Goal: Contribute content: Add original content to the website for others to see

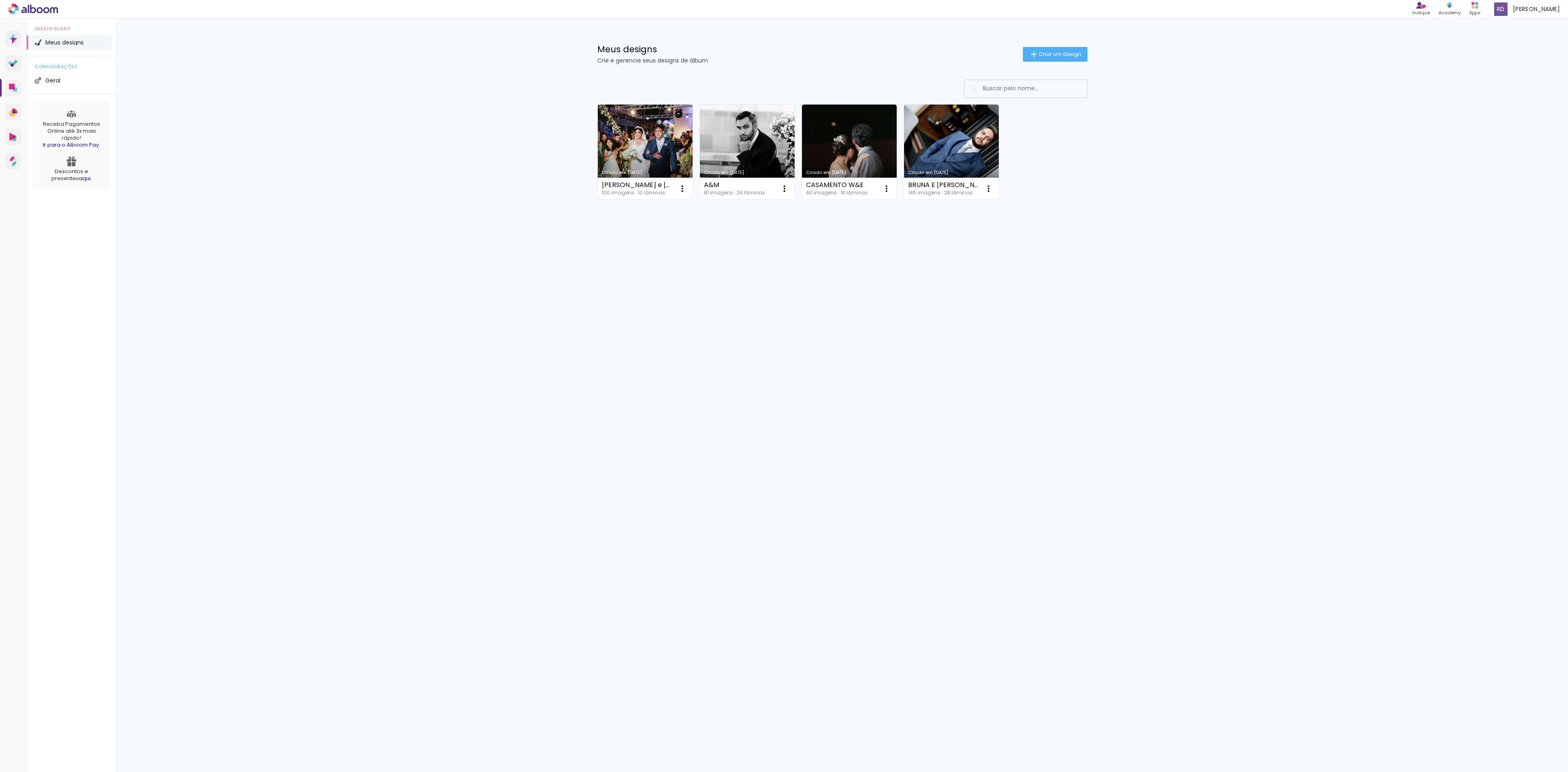
click at [672, 163] on link "Criado em [DATE]" at bounding box center [645, 152] width 95 height 95
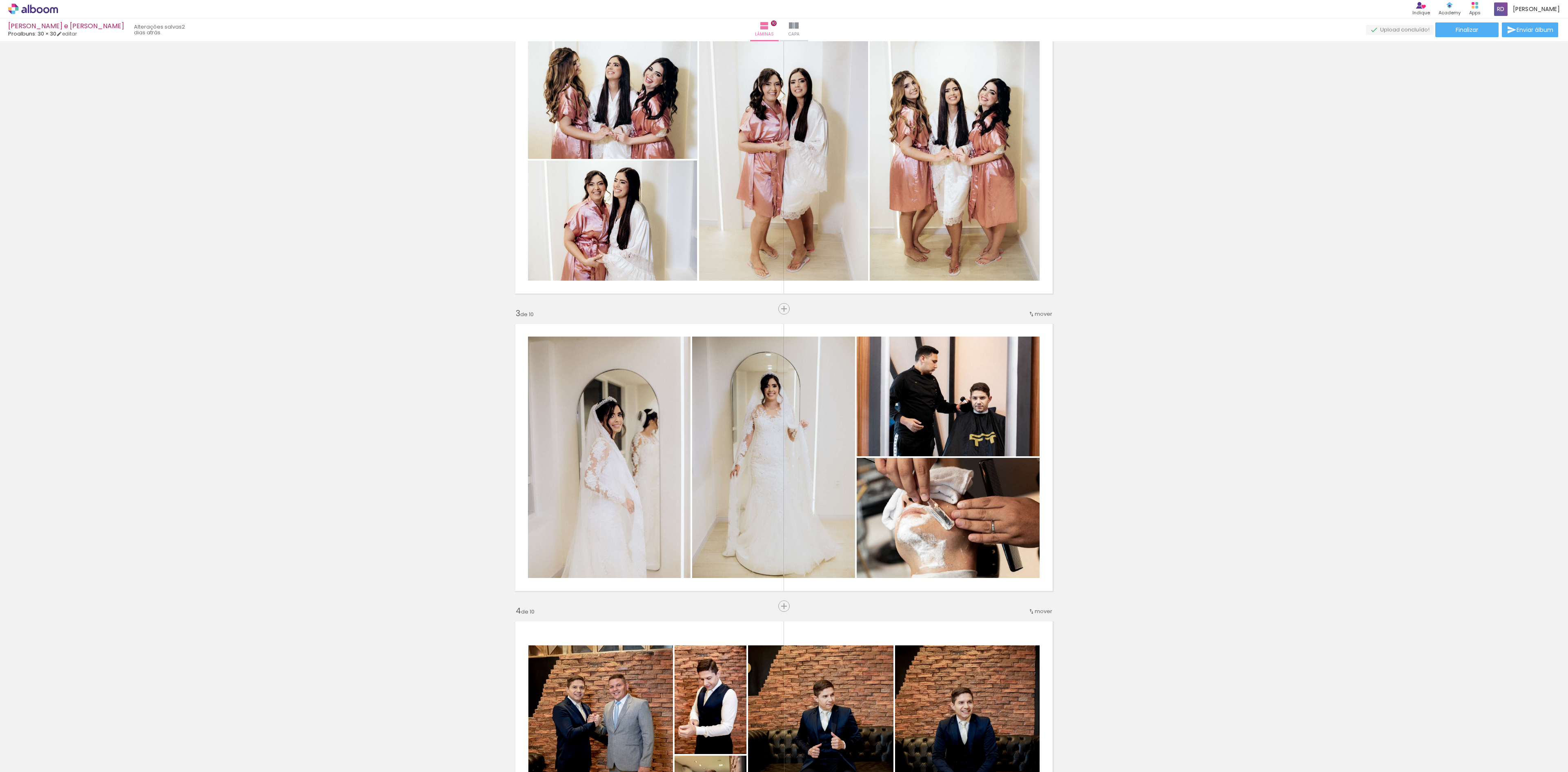
scroll to position [409, 0]
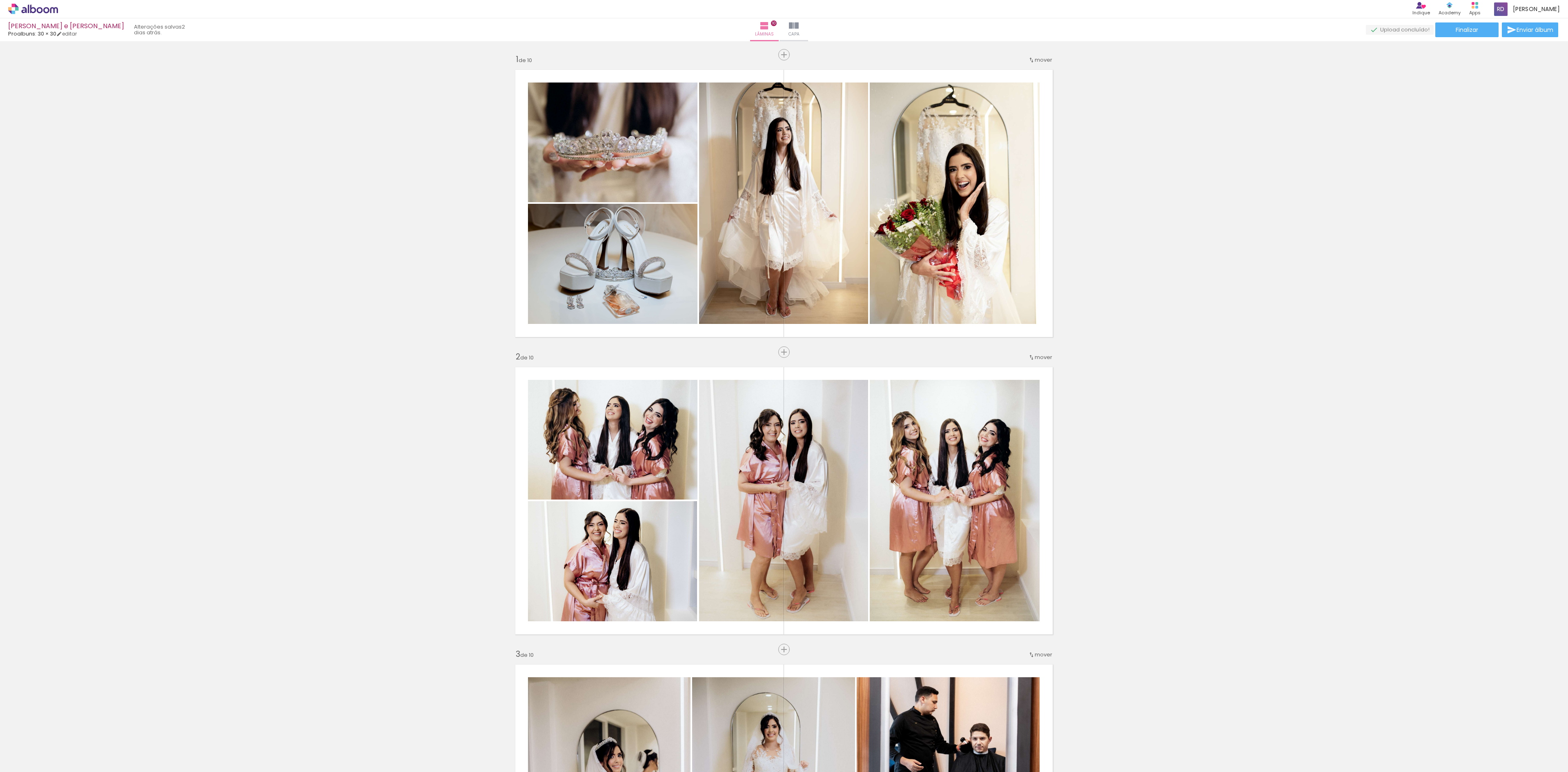
scroll to position [409, 0]
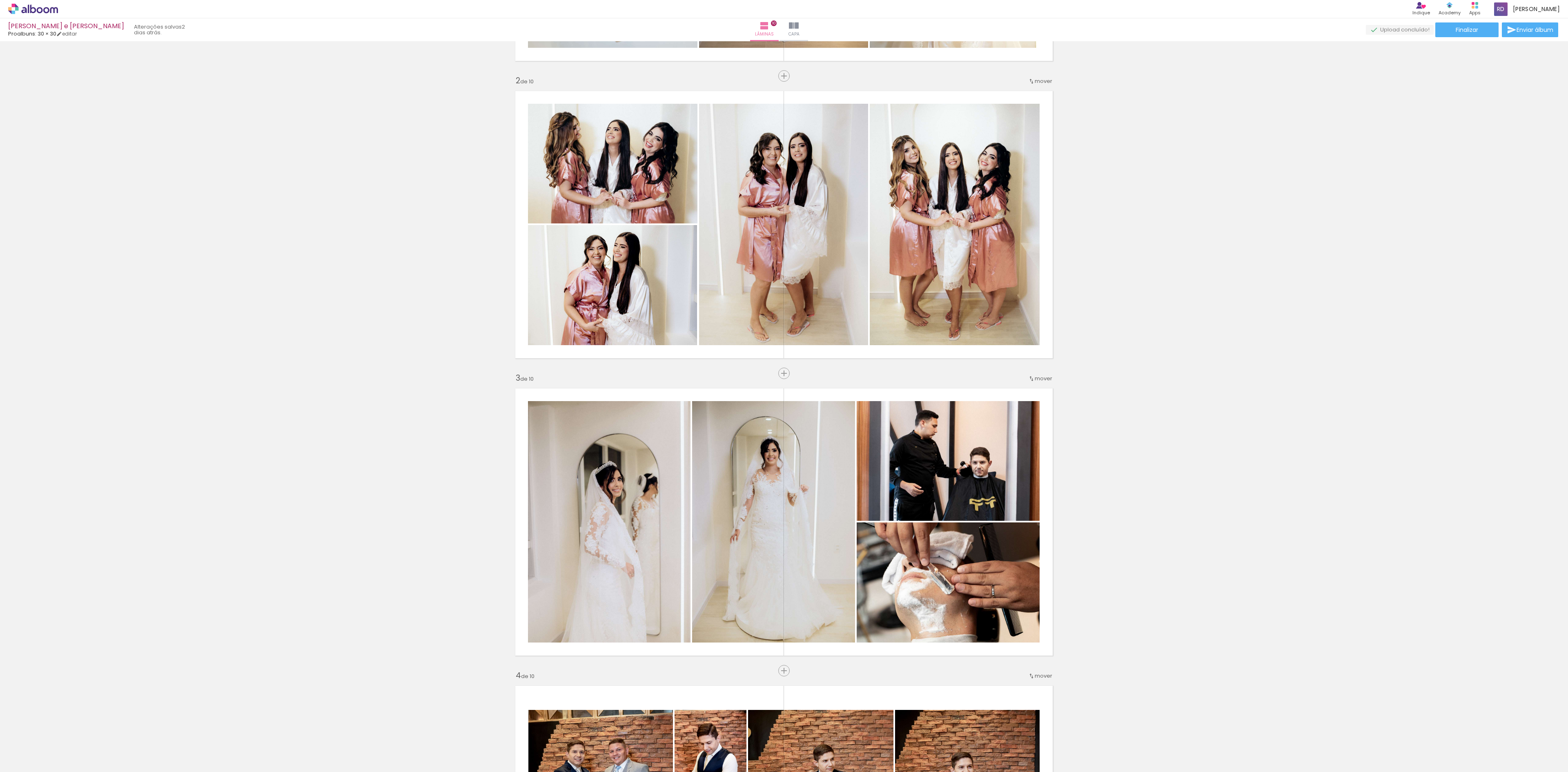
scroll to position [327, 0]
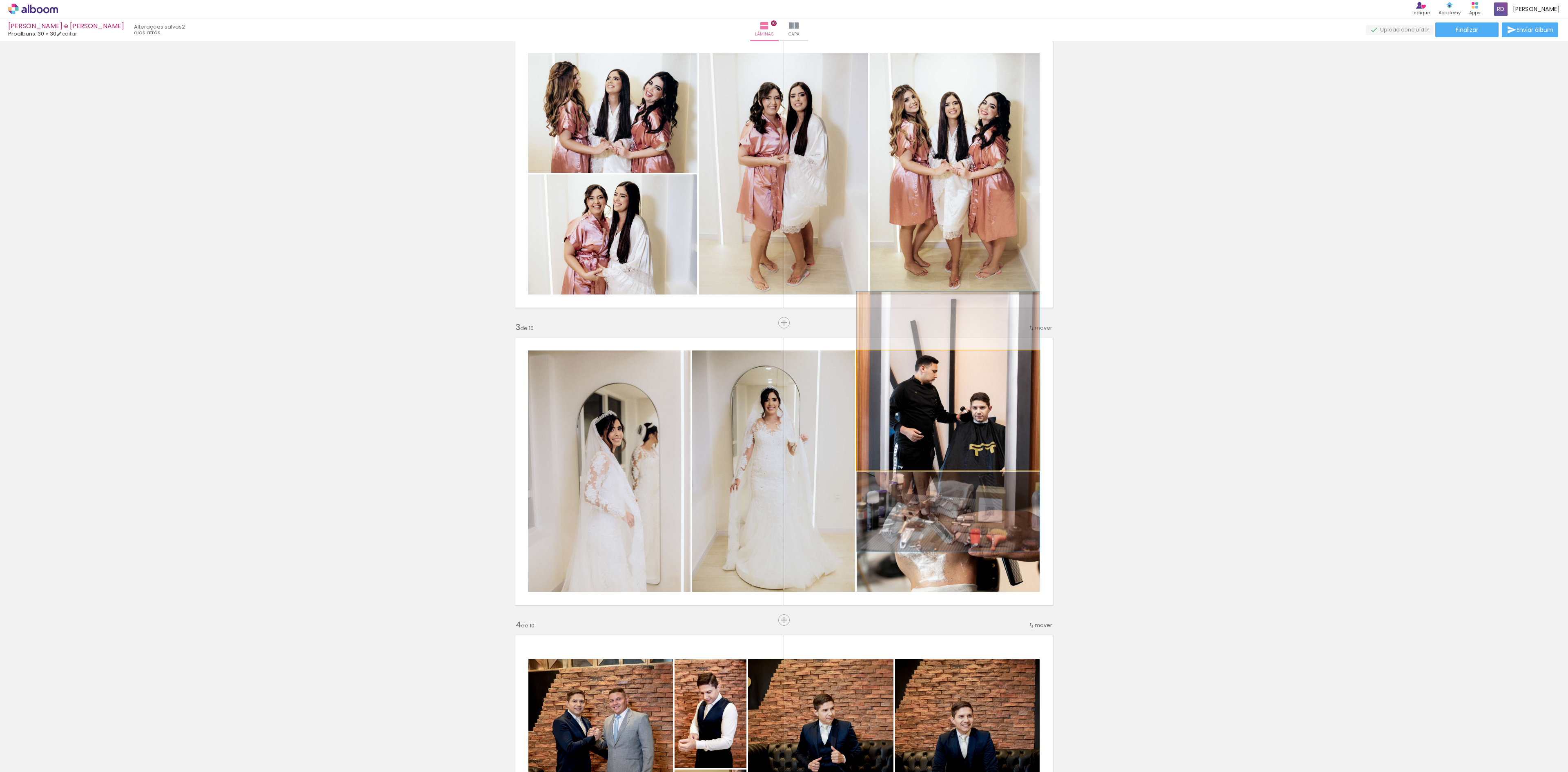
drag, startPoint x: 939, startPoint y: 413, endPoint x: 956, endPoint y: 406, distance: 18.4
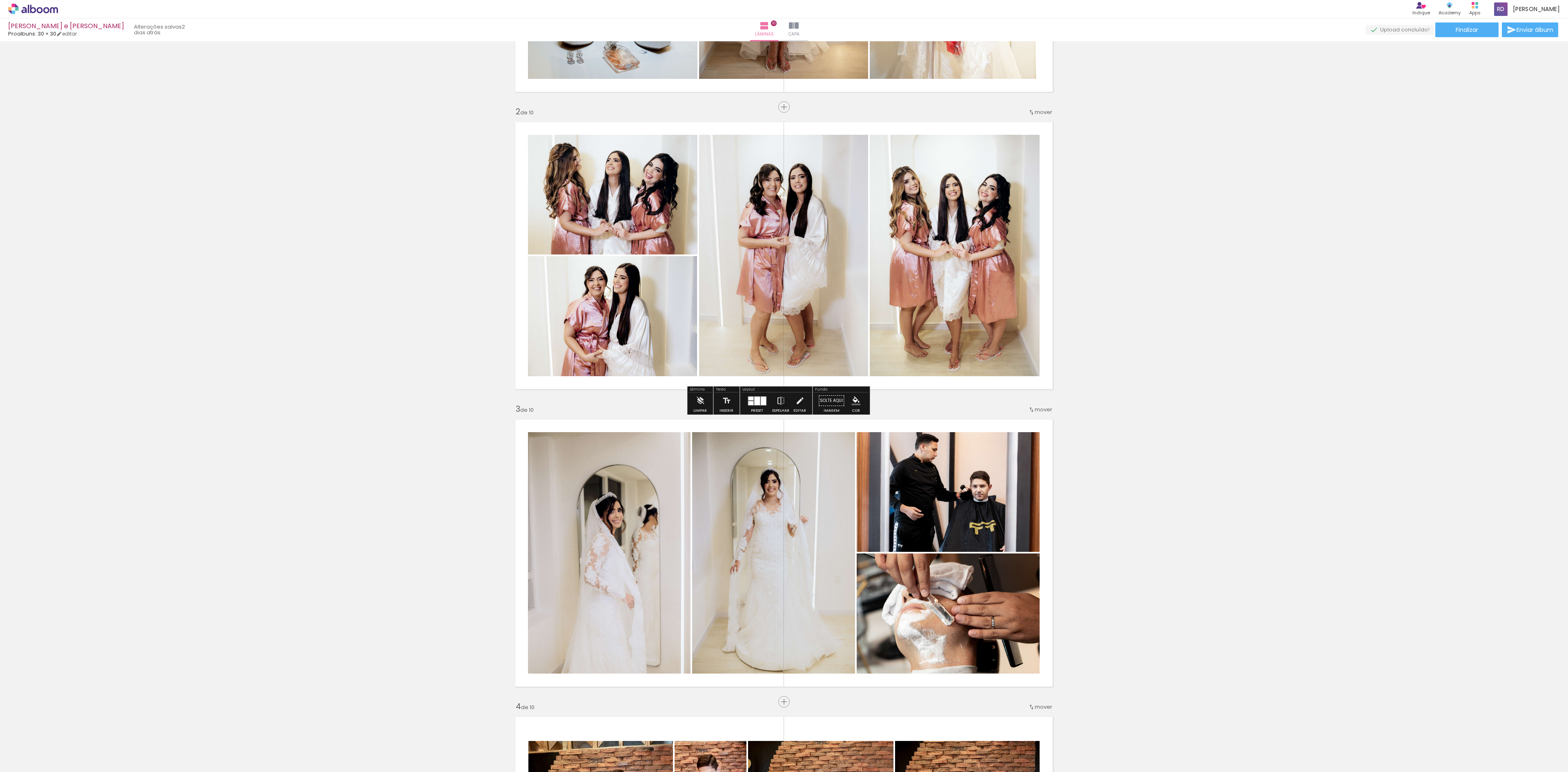
scroll to position [409, 0]
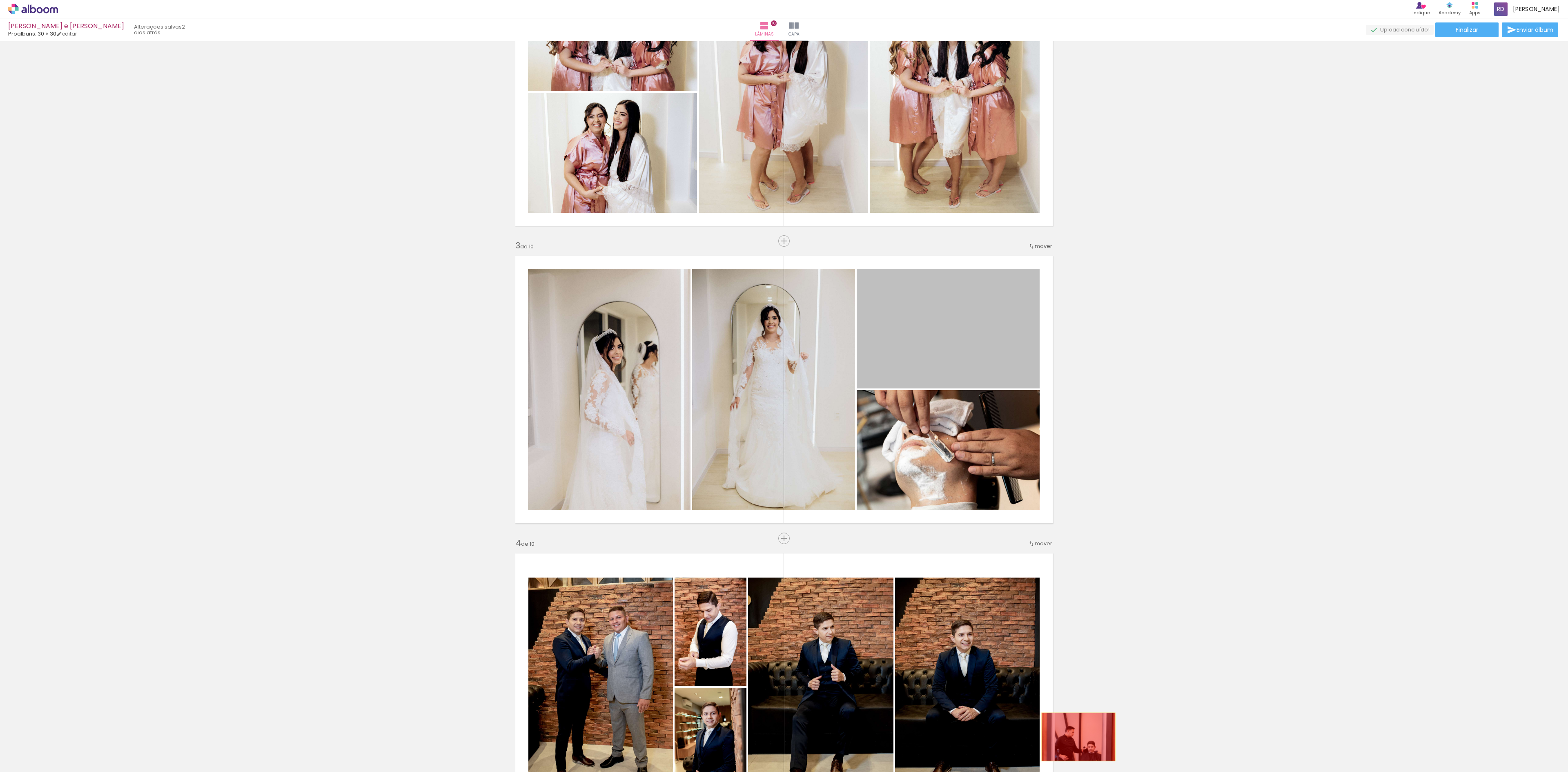
drag, startPoint x: 950, startPoint y: 352, endPoint x: 1073, endPoint y: 737, distance: 404.2
click at [1073, 737] on quentale-workspace at bounding box center [784, 386] width 1568 height 772
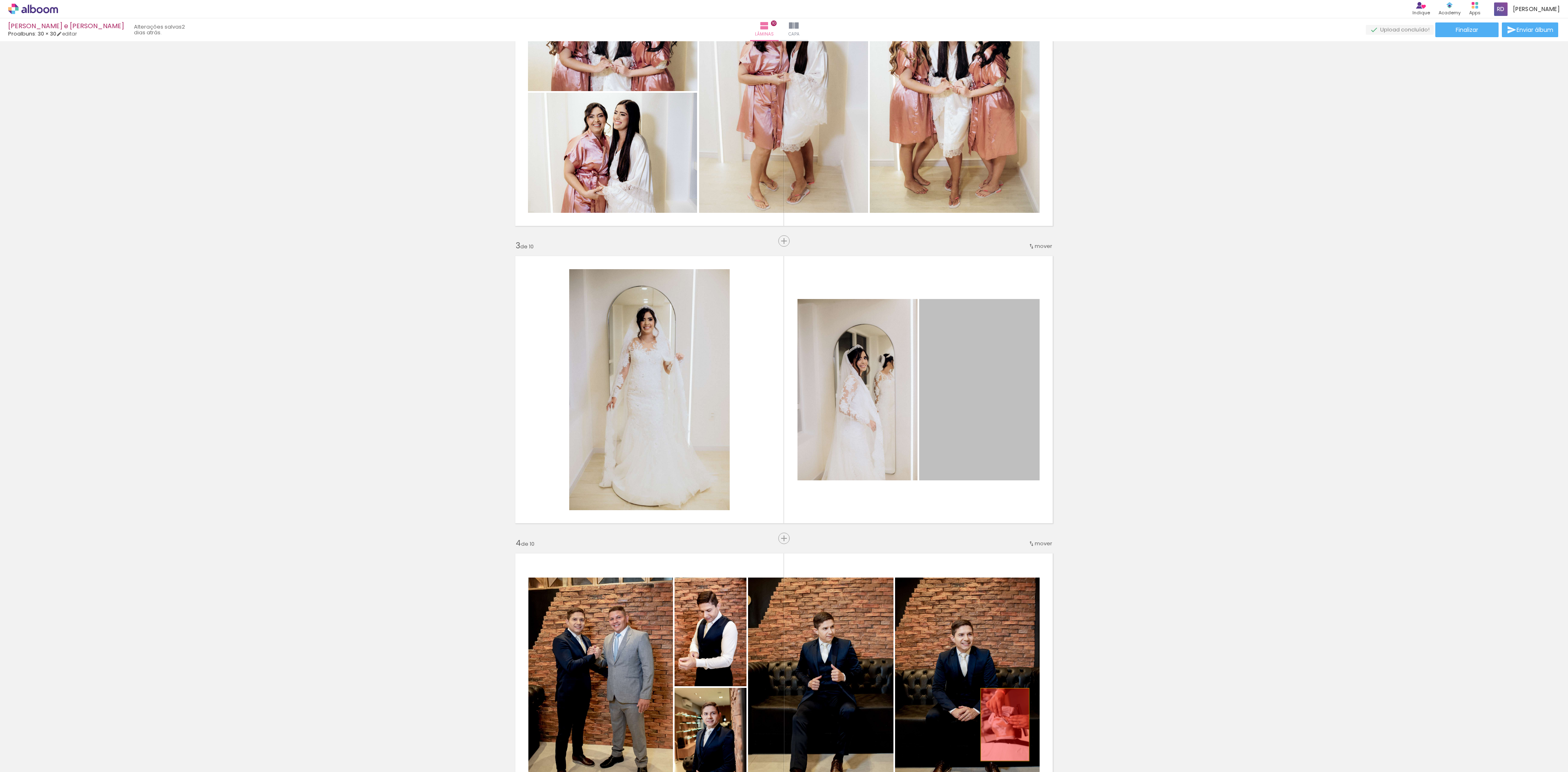
drag, startPoint x: 963, startPoint y: 369, endPoint x: 962, endPoint y: 751, distance: 382.0
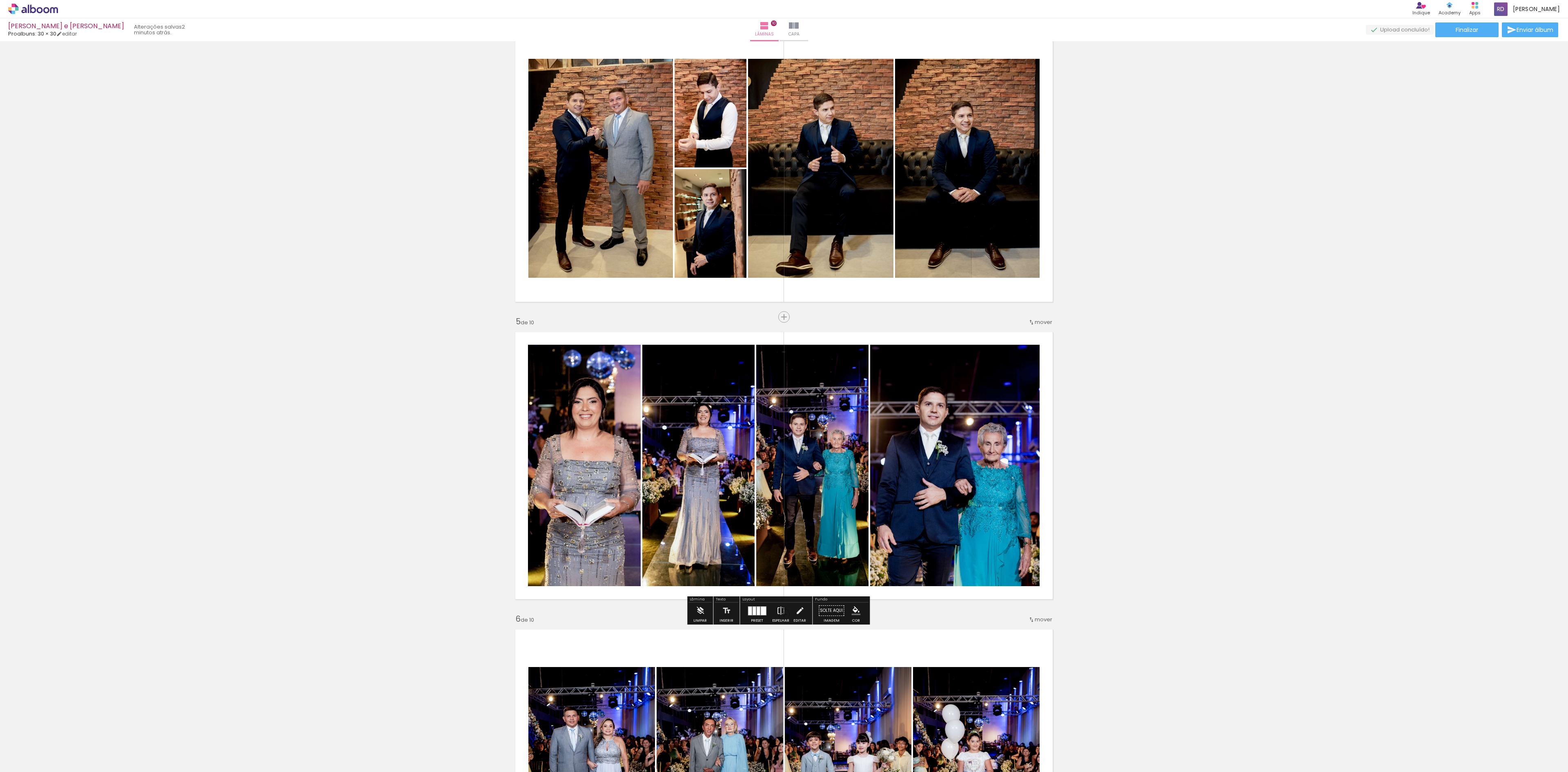
scroll to position [899, 0]
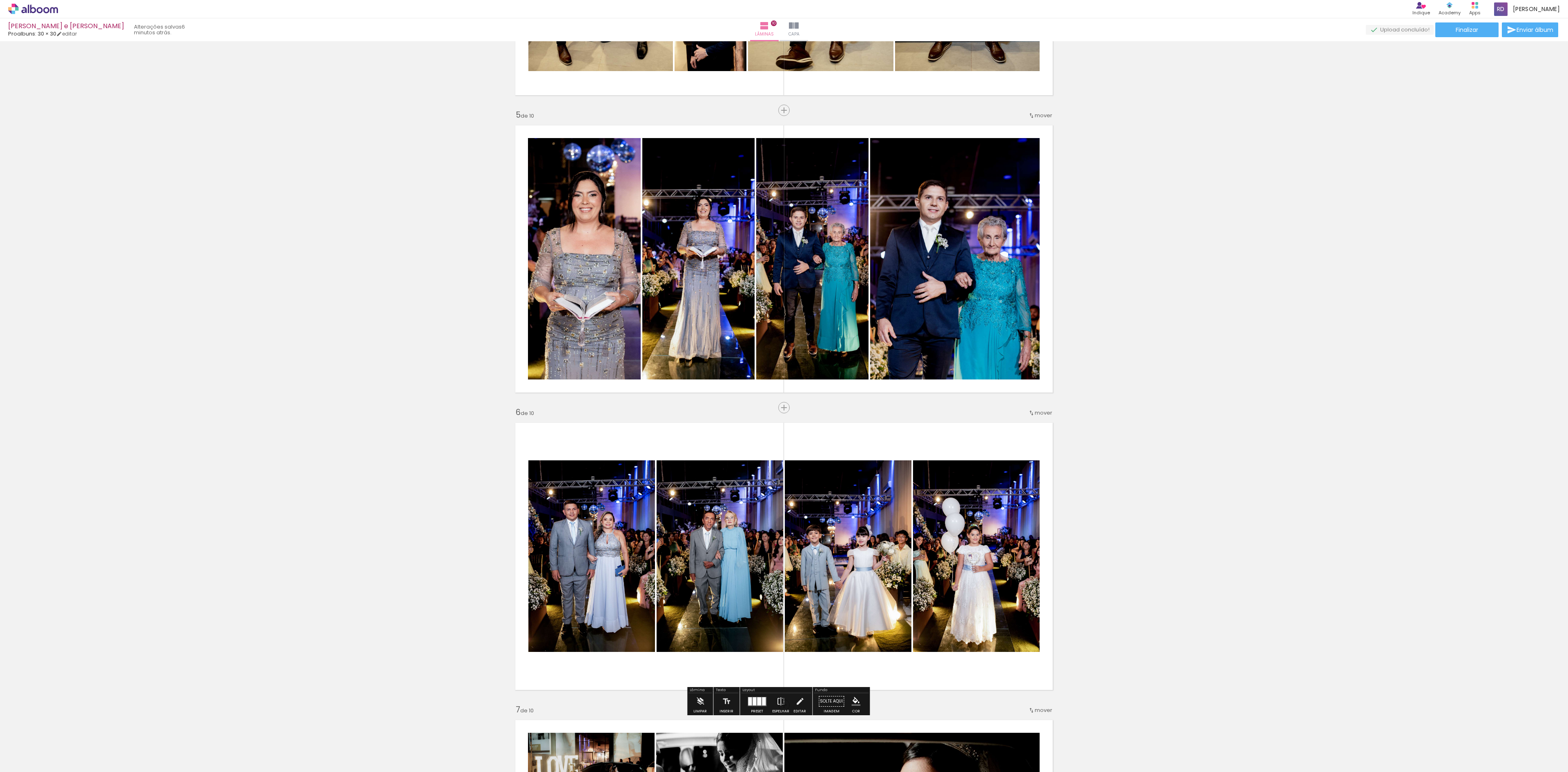
scroll to position [1143, 0]
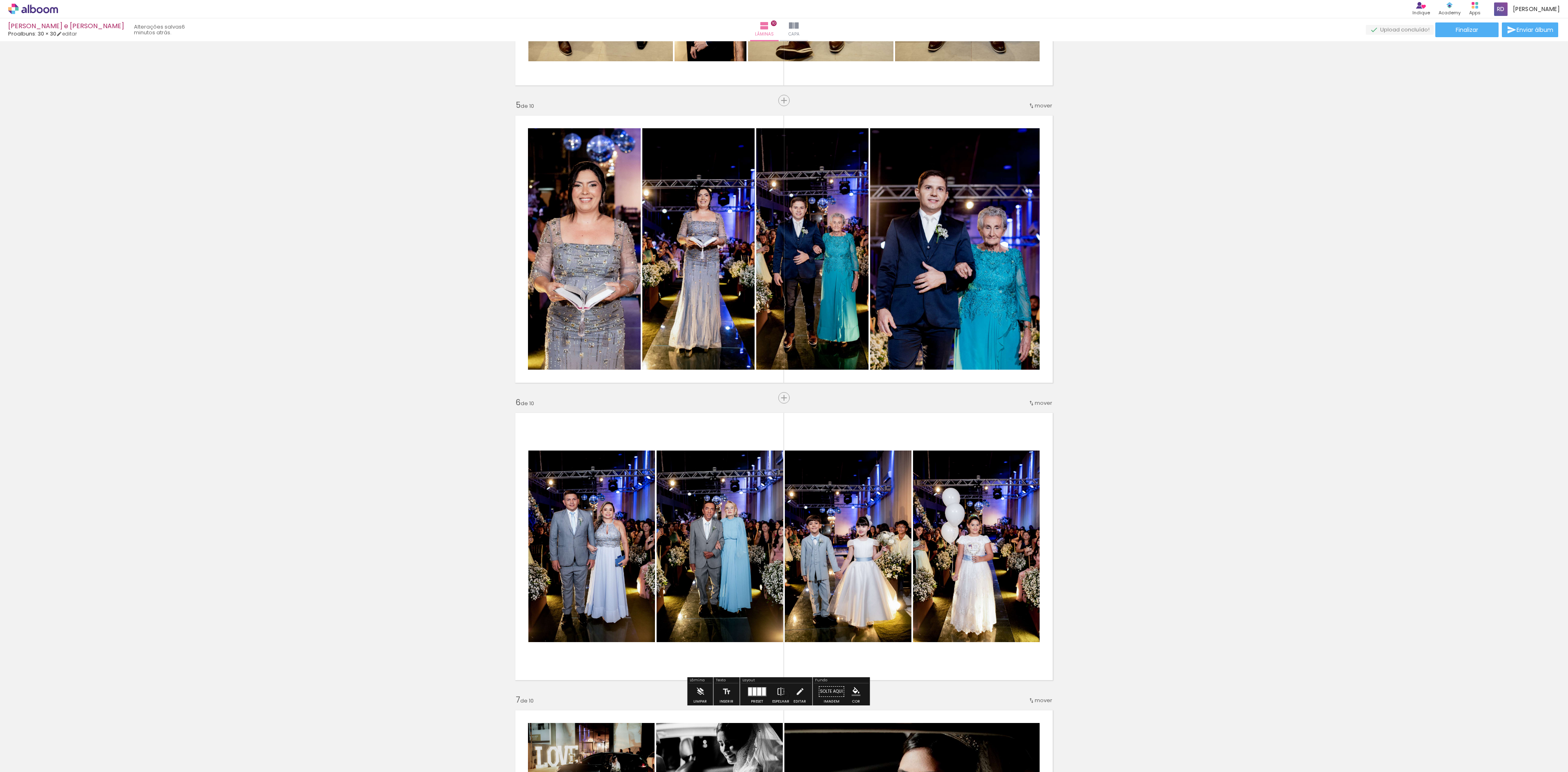
click at [19, 759] on span "Adicionar Fotos" at bounding box center [29, 760] width 24 height 9
click at [0, 0] on input "file" at bounding box center [0, 0] width 0 height 0
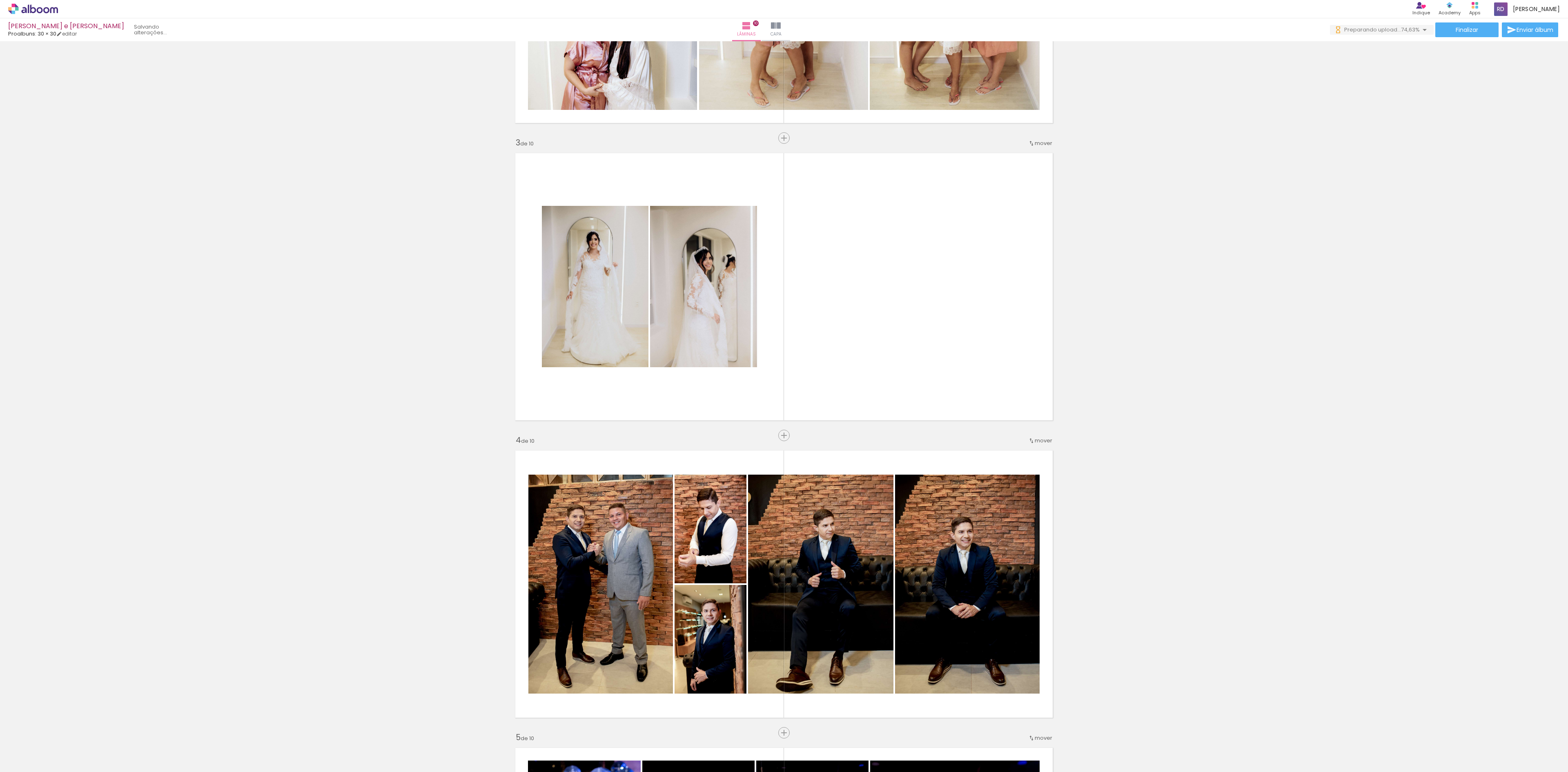
scroll to position [572, 0]
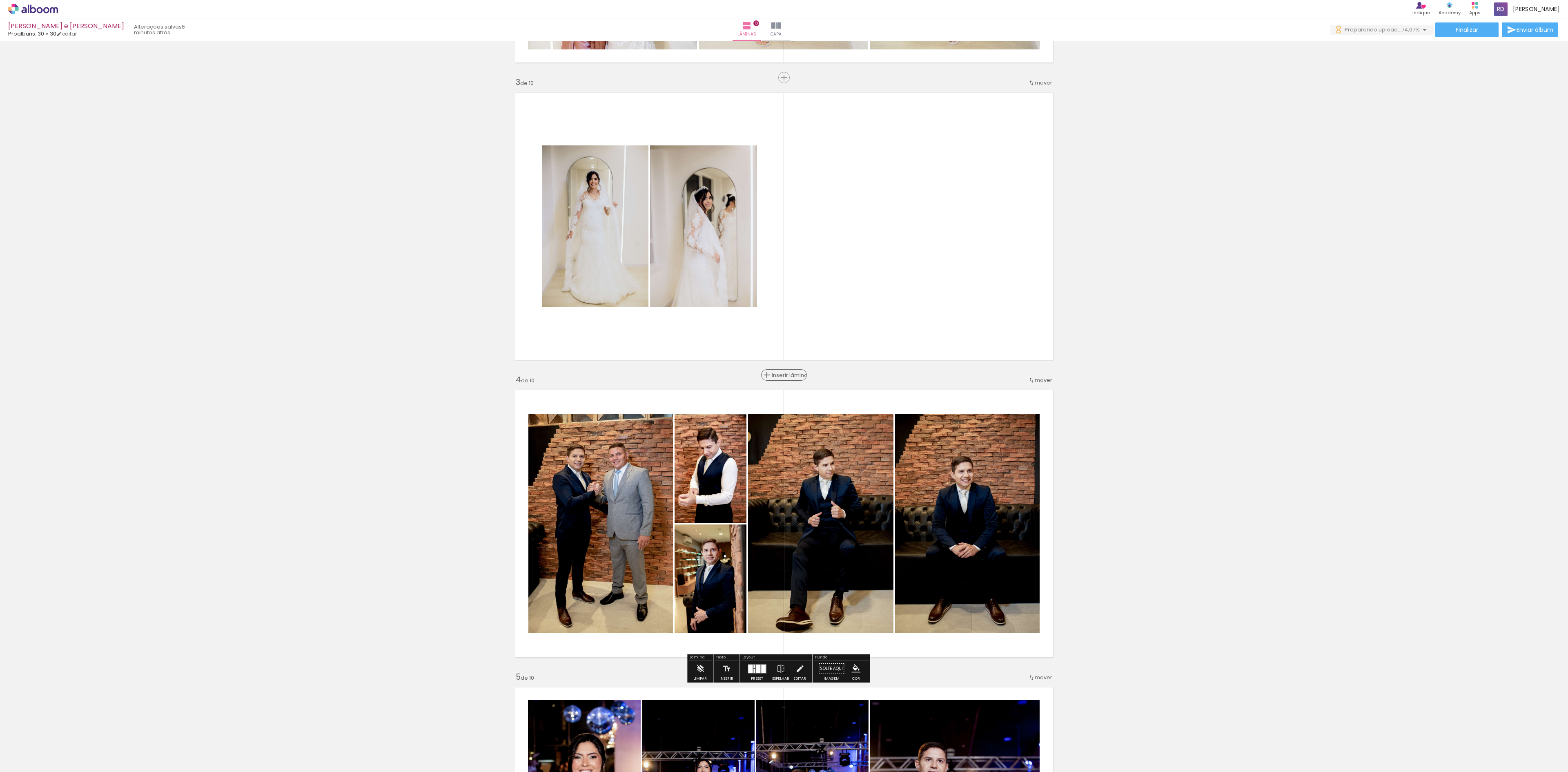
click at [780, 373] on span "Inserir lâmina" at bounding box center [788, 375] width 32 height 5
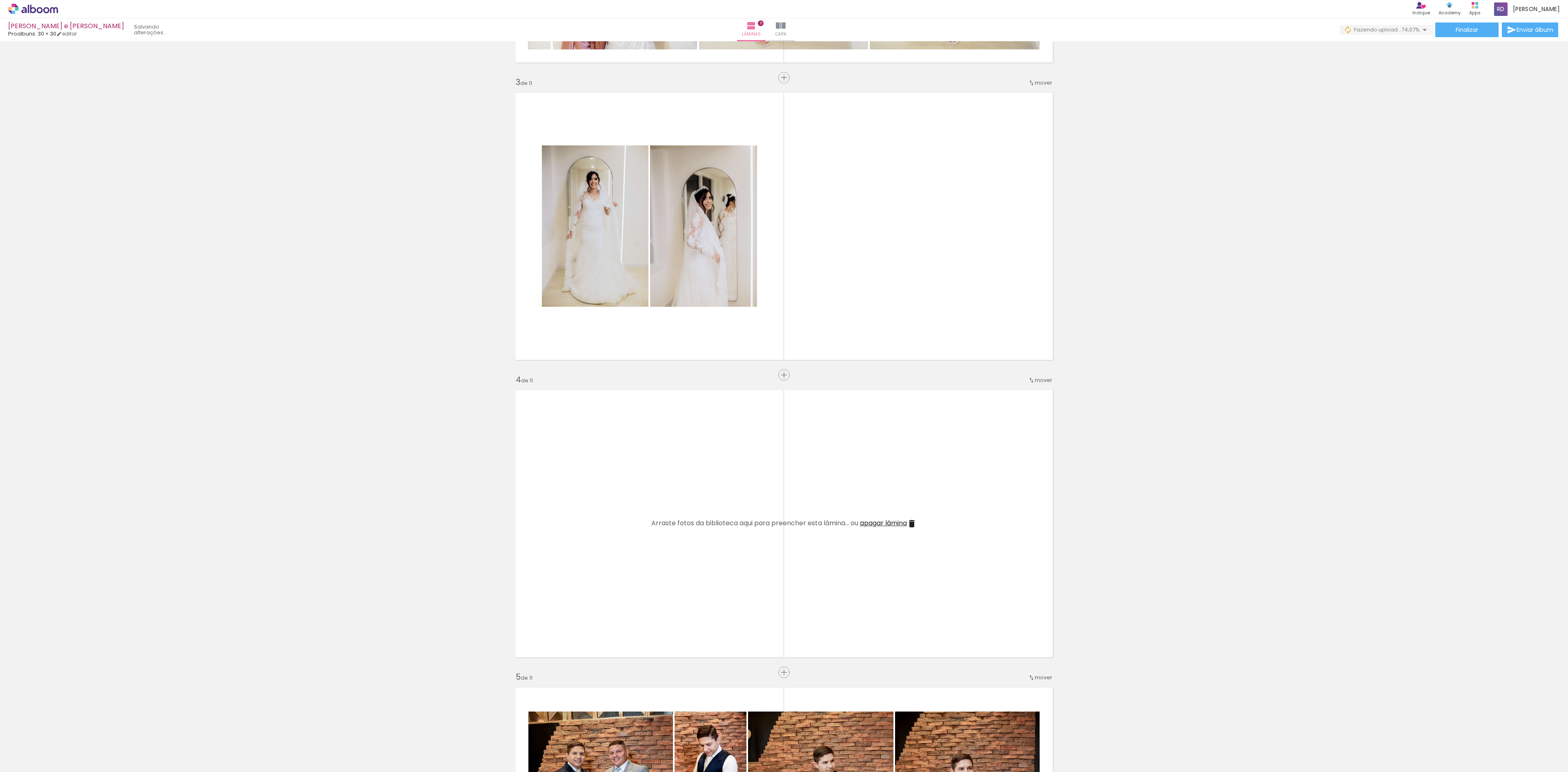
scroll to position [0, 2569]
drag, startPoint x: 942, startPoint y: 751, endPoint x: 1030, endPoint y: 743, distance: 88.4
click at [913, 627] on quentale-workspace at bounding box center [784, 386] width 1568 height 772
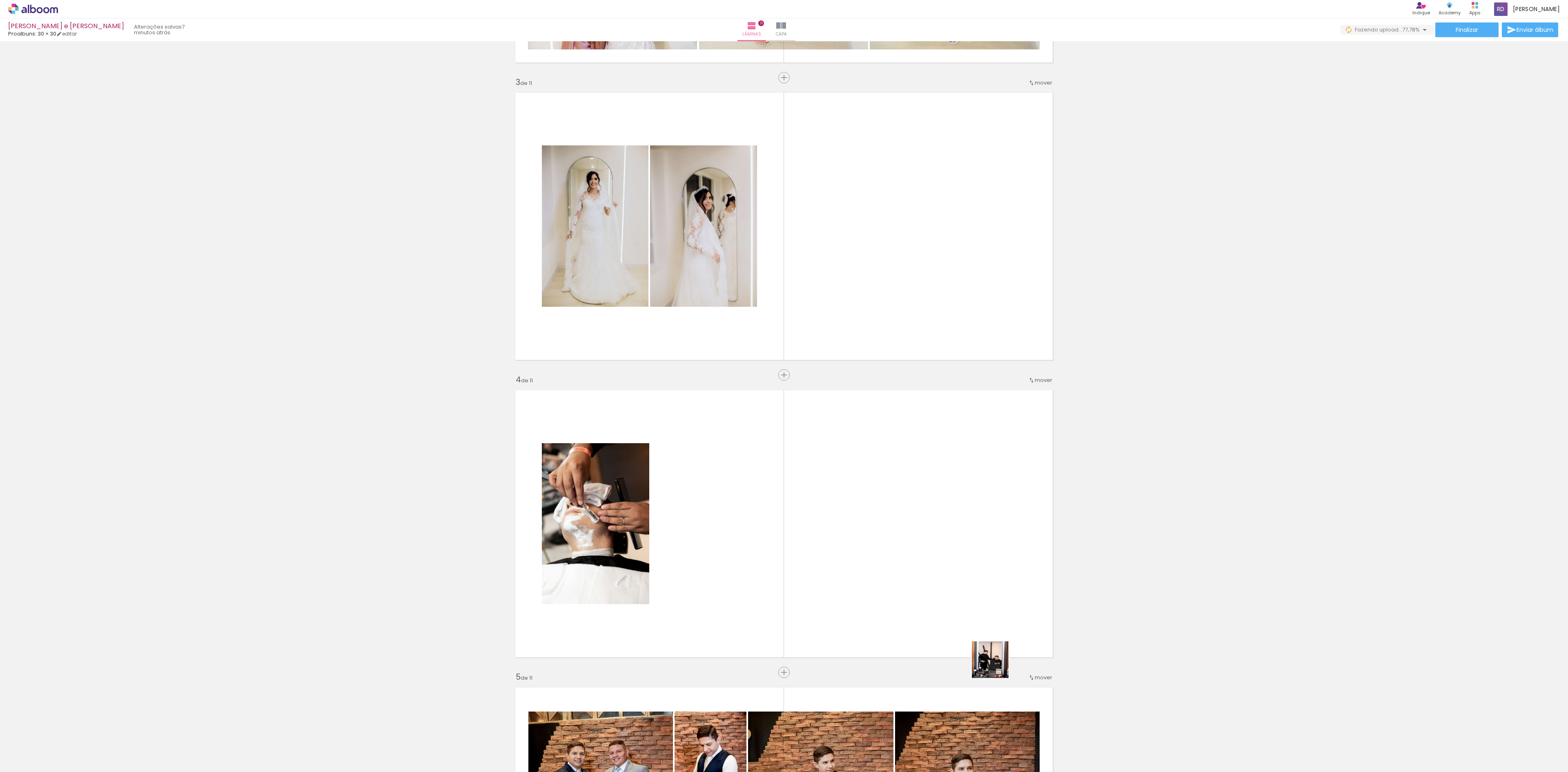
drag, startPoint x: 1038, startPoint y: 756, endPoint x: 1057, endPoint y: 763, distance: 20.2
click at [972, 621] on quentale-workspace at bounding box center [784, 386] width 1568 height 772
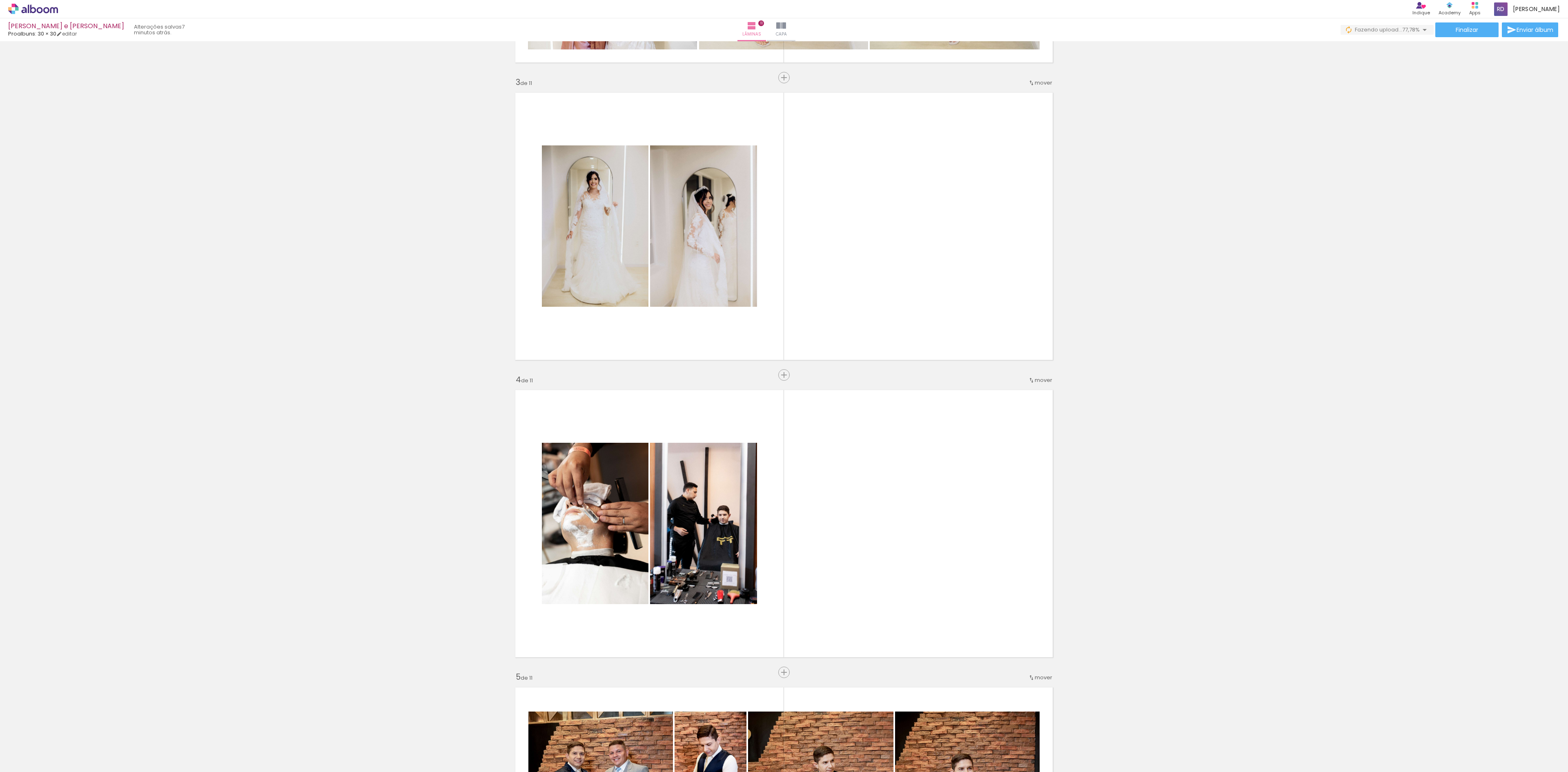
scroll to position [0, 3549]
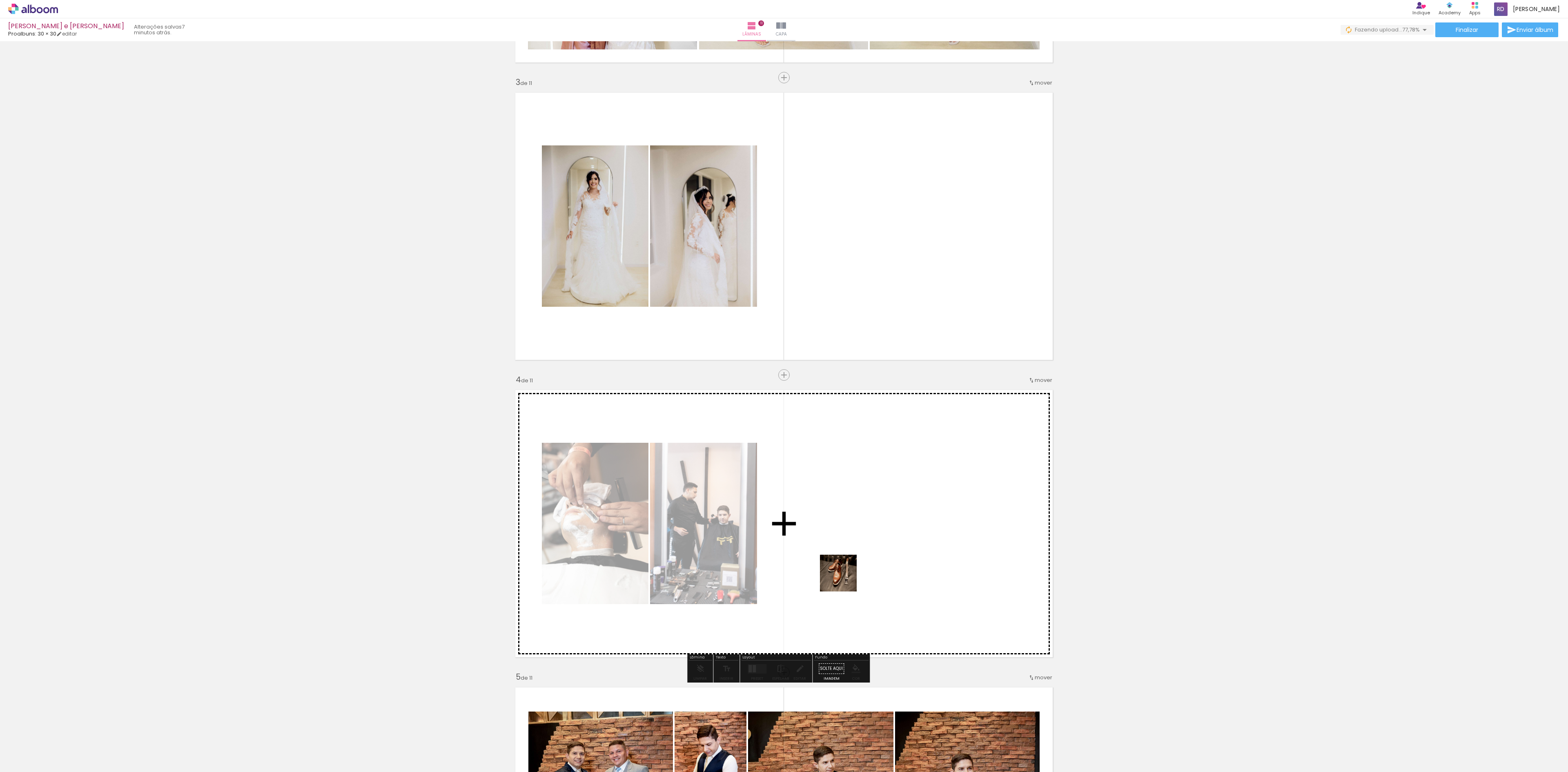
drag, startPoint x: 1211, startPoint y: 753, endPoint x: 843, endPoint y: 578, distance: 407.5
click at [843, 578] on quentale-workspace at bounding box center [784, 386] width 1568 height 772
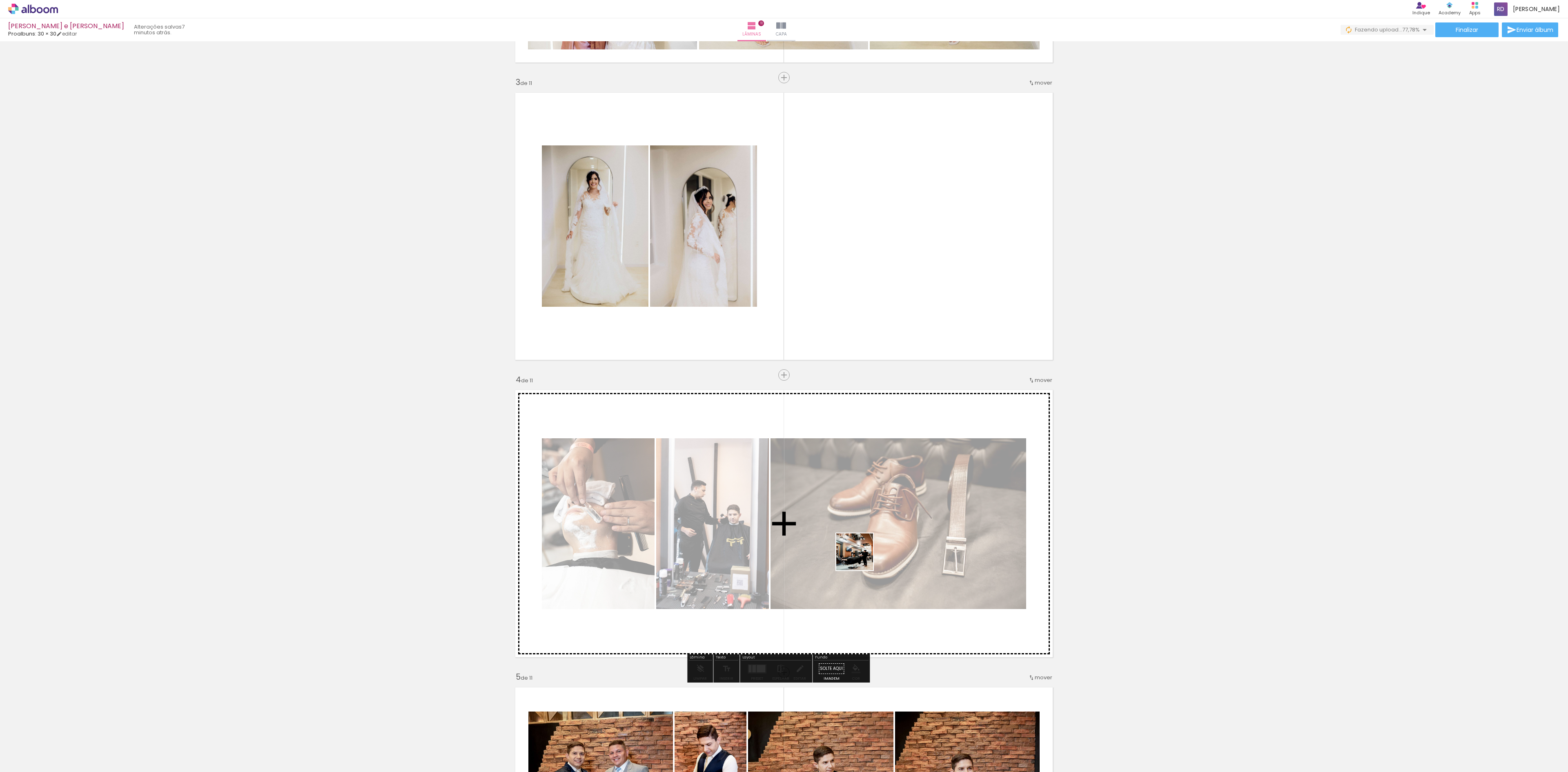
drag, startPoint x: 1147, startPoint y: 751, endPoint x: 860, endPoint y: 558, distance: 345.9
click at [860, 558] on quentale-workspace at bounding box center [784, 386] width 1568 height 772
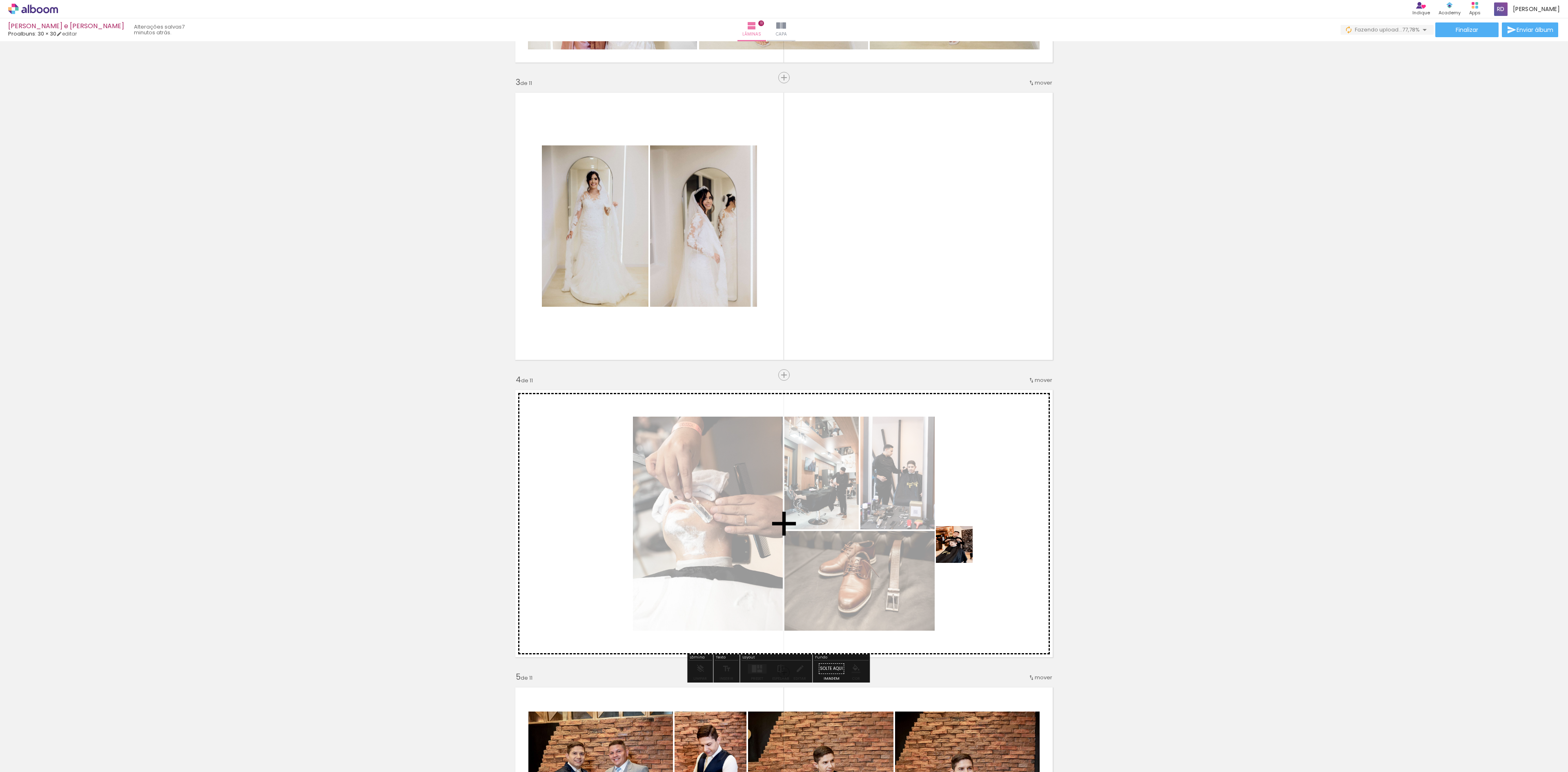
drag, startPoint x: 1110, startPoint y: 746, endPoint x: 949, endPoint y: 533, distance: 267.0
click at [949, 533] on quentale-workspace at bounding box center [784, 386] width 1568 height 772
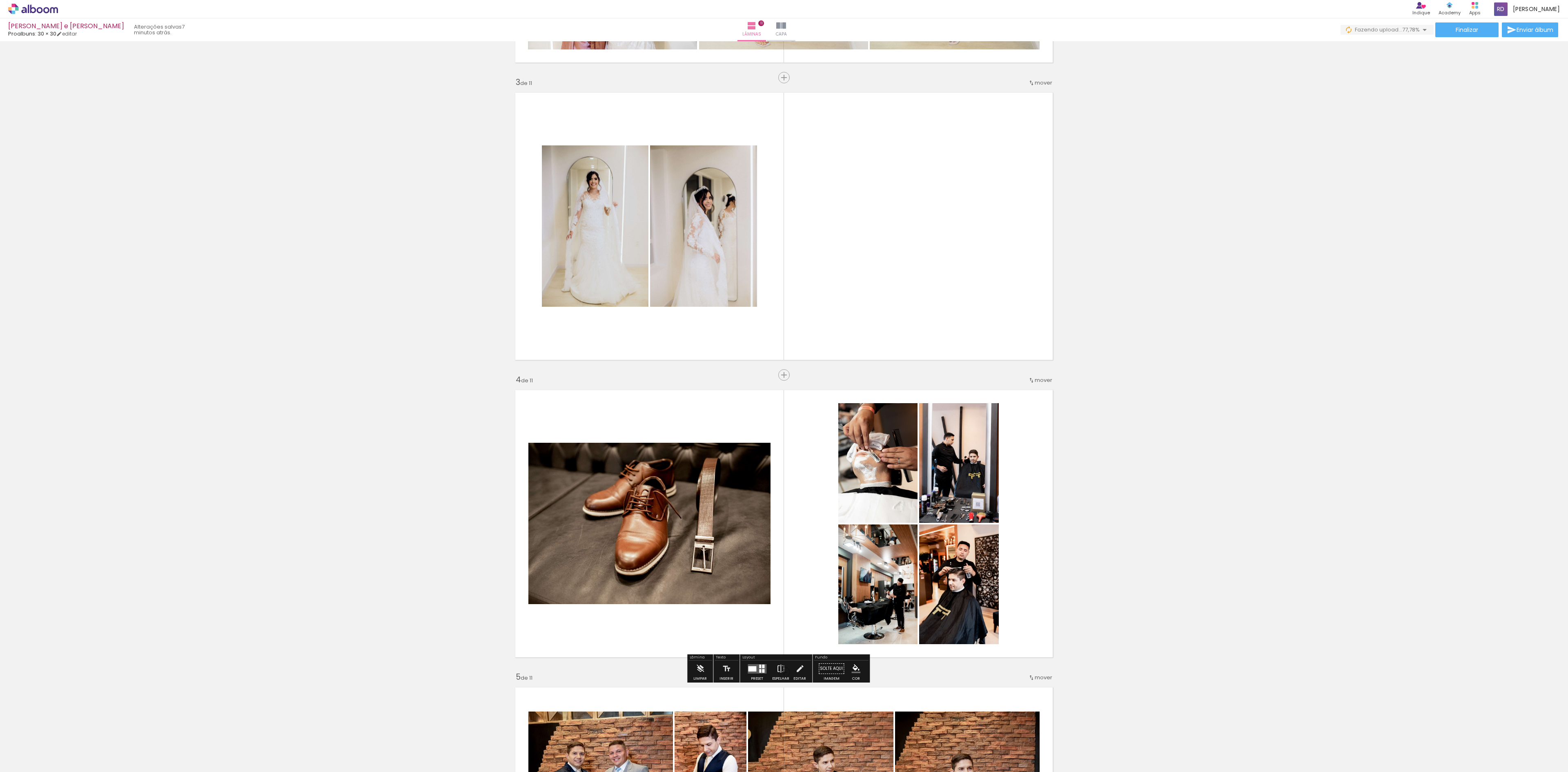
click at [754, 670] on div at bounding box center [752, 668] width 8 height 5
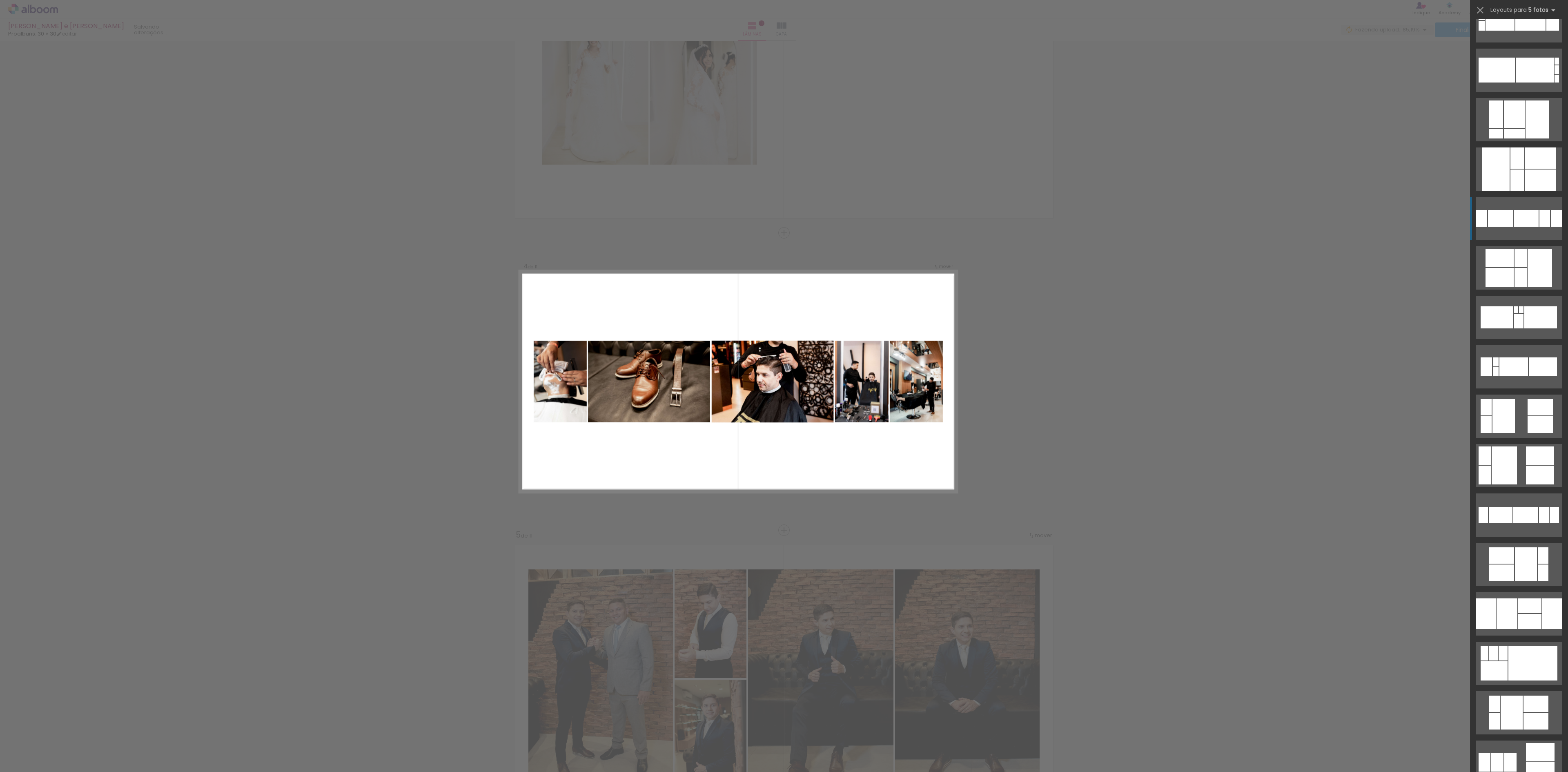
scroll to position [2287, 0]
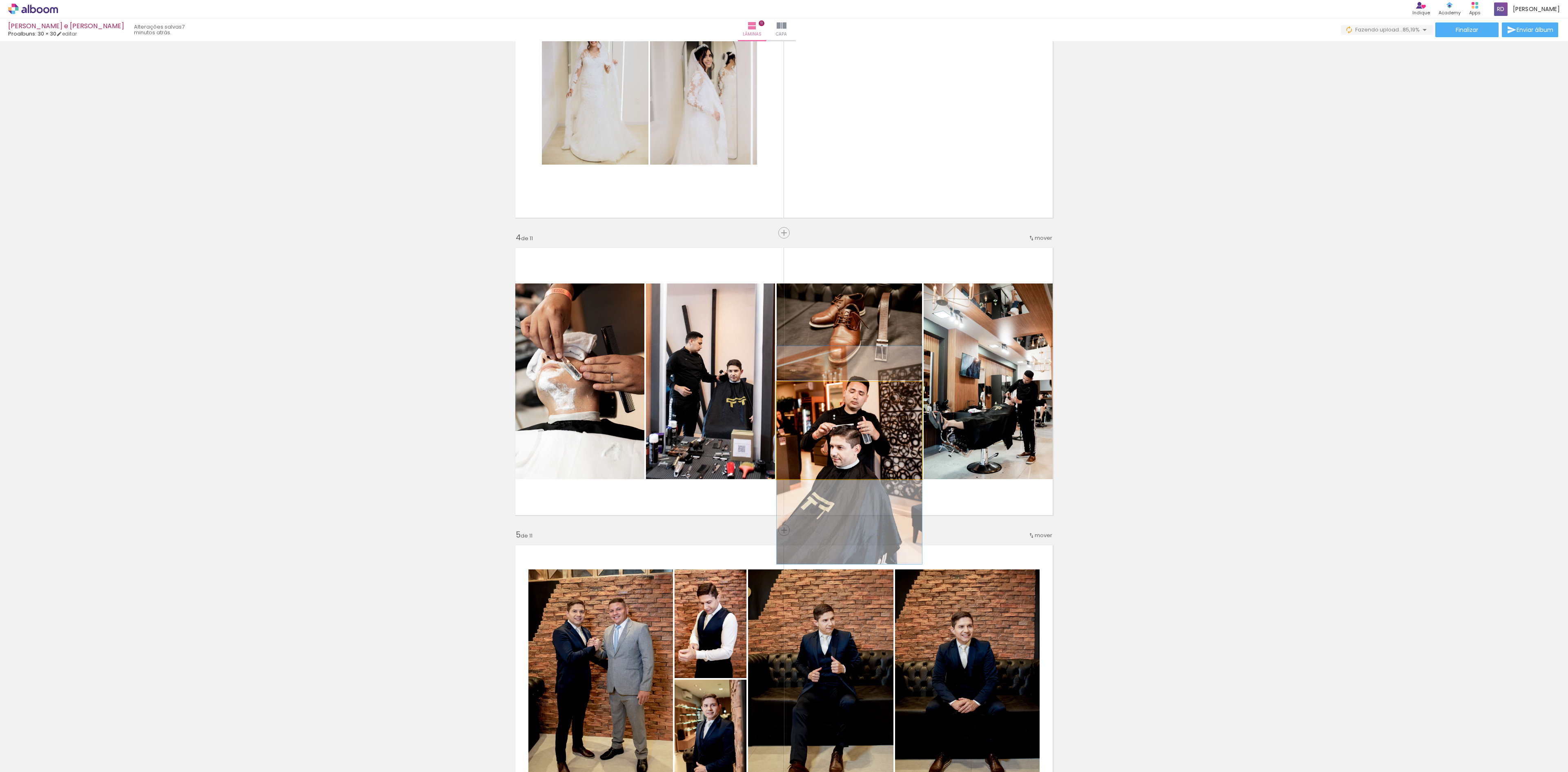
drag, startPoint x: 867, startPoint y: 425, endPoint x: 869, endPoint y: 449, distance: 24.1
click at [894, 420] on quentale-photo at bounding box center [849, 430] width 145 height 97
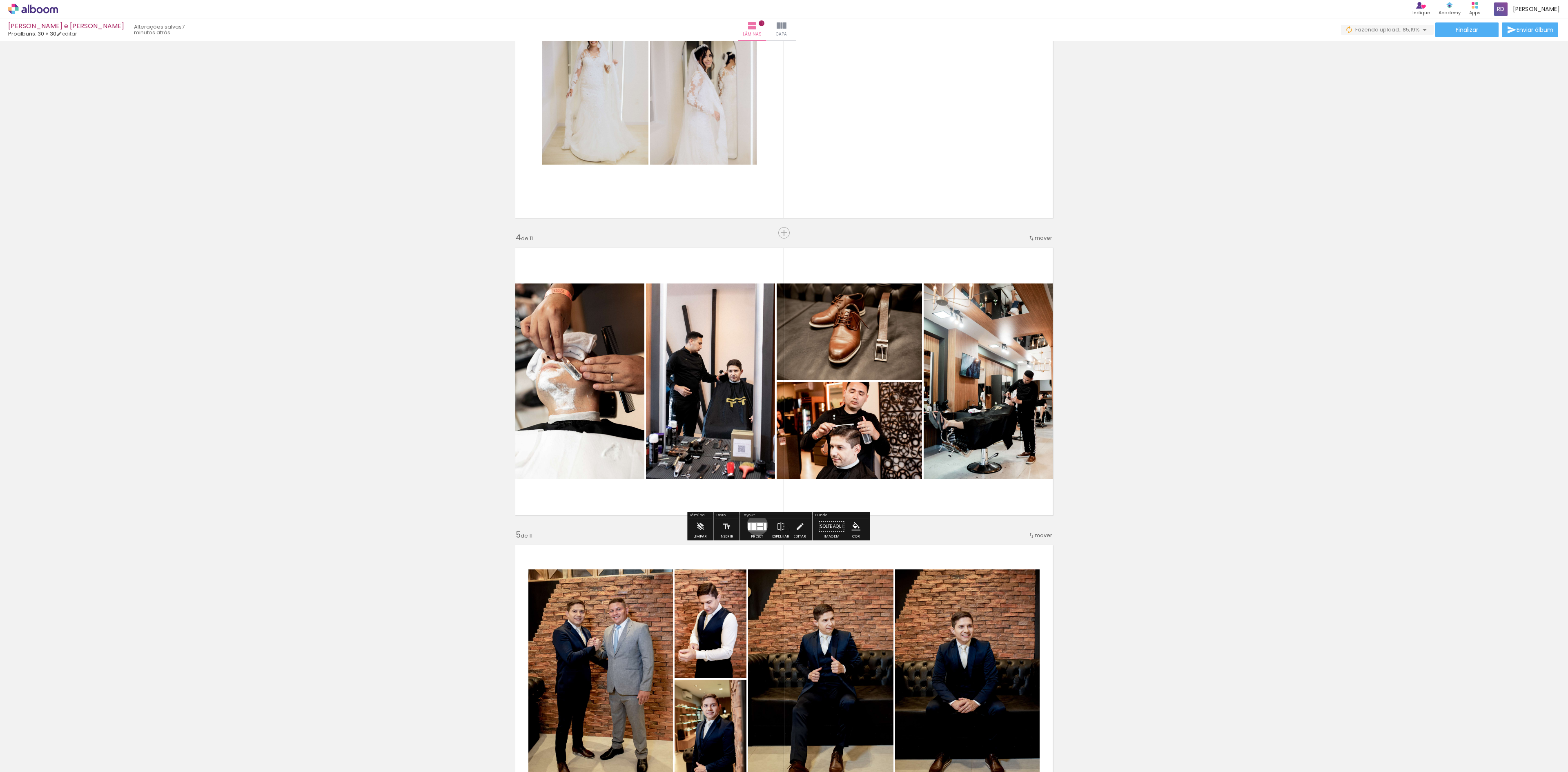
click at [757, 525] on div at bounding box center [760, 524] width 5 height 3
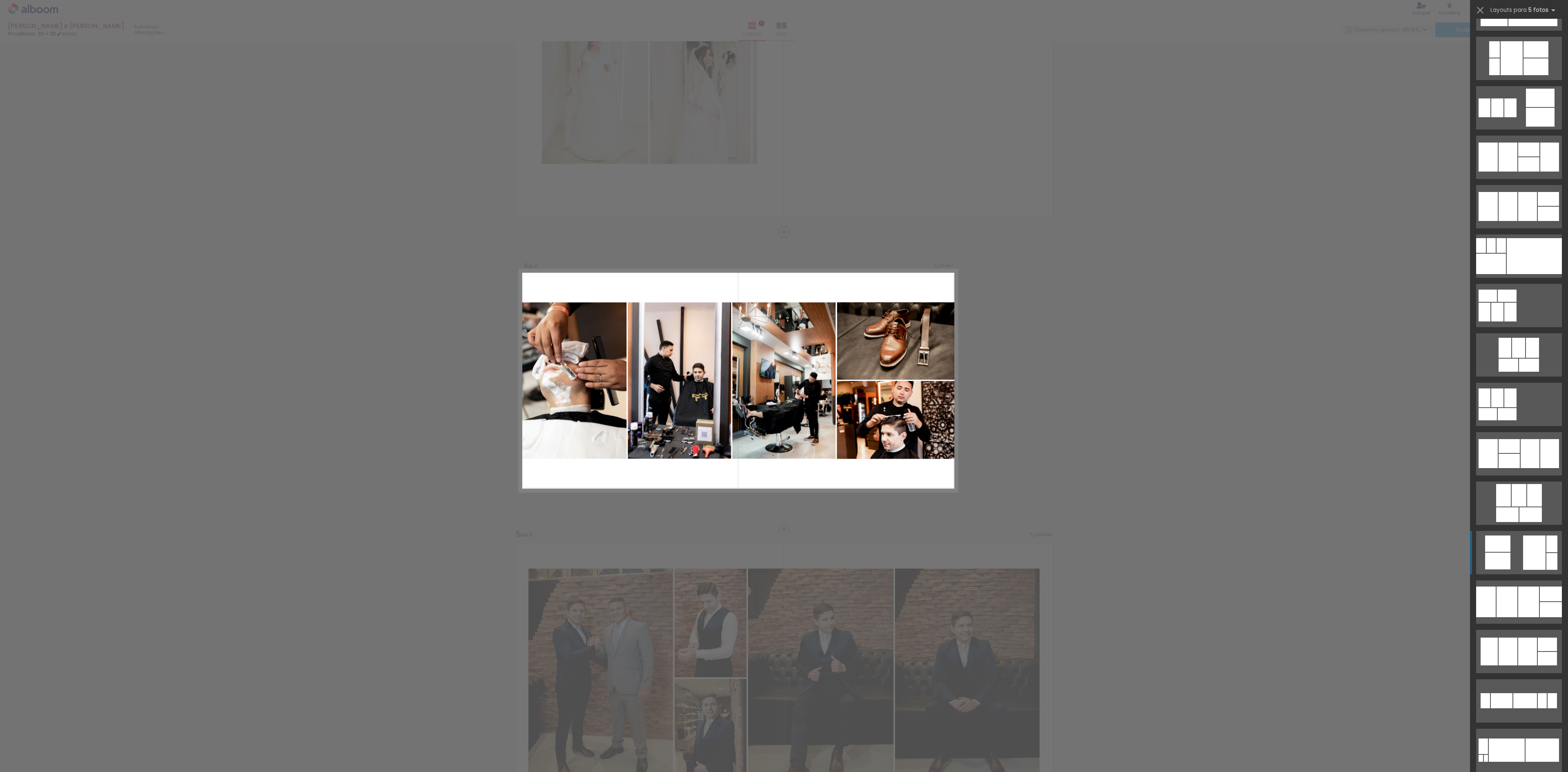
scroll to position [2931, 0]
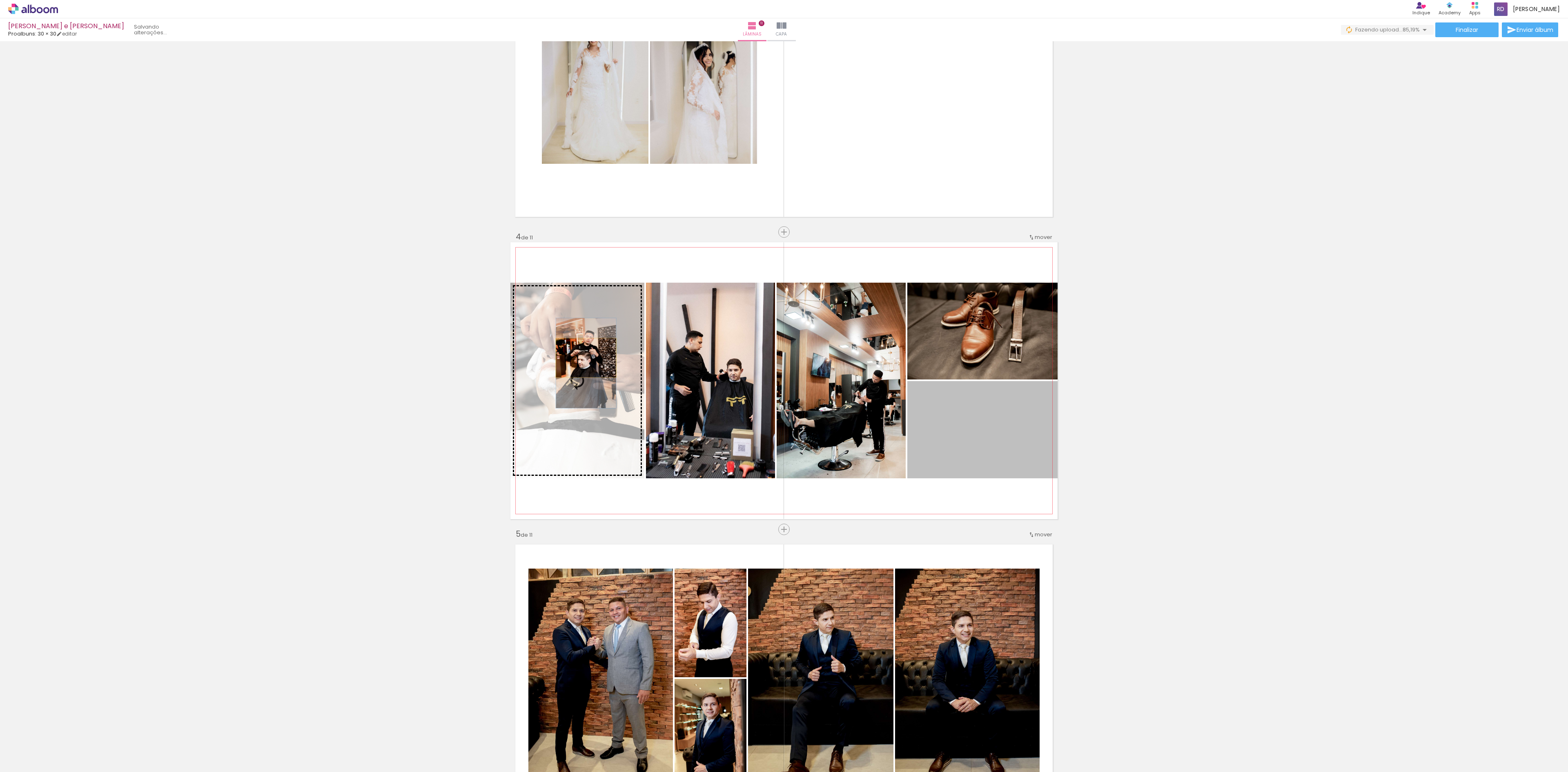
drag, startPoint x: 1009, startPoint y: 435, endPoint x: 580, endPoint y: 358, distance: 435.9
click at [0, 0] on slot at bounding box center [0, 0] width 0 height 0
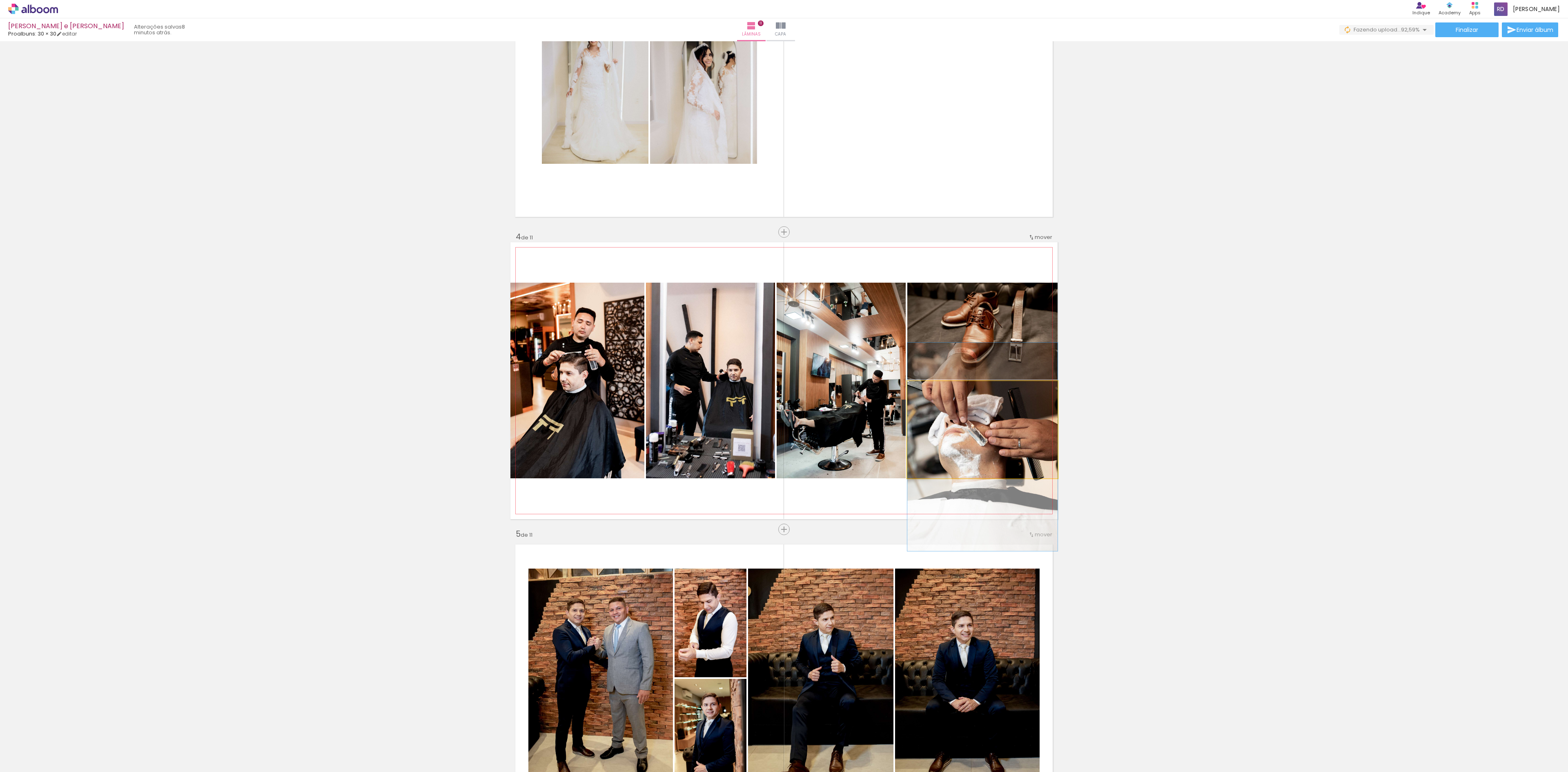
drag, startPoint x: 1006, startPoint y: 427, endPoint x: 1006, endPoint y: 444, distance: 17.0
drag, startPoint x: 1010, startPoint y: 325, endPoint x: 1010, endPoint y: 340, distance: 15.0
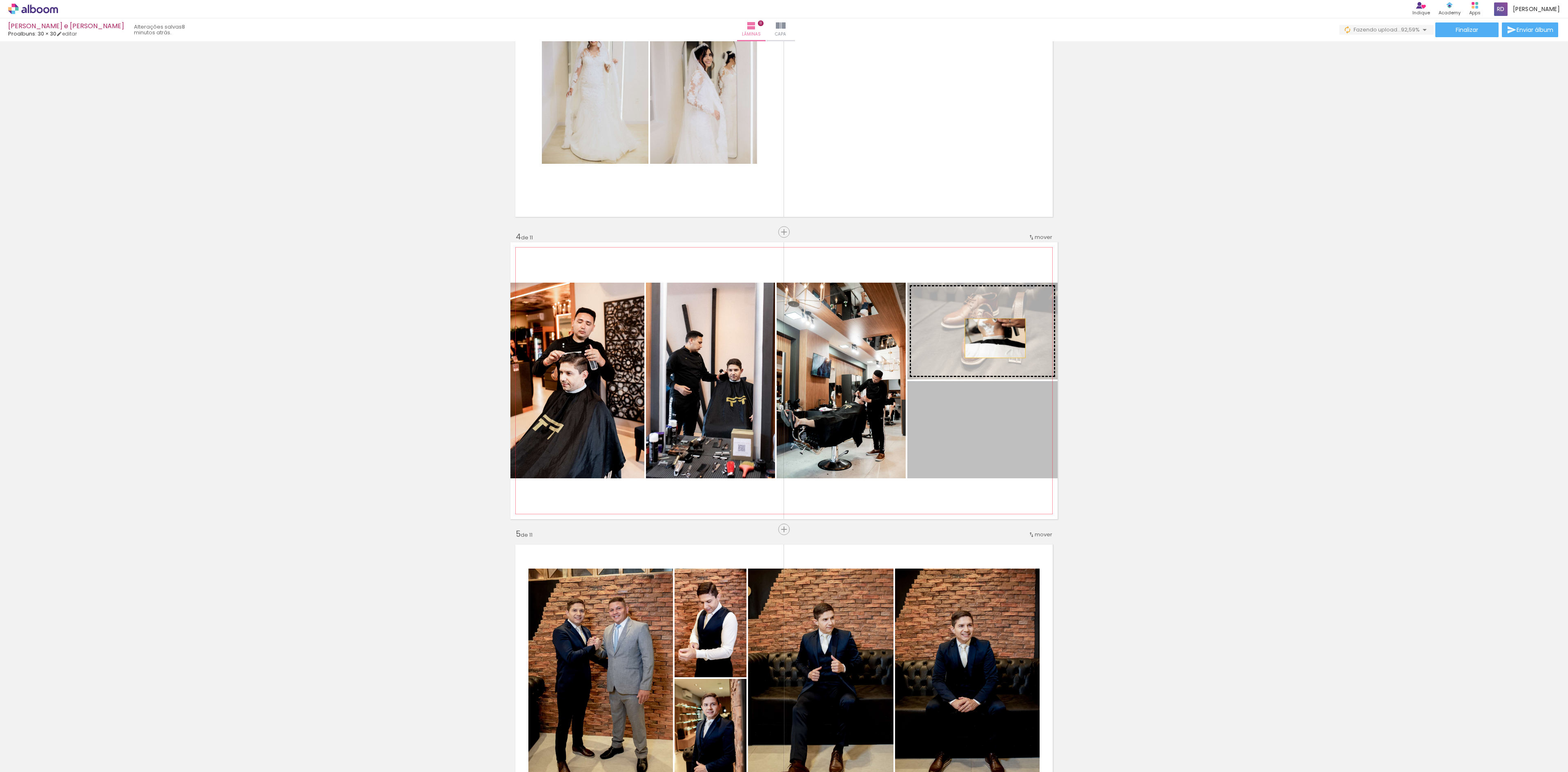
drag, startPoint x: 992, startPoint y: 441, endPoint x: 989, endPoint y: 338, distance: 103.0
click at [0, 0] on slot at bounding box center [0, 0] width 0 height 0
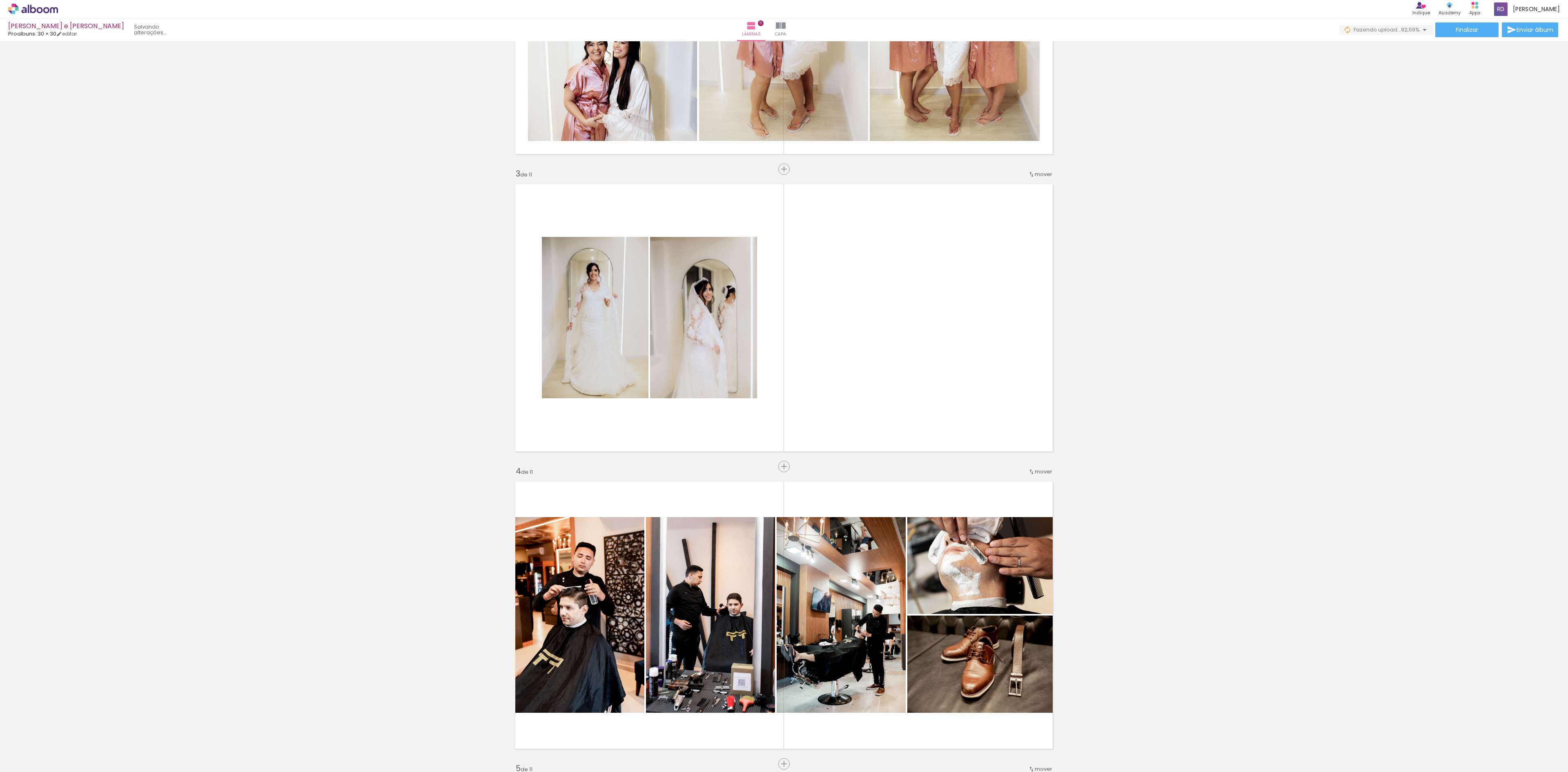
scroll to position [469, 0]
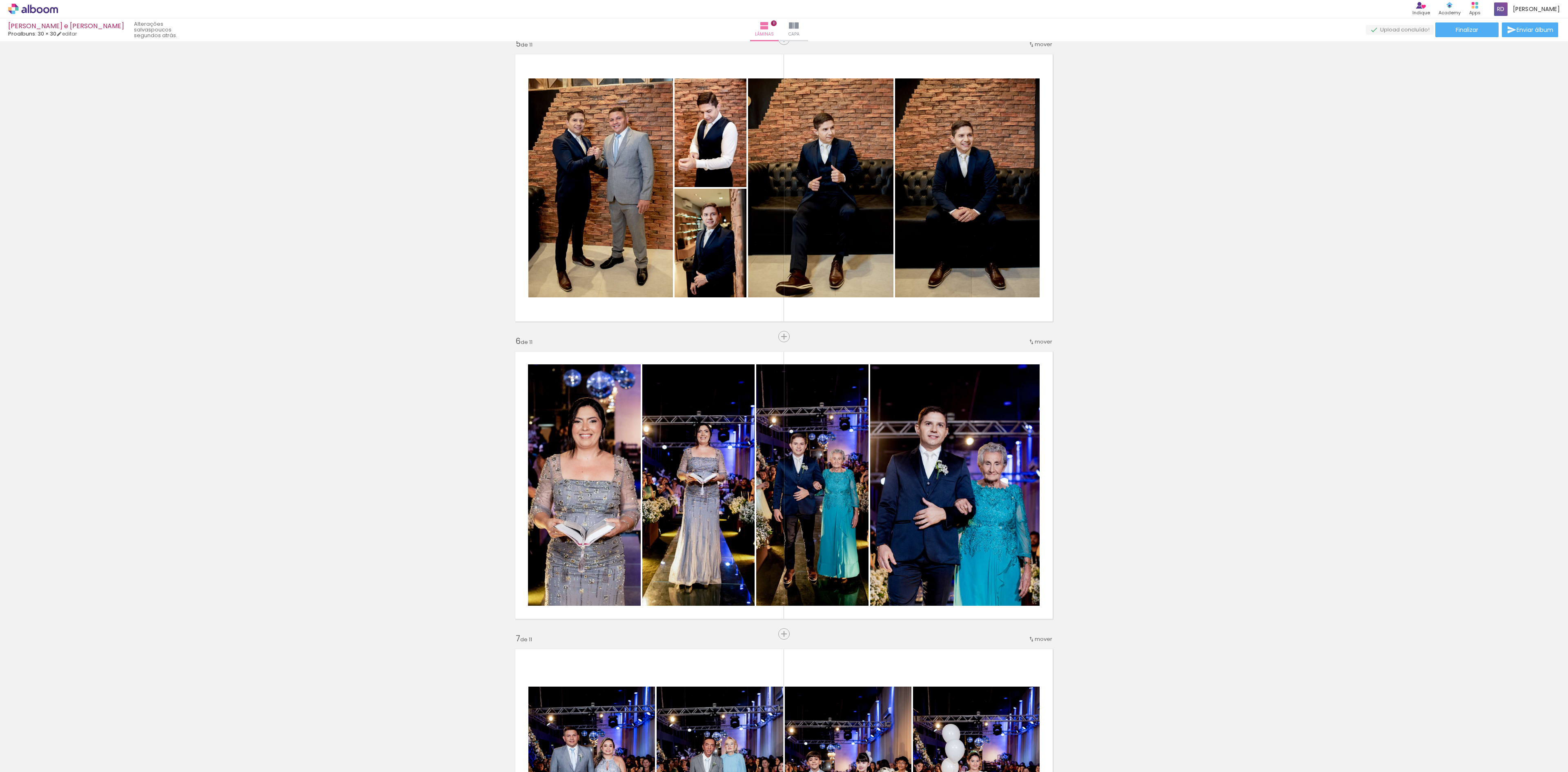
scroll to position [1286, 0]
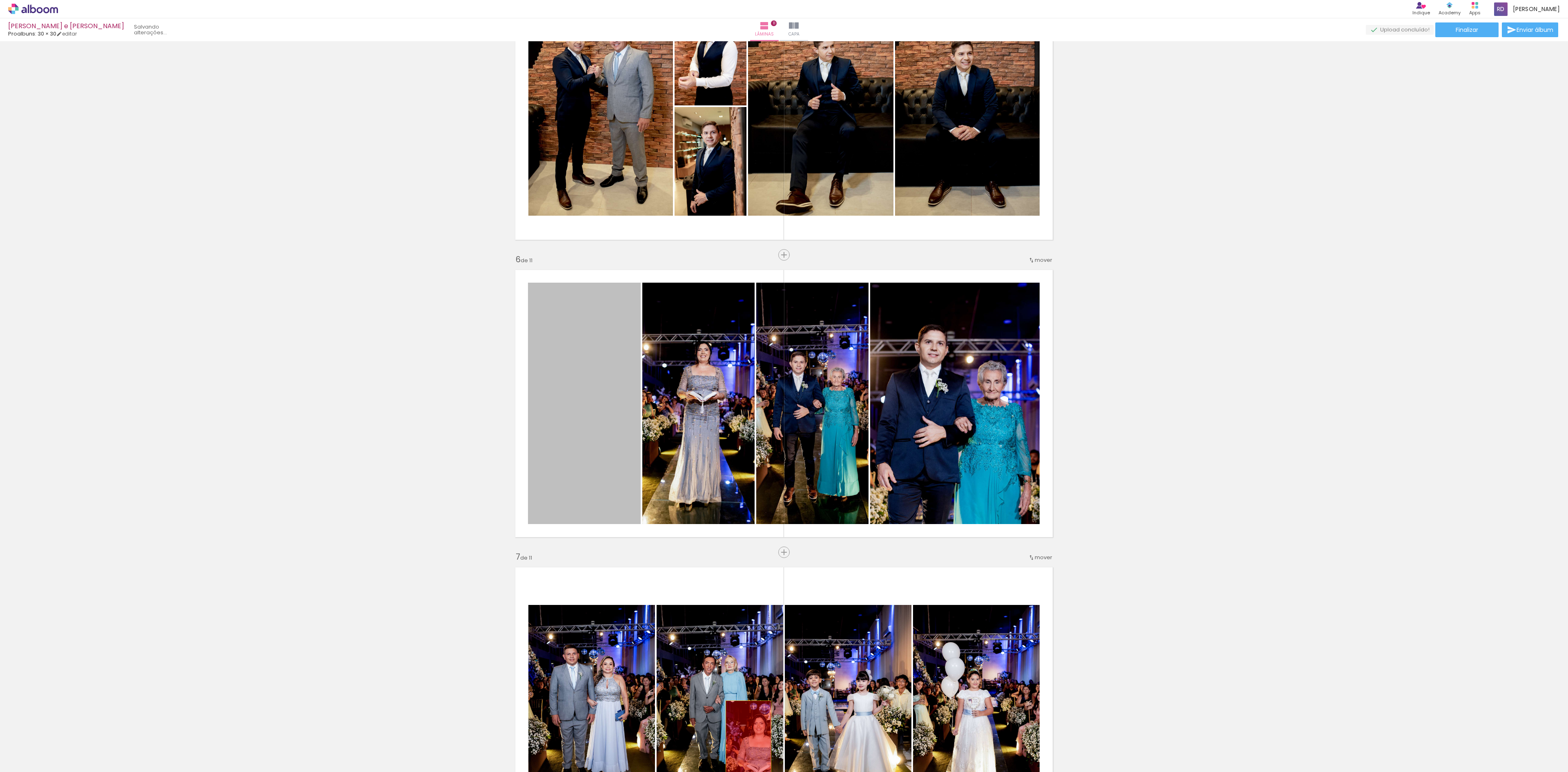
drag, startPoint x: 578, startPoint y: 400, endPoint x: 743, endPoint y: 749, distance: 386.0
click at [743, 749] on quentale-workspace at bounding box center [784, 386] width 1568 height 772
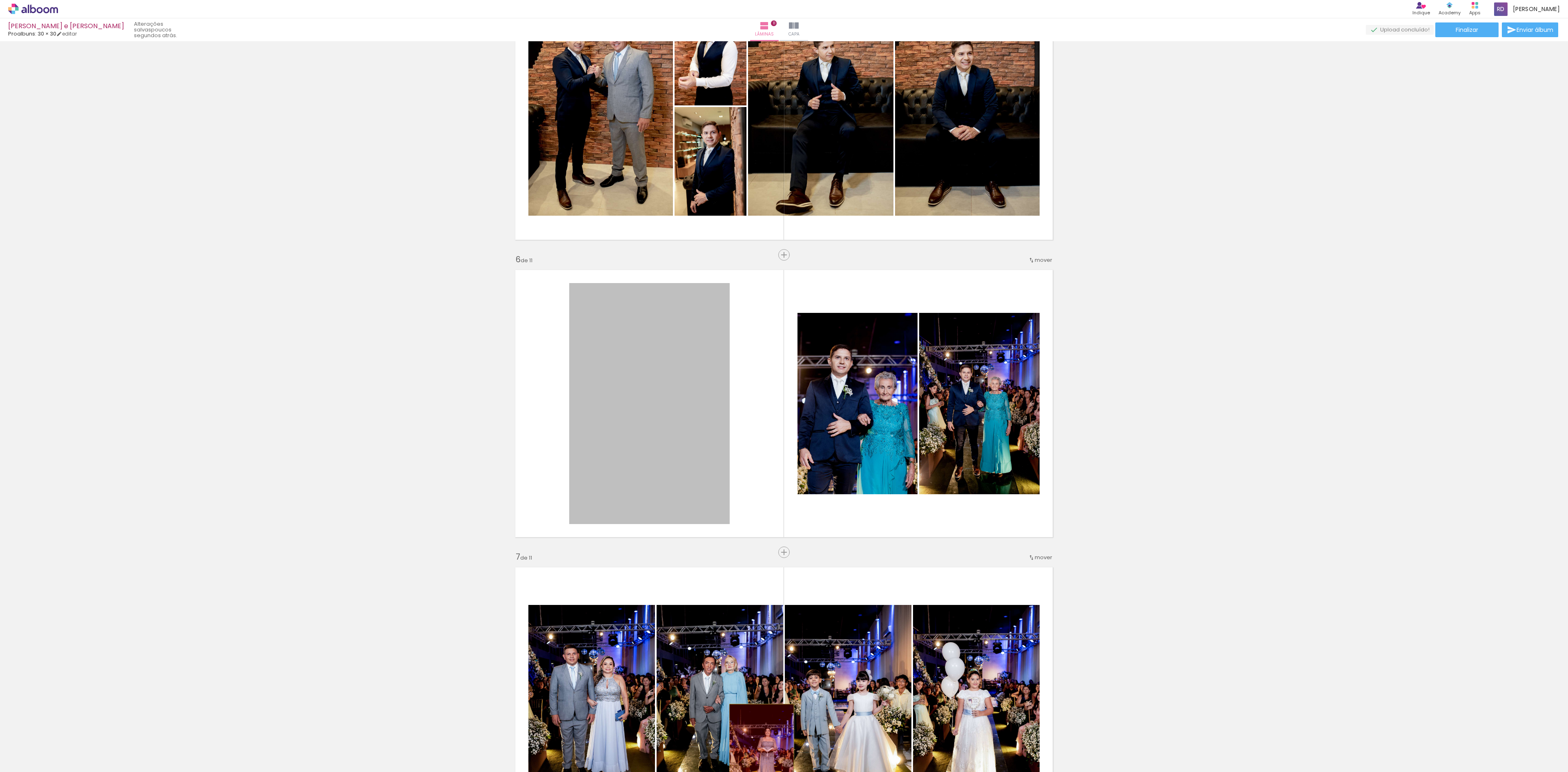
drag, startPoint x: 665, startPoint y: 393, endPoint x: 755, endPoint y: 753, distance: 371.1
click at [755, 753] on quentale-workspace at bounding box center [784, 386] width 1568 height 772
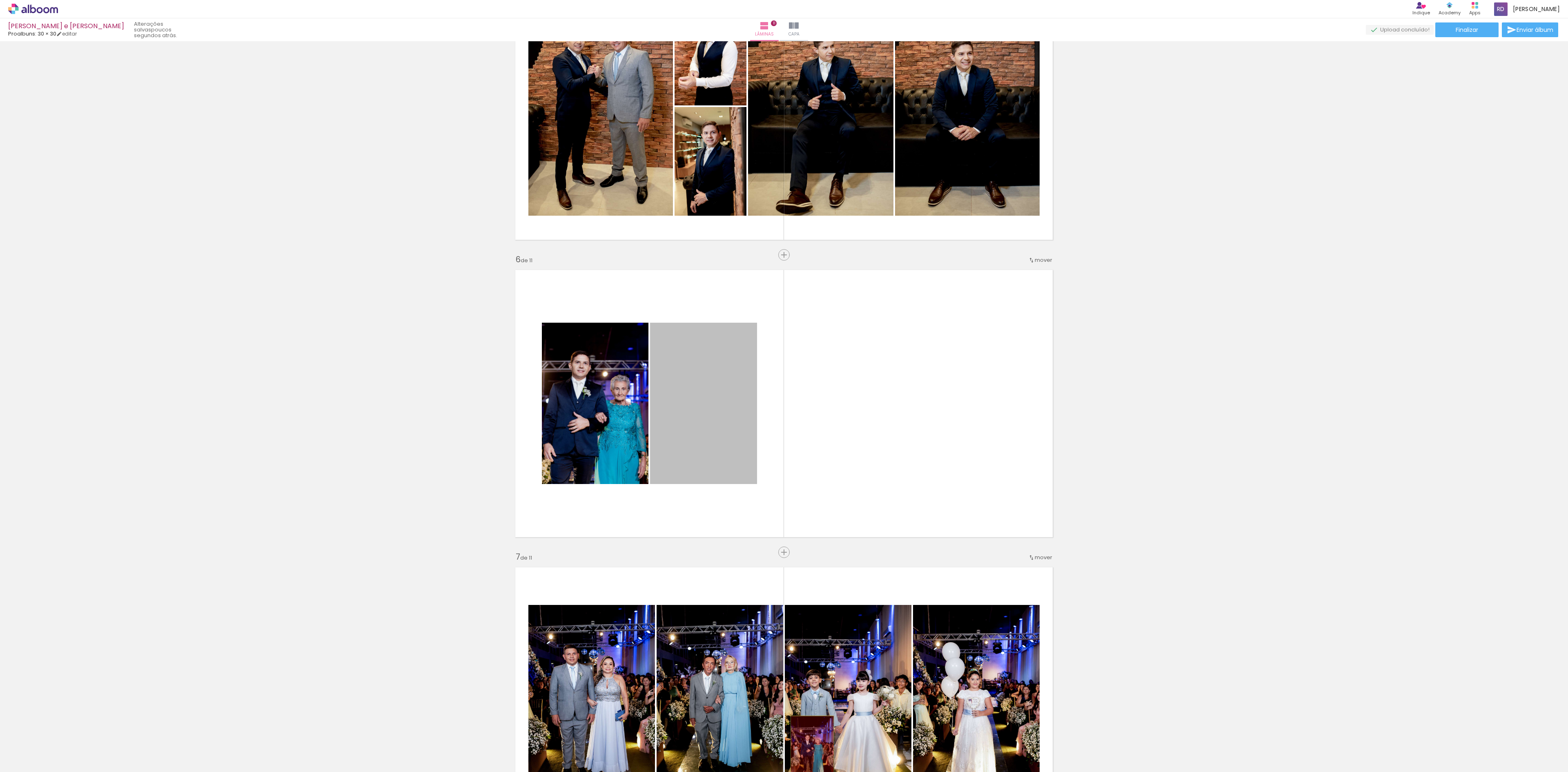
drag, startPoint x: 696, startPoint y: 420, endPoint x: 806, endPoint y: 748, distance: 346.0
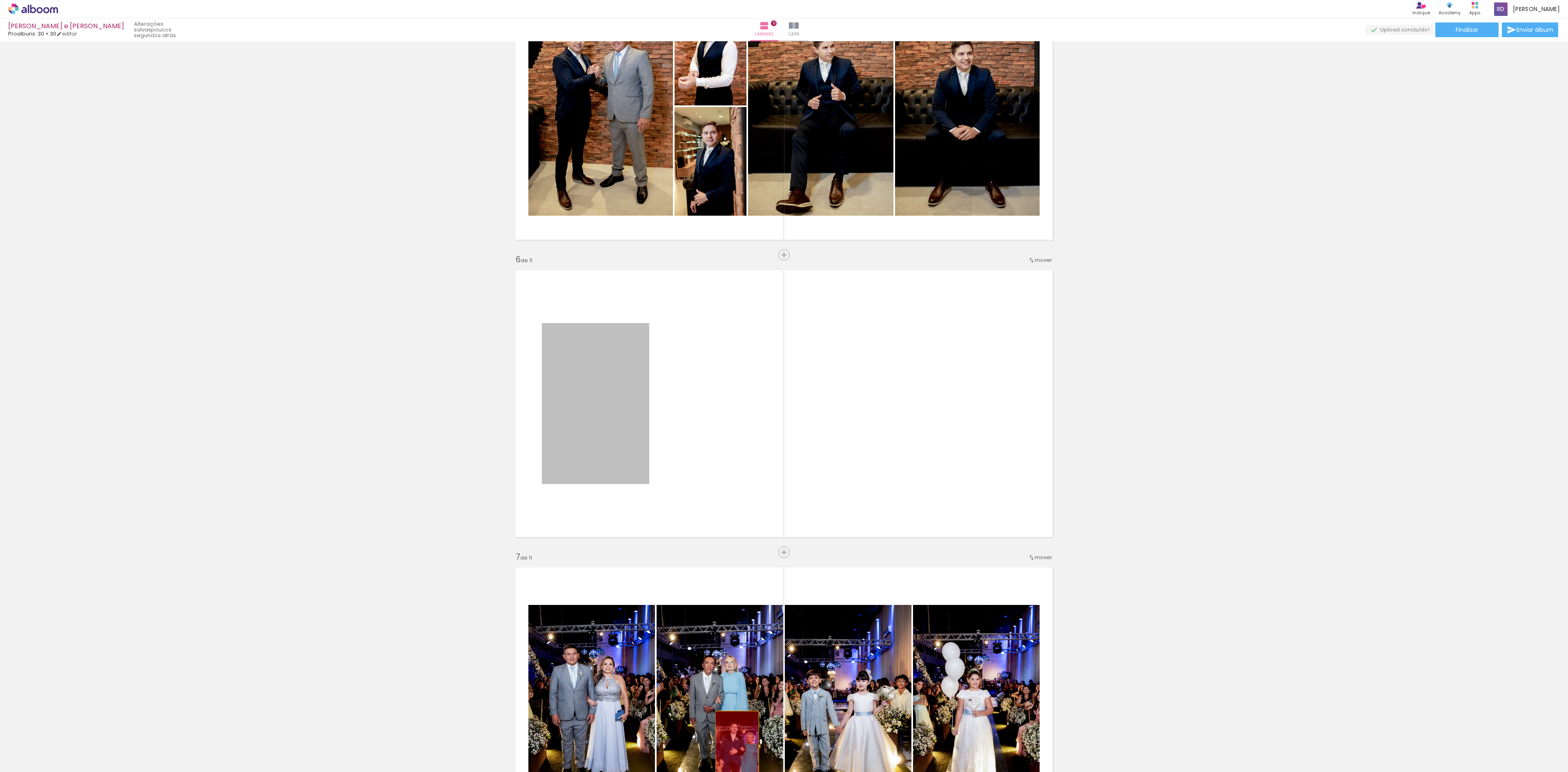
drag, startPoint x: 614, startPoint y: 410, endPoint x: 731, endPoint y: 743, distance: 353.0
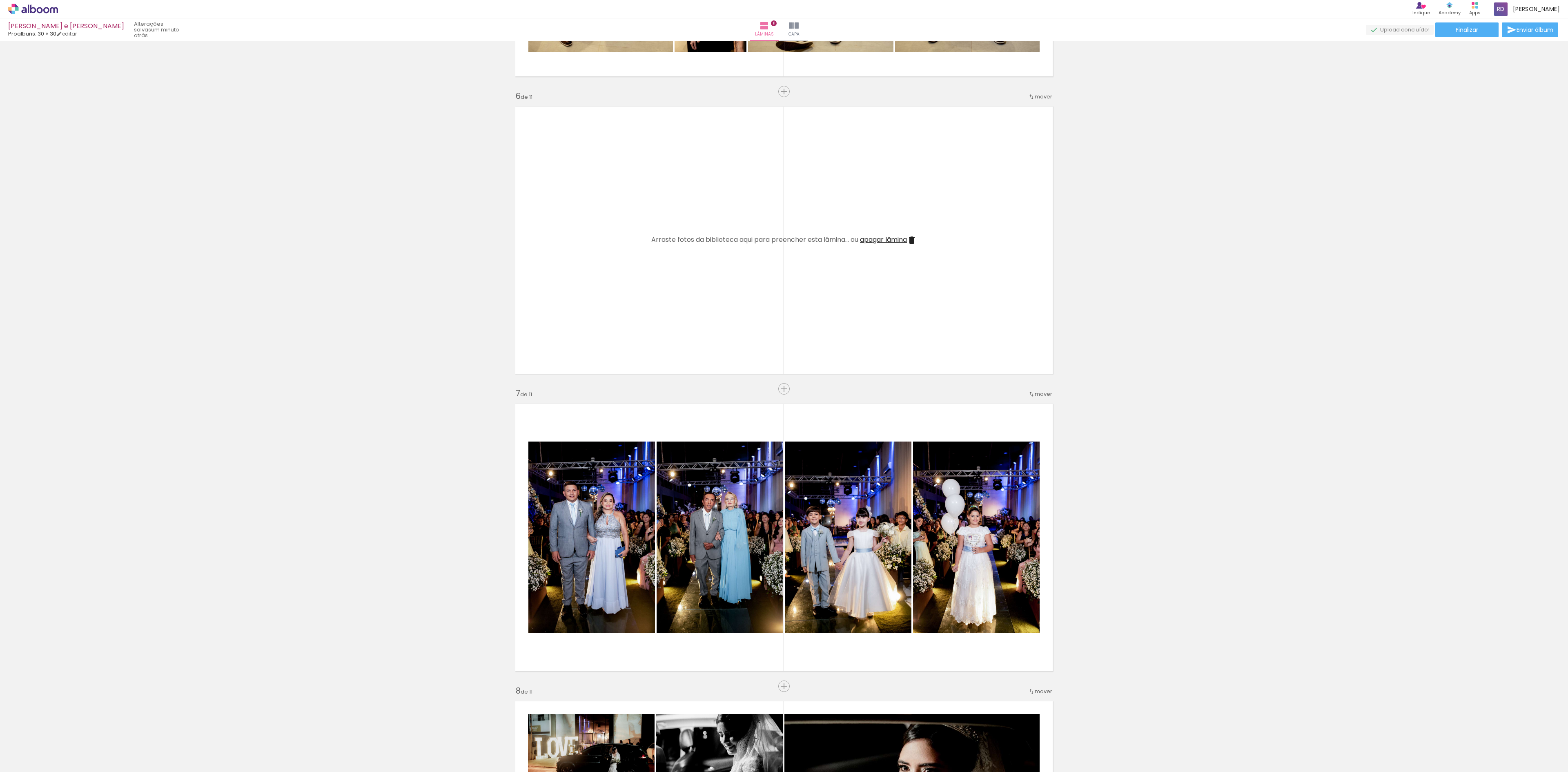
scroll to position [0, 2351]
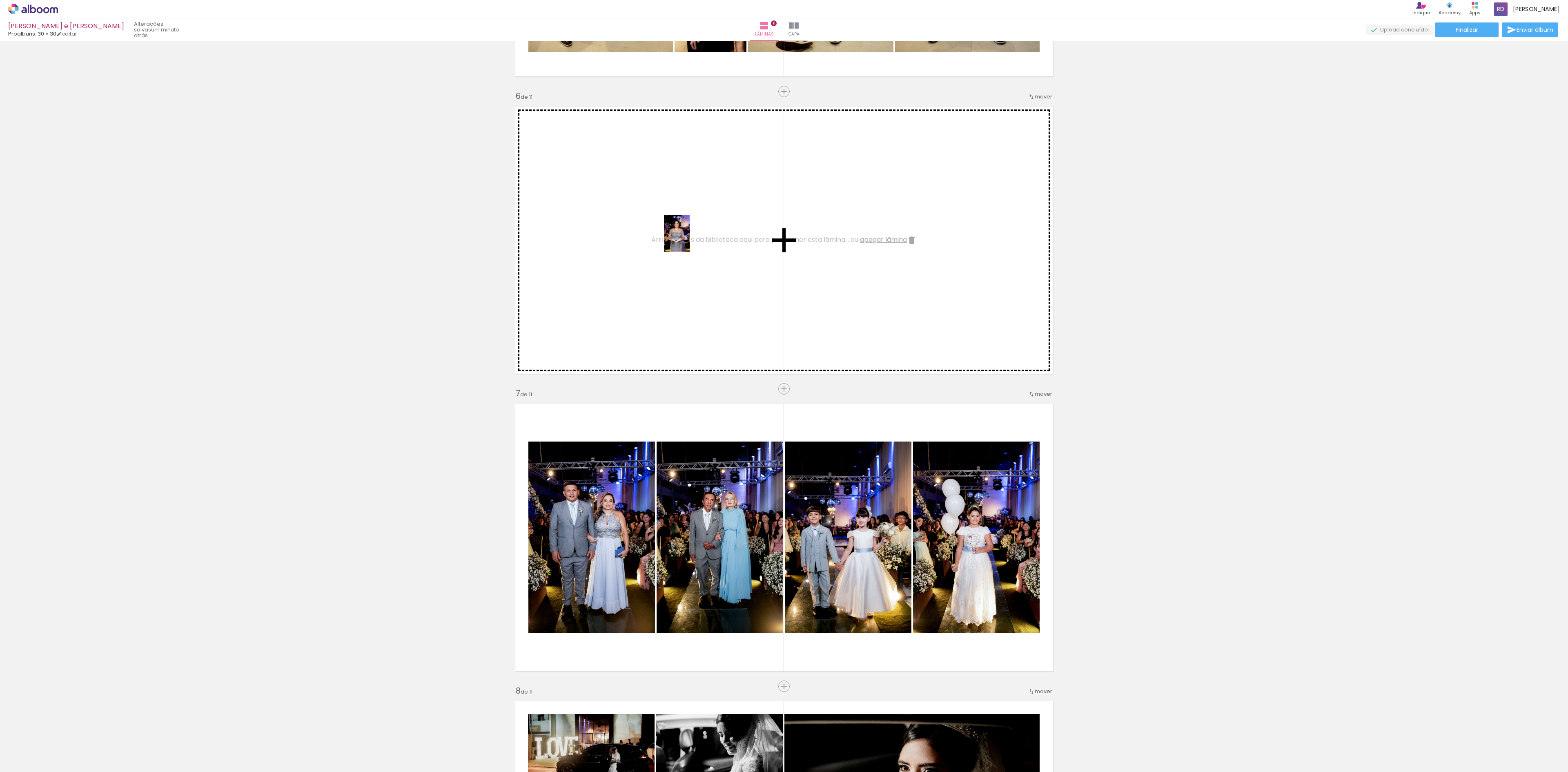
drag, startPoint x: 800, startPoint y: 759, endPoint x: 688, endPoint y: 236, distance: 534.9
click at [688, 236] on quentale-workspace at bounding box center [784, 386] width 1568 height 772
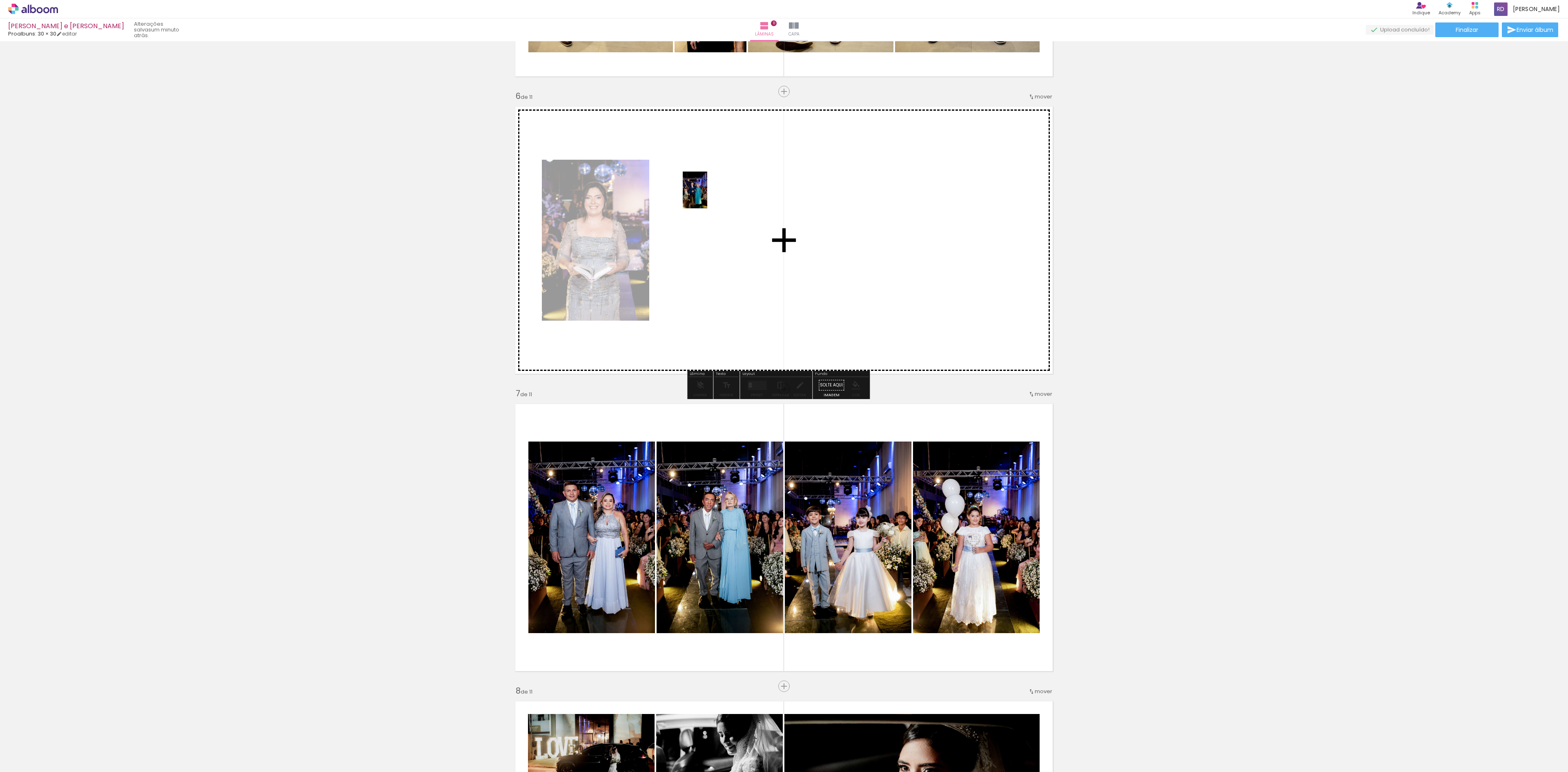
drag, startPoint x: 754, startPoint y: 758, endPoint x: 714, endPoint y: 211, distance: 548.5
click at [714, 211] on quentale-workspace at bounding box center [784, 386] width 1568 height 772
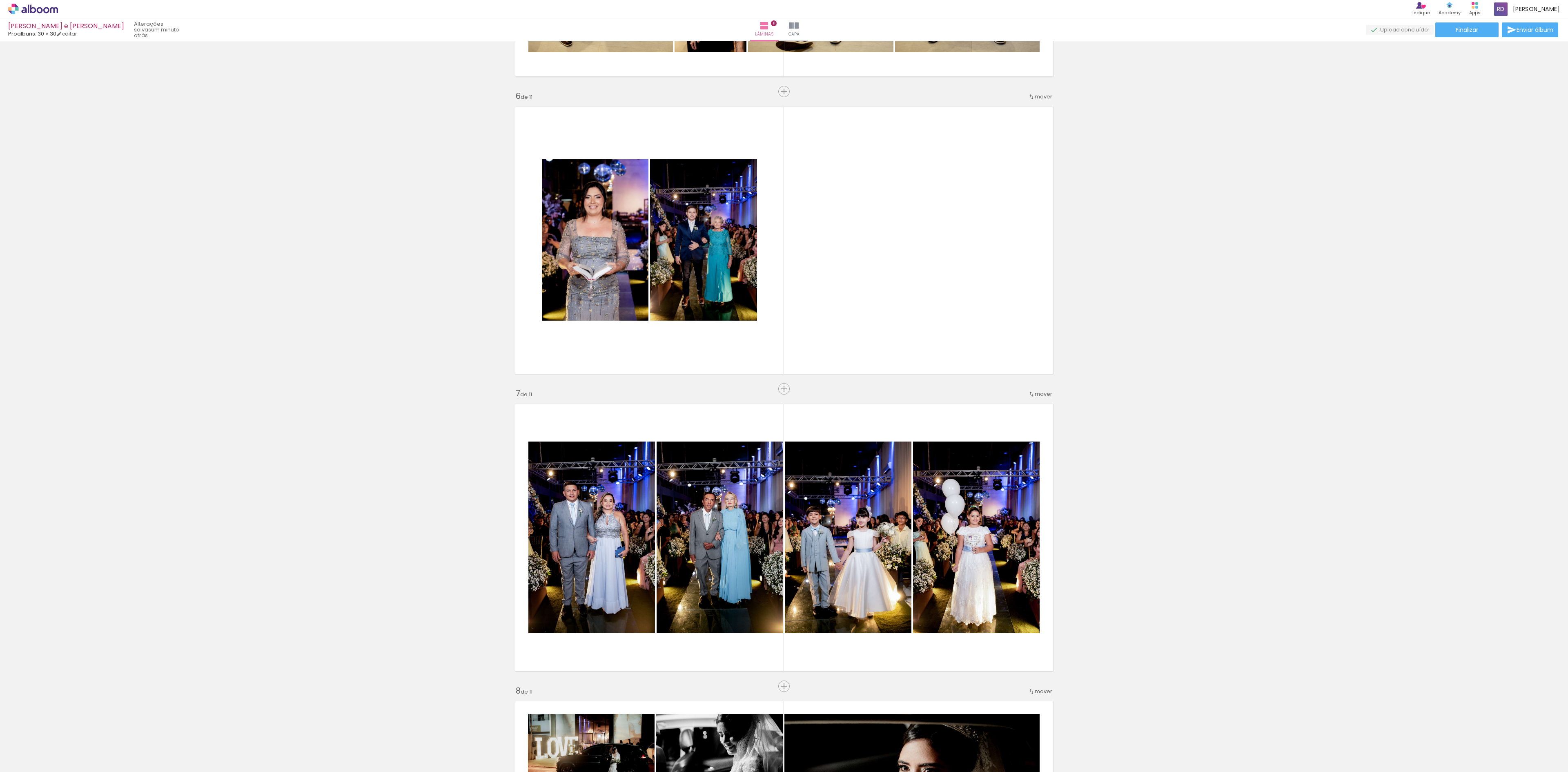
scroll to position [0, 4369]
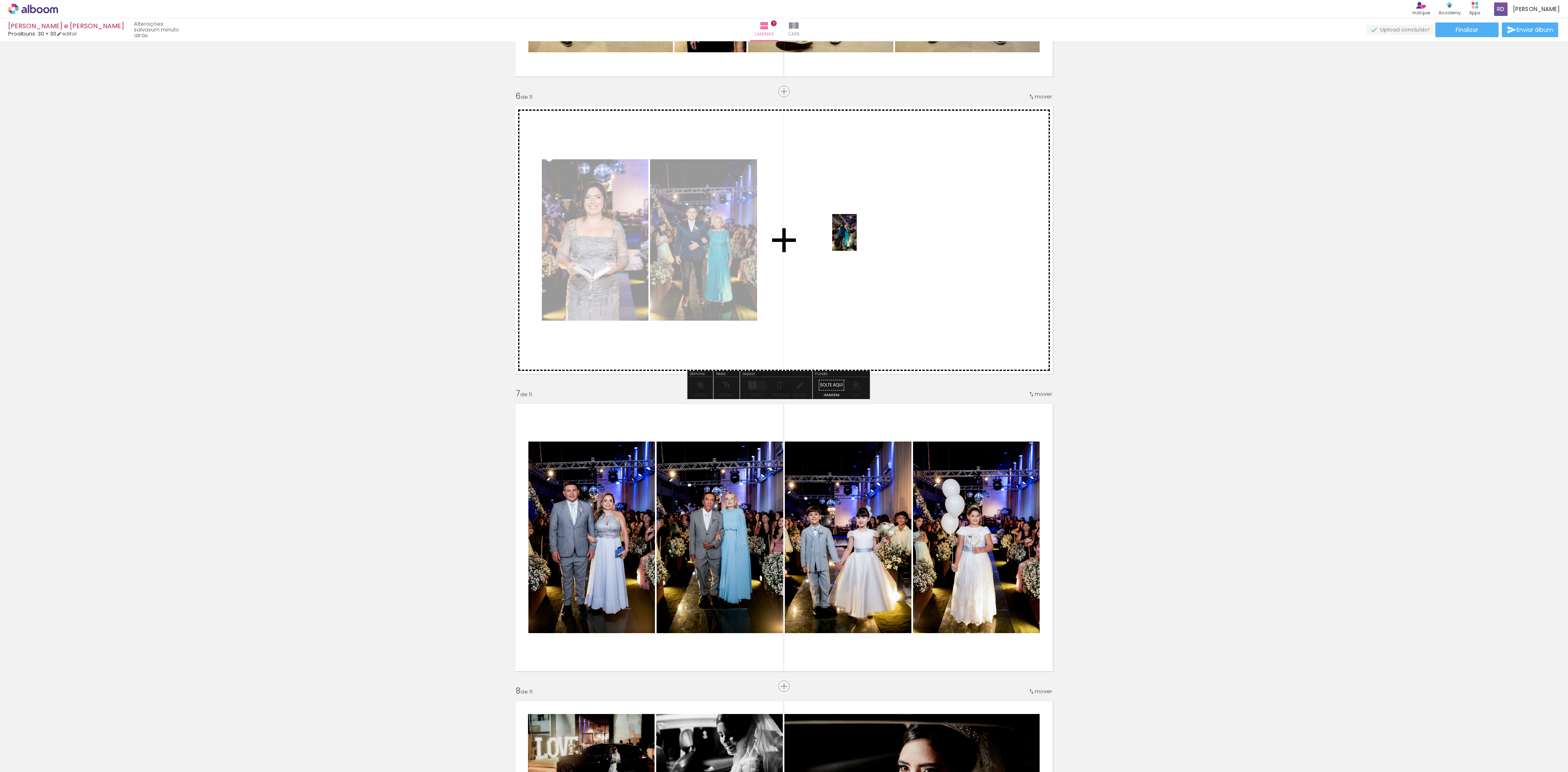
drag, startPoint x: 615, startPoint y: 756, endPoint x: 856, endPoint y: 239, distance: 570.4
click at [856, 239] on quentale-workspace at bounding box center [784, 386] width 1568 height 772
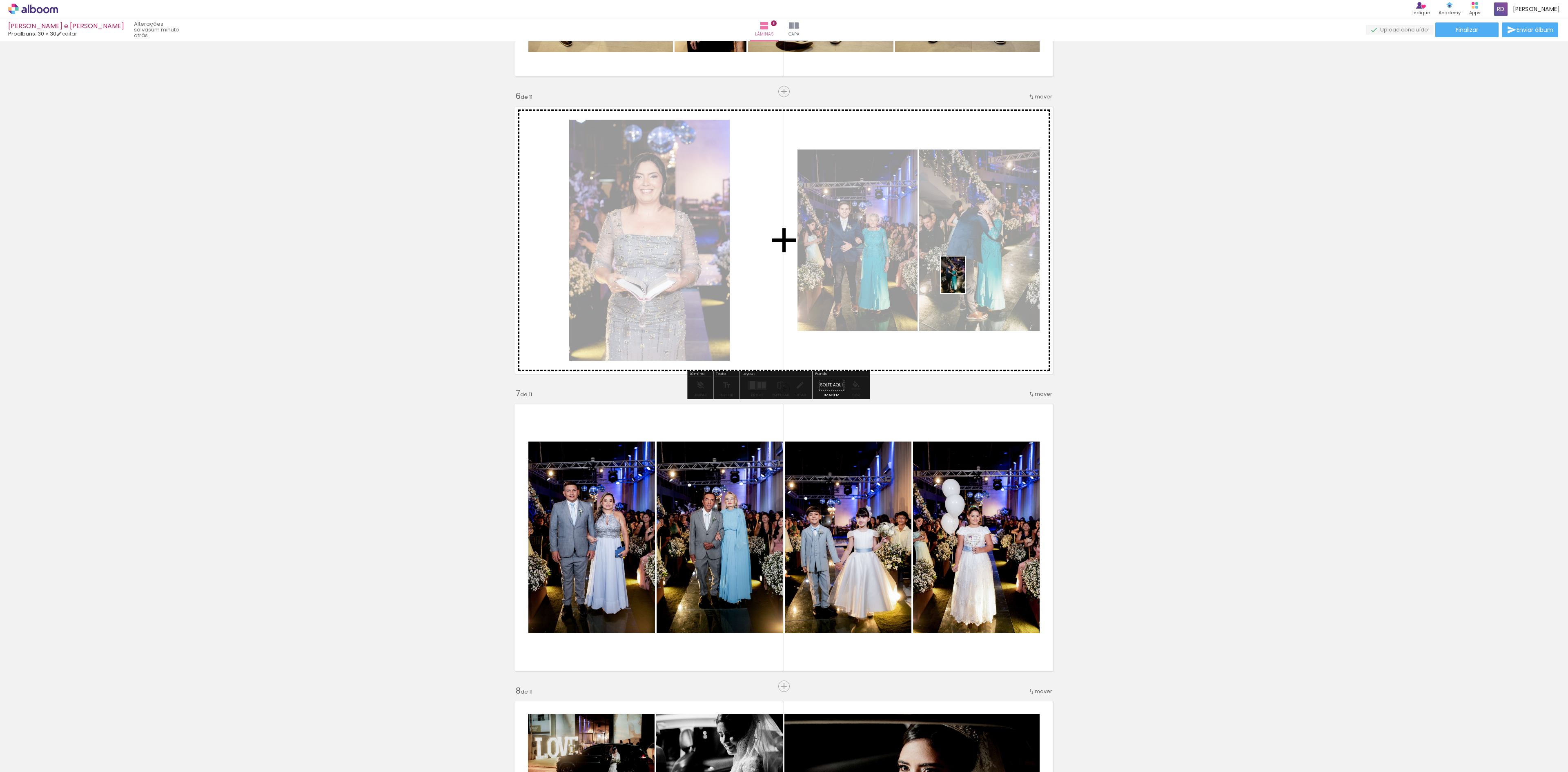
drag, startPoint x: 656, startPoint y: 758, endPoint x: 965, endPoint y: 281, distance: 568.3
click at [965, 281] on quentale-workspace at bounding box center [784, 386] width 1568 height 772
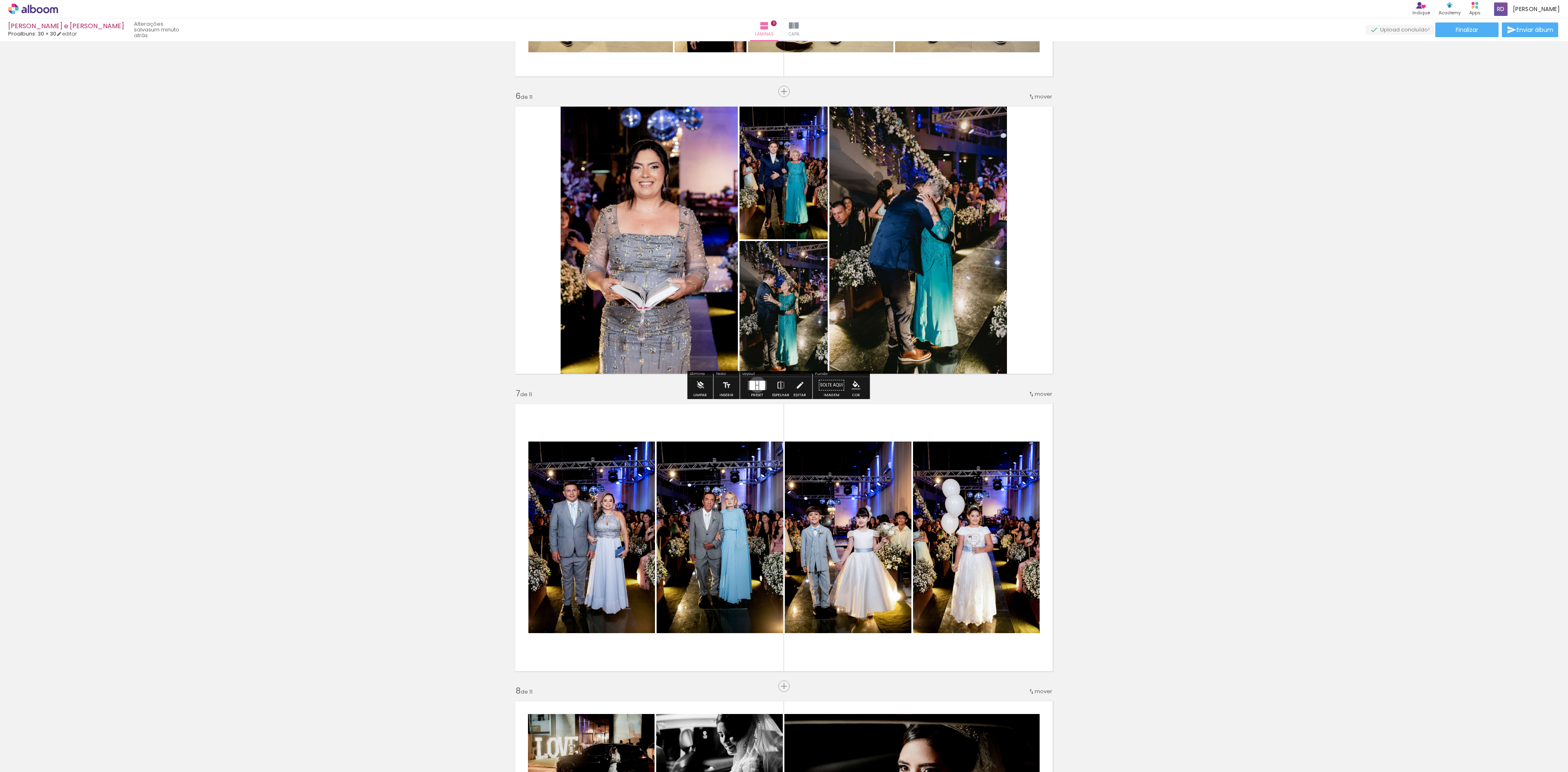
click at [756, 385] on div at bounding box center [757, 382] width 2 height 4
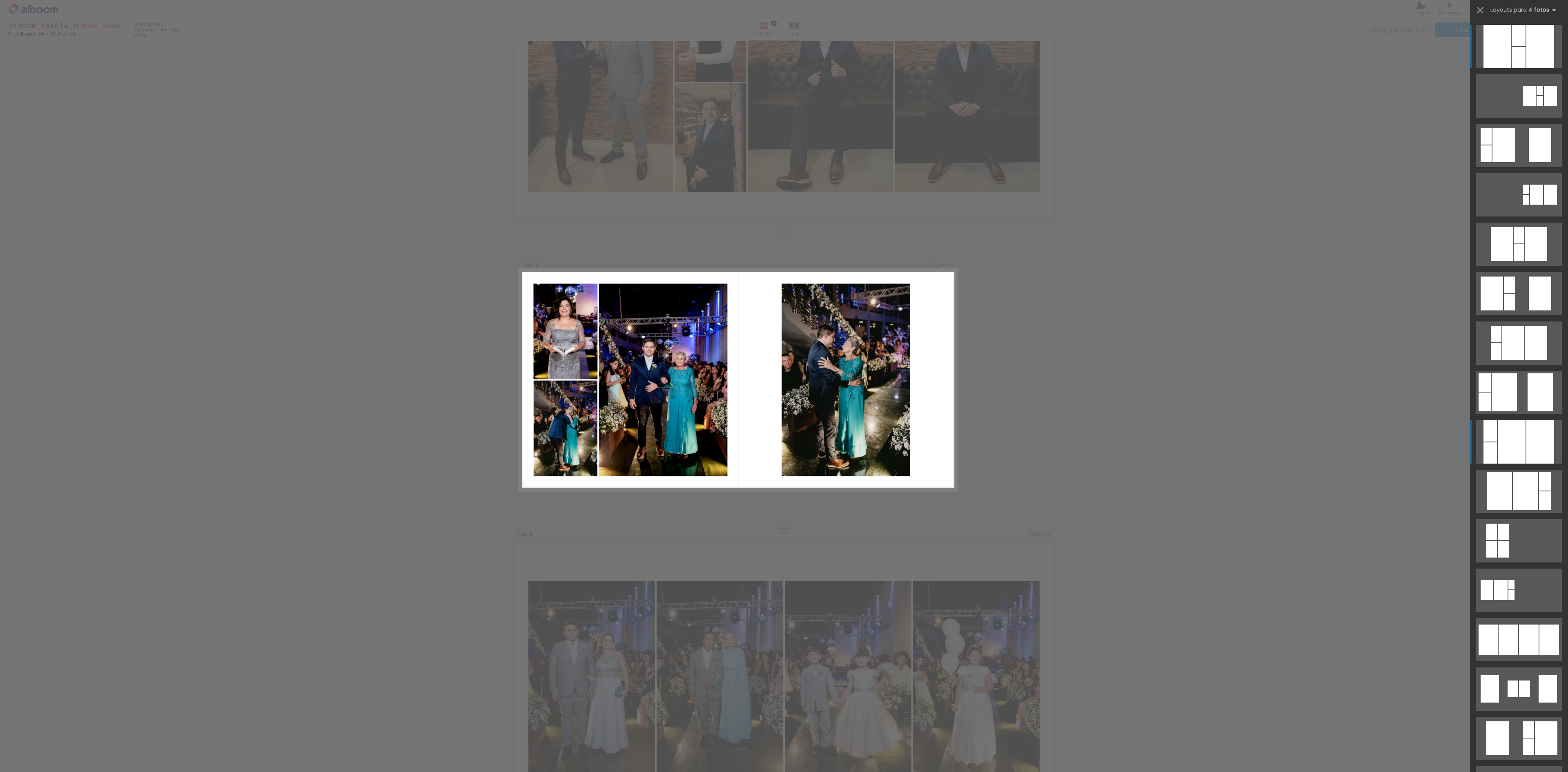
scroll to position [1310, 0]
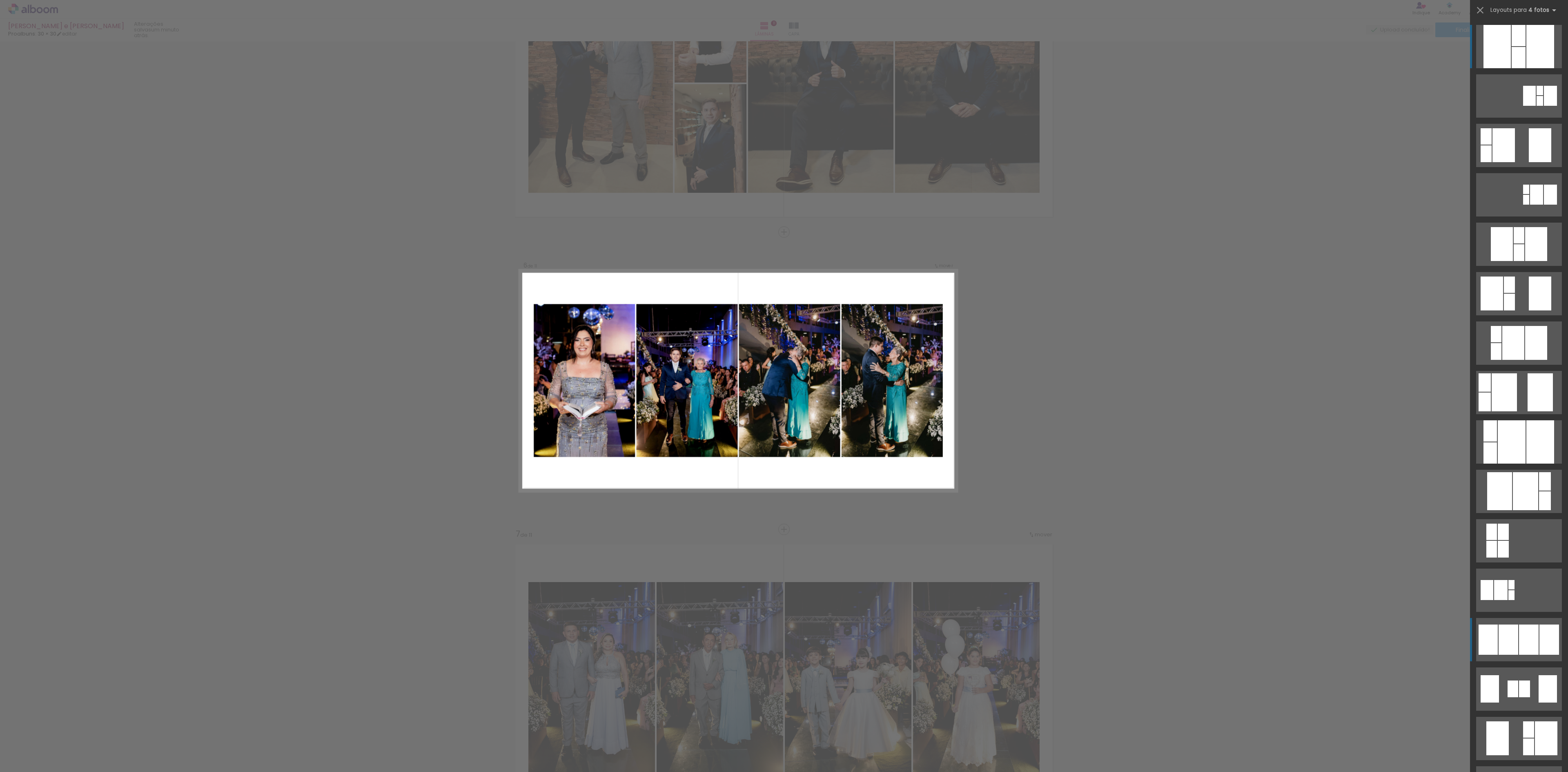
click at [1544, 106] on div at bounding box center [1550, 96] width 13 height 20
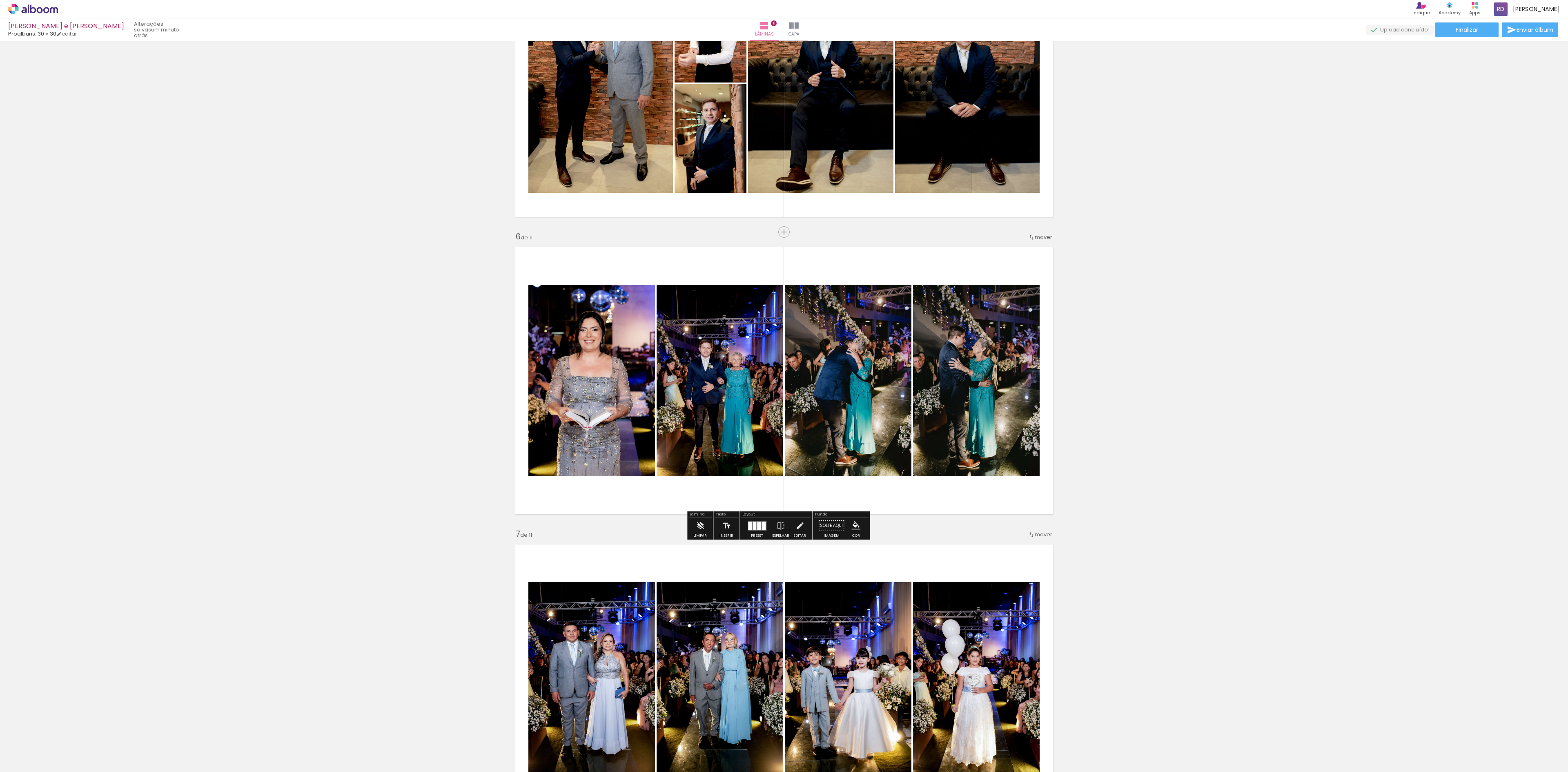
drag, startPoint x: 760, startPoint y: 523, endPoint x: 815, endPoint y: 516, distance: 55.4
click at [762, 523] on div at bounding box center [764, 525] width 4 height 8
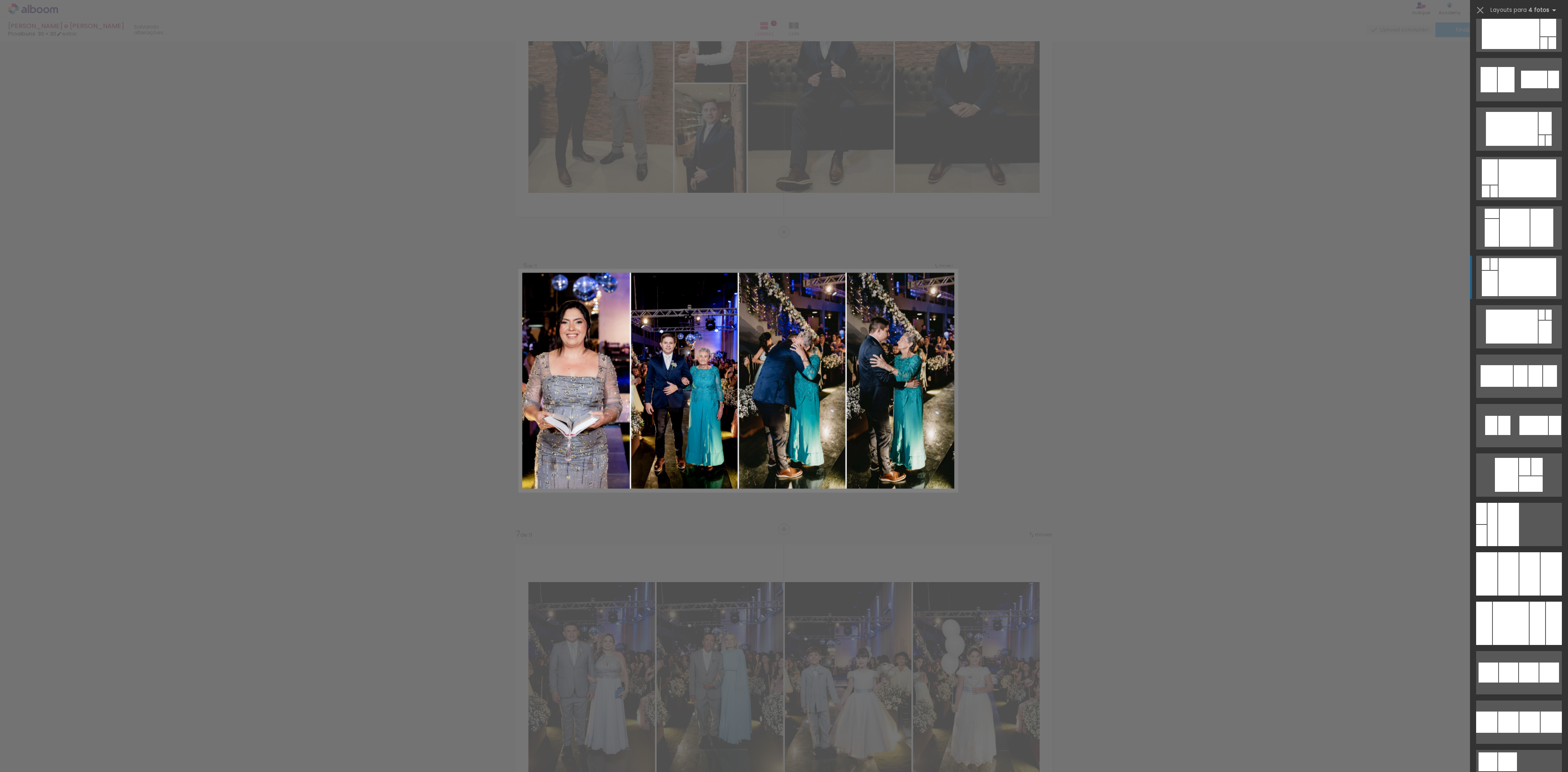
scroll to position [5391, 0]
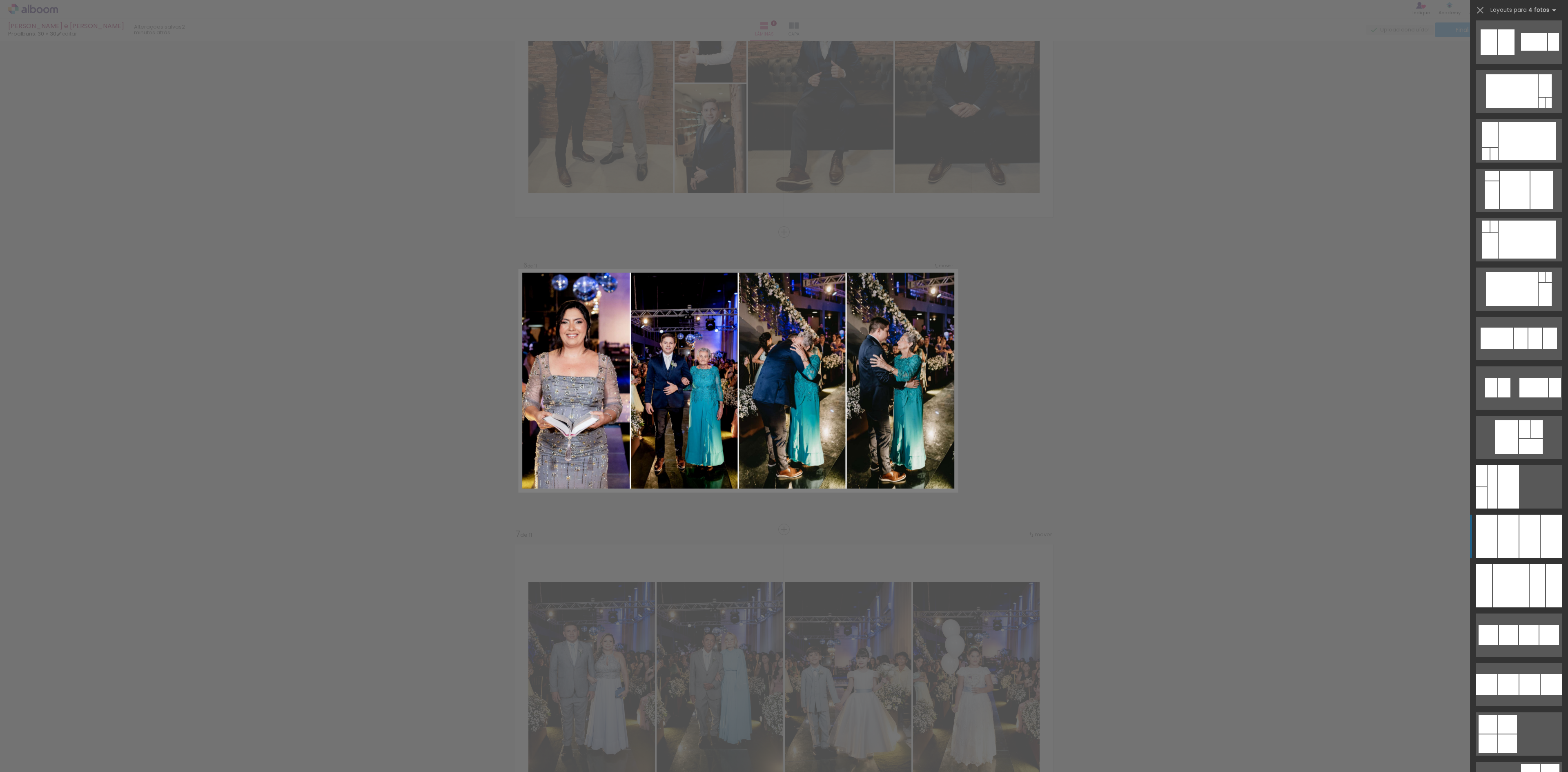
click at [1528, 529] on div at bounding box center [1530, 536] width 21 height 43
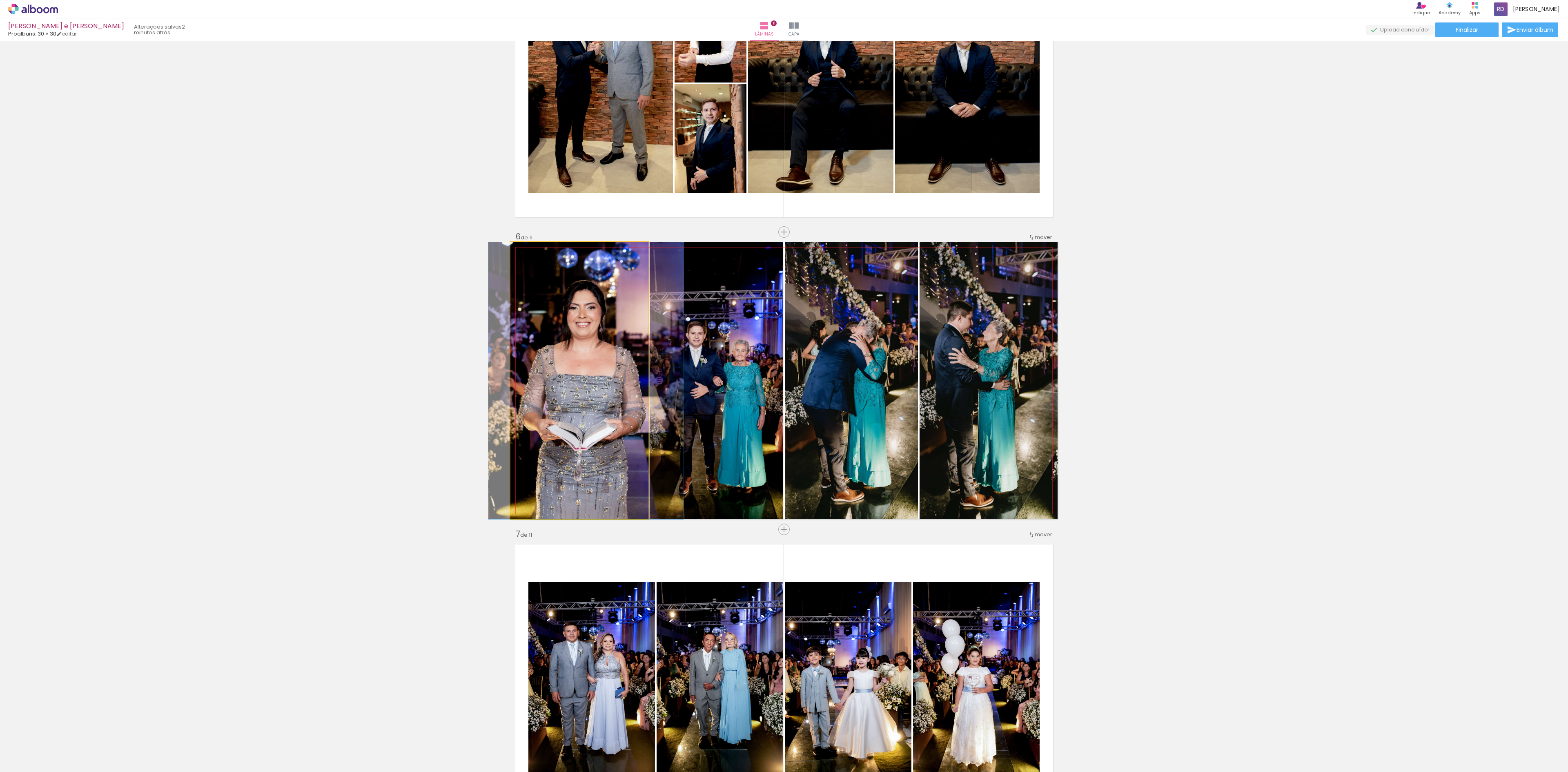
drag, startPoint x: 610, startPoint y: 384, endPoint x: 617, endPoint y: 382, distance: 7.3
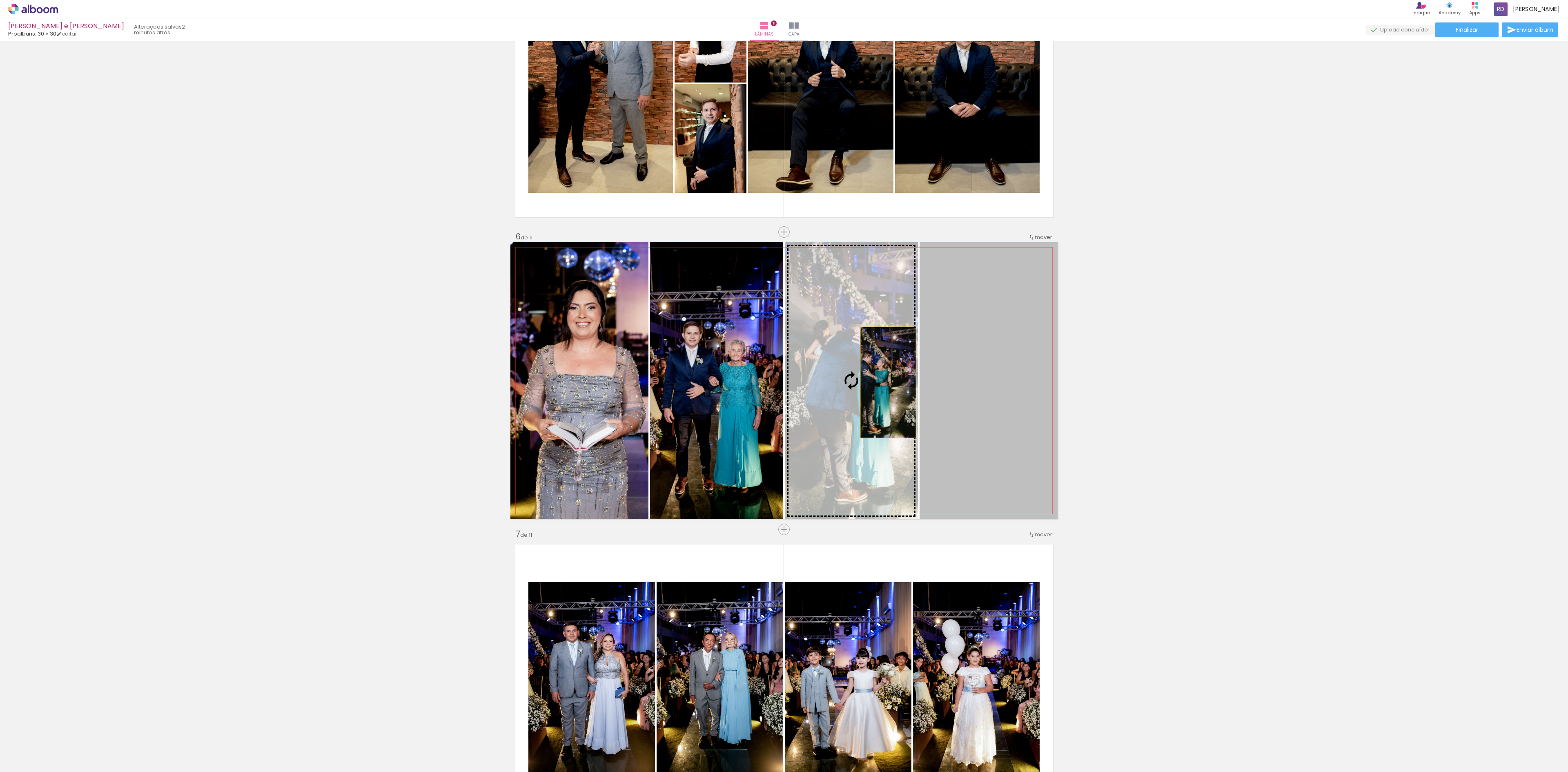
drag, startPoint x: 1001, startPoint y: 385, endPoint x: 882, endPoint y: 382, distance: 119.0
click at [0, 0] on slot at bounding box center [0, 0] width 0 height 0
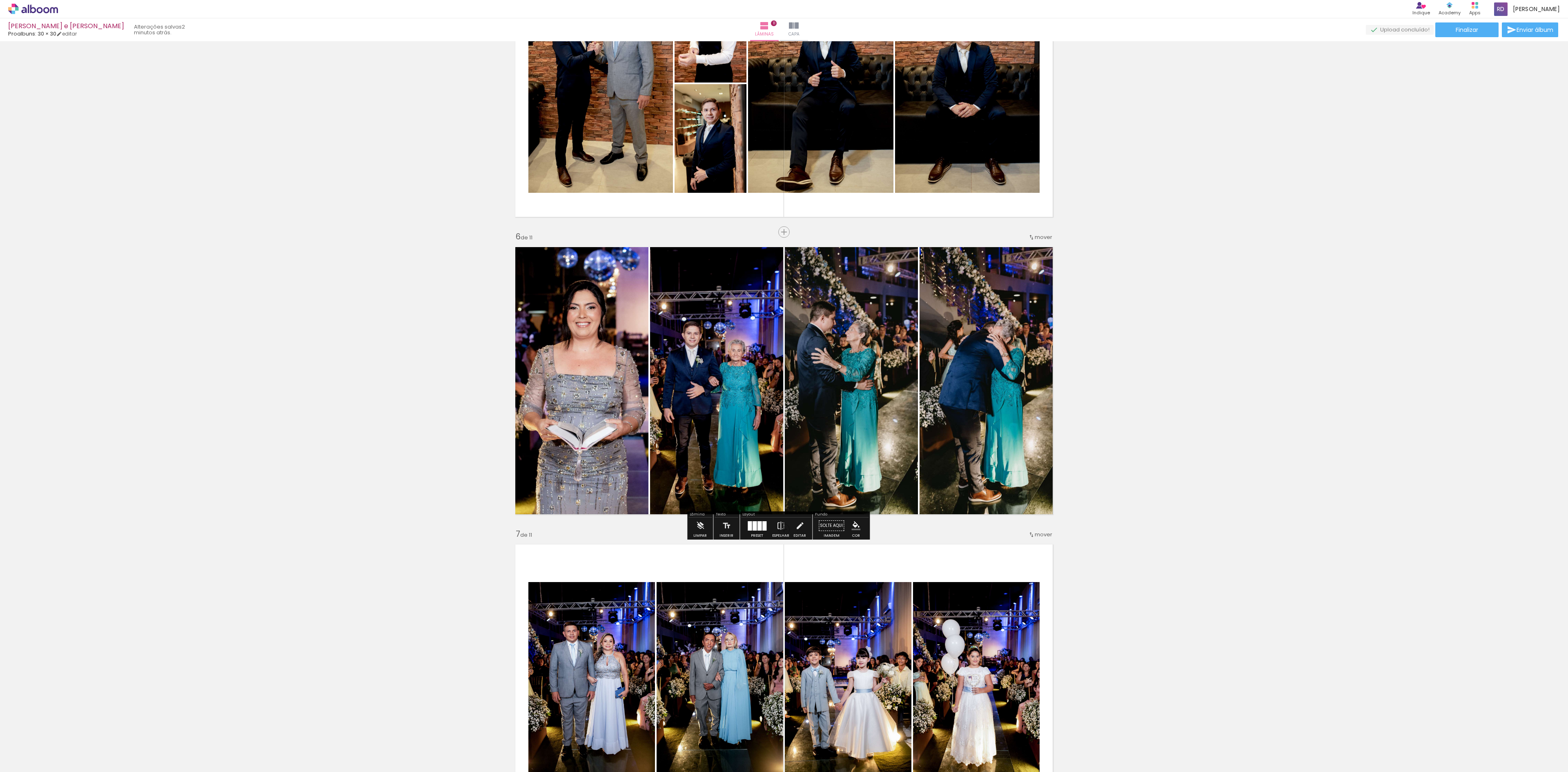
click at [1209, 391] on div "Inserir lâmina 1 de 11 Inserir lâmina 2 de 11 Inserir lâmina 3 de 11 Inserir lâ…" at bounding box center [784, 519] width 1568 height 3568
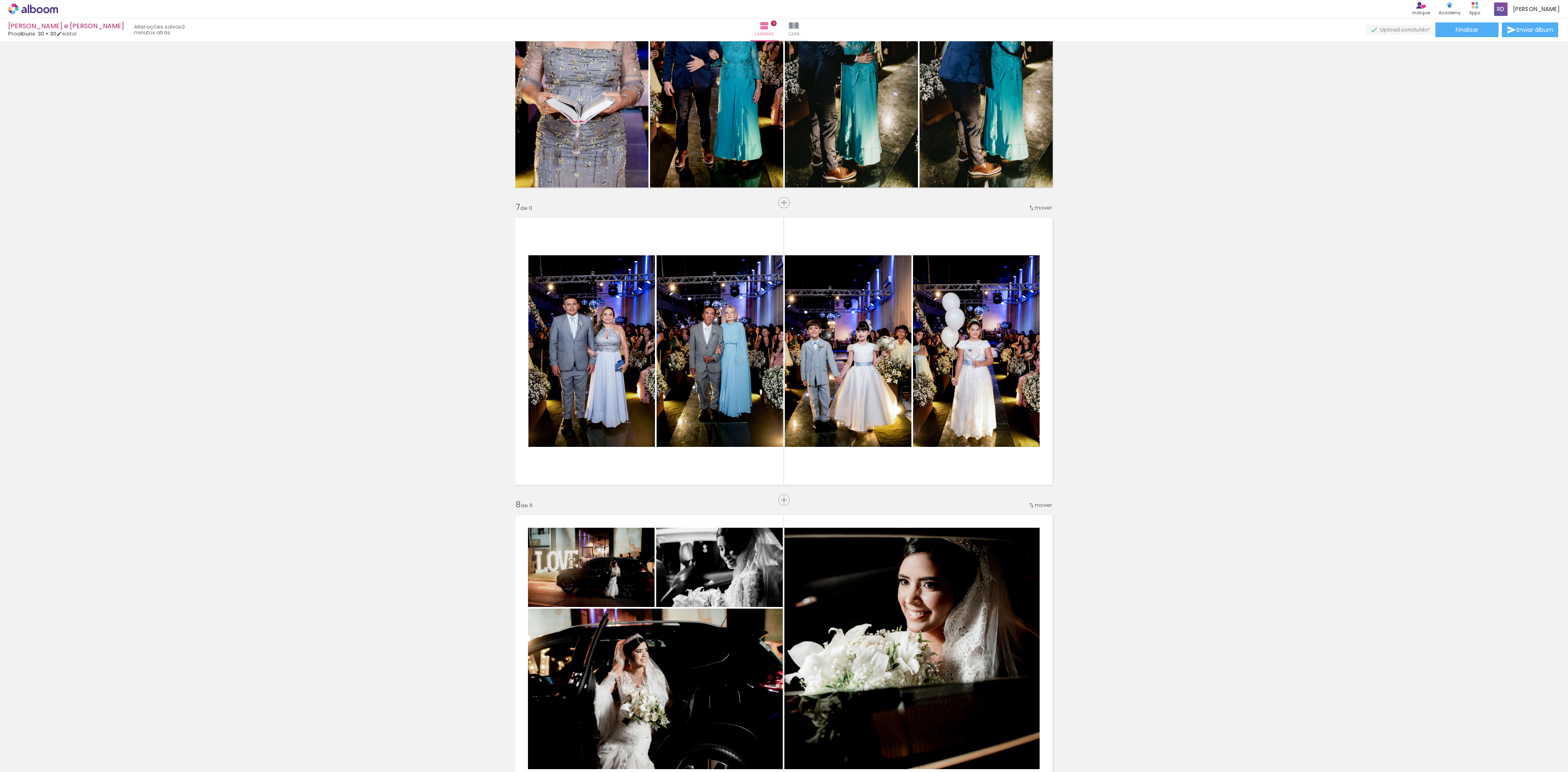
scroll to position [1554, 0]
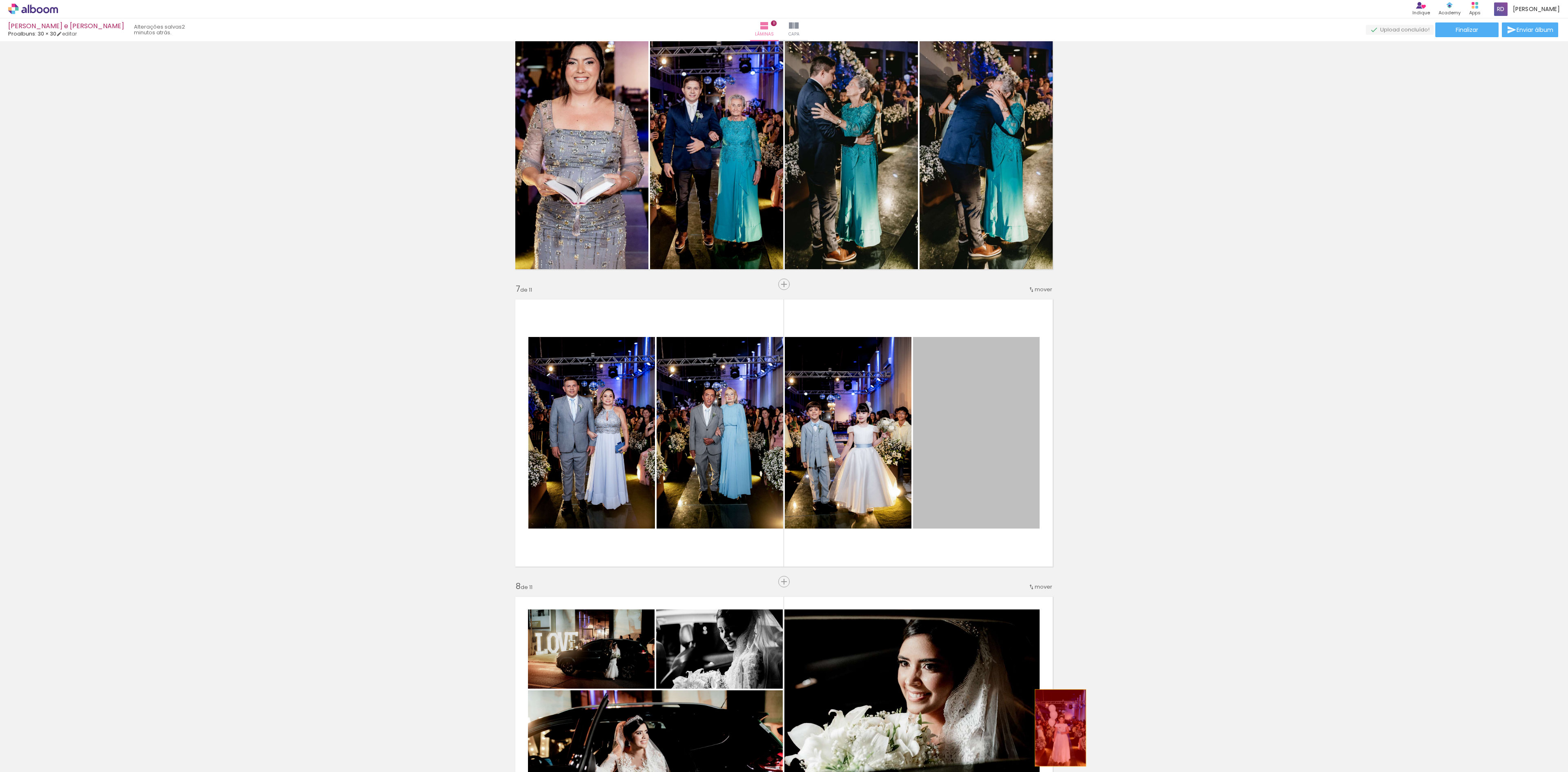
drag, startPoint x: 982, startPoint y: 443, endPoint x: 890, endPoint y: 471, distance: 96.2
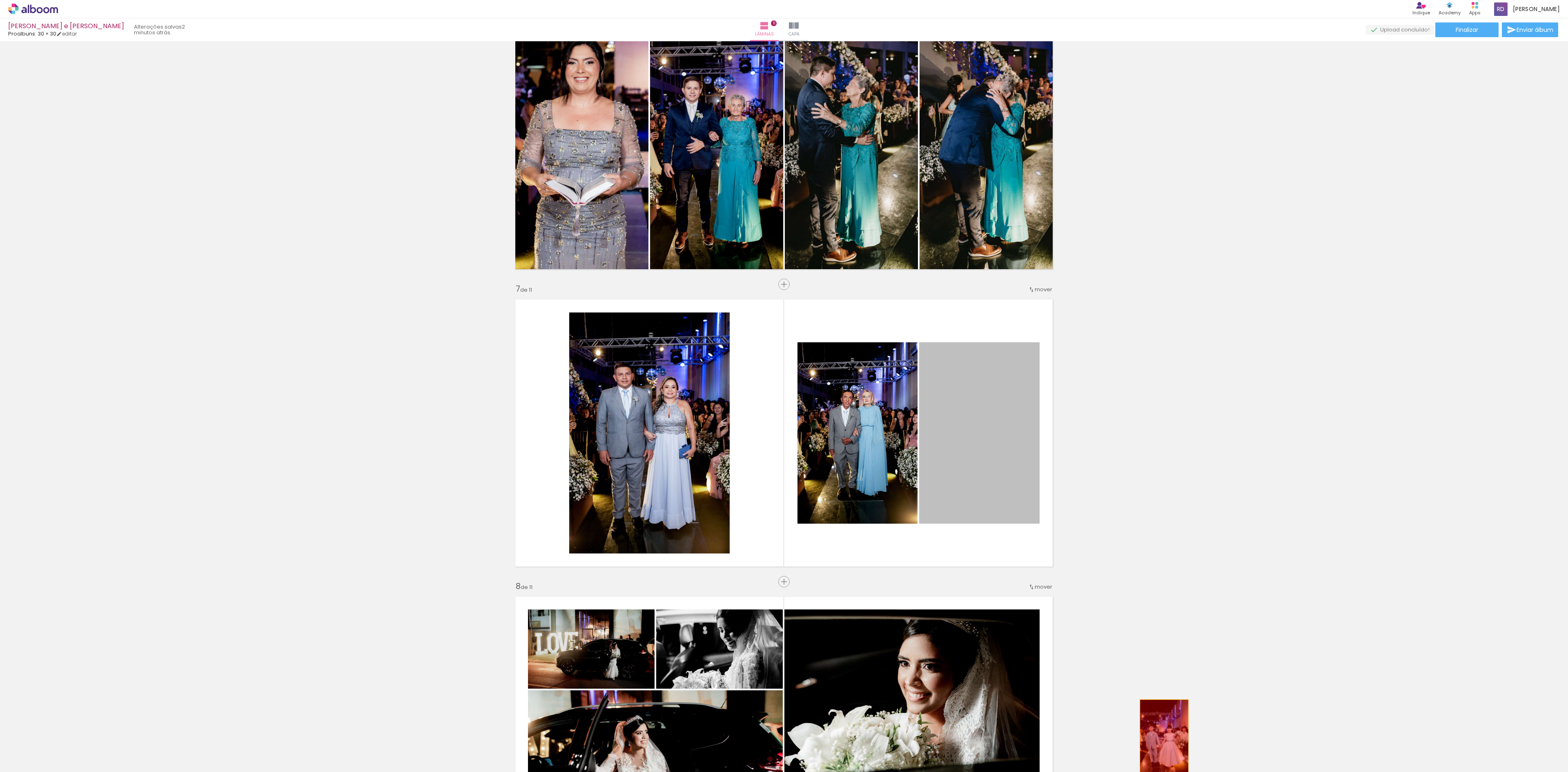
drag, startPoint x: 956, startPoint y: 447, endPoint x: 1112, endPoint y: 722, distance: 316.2
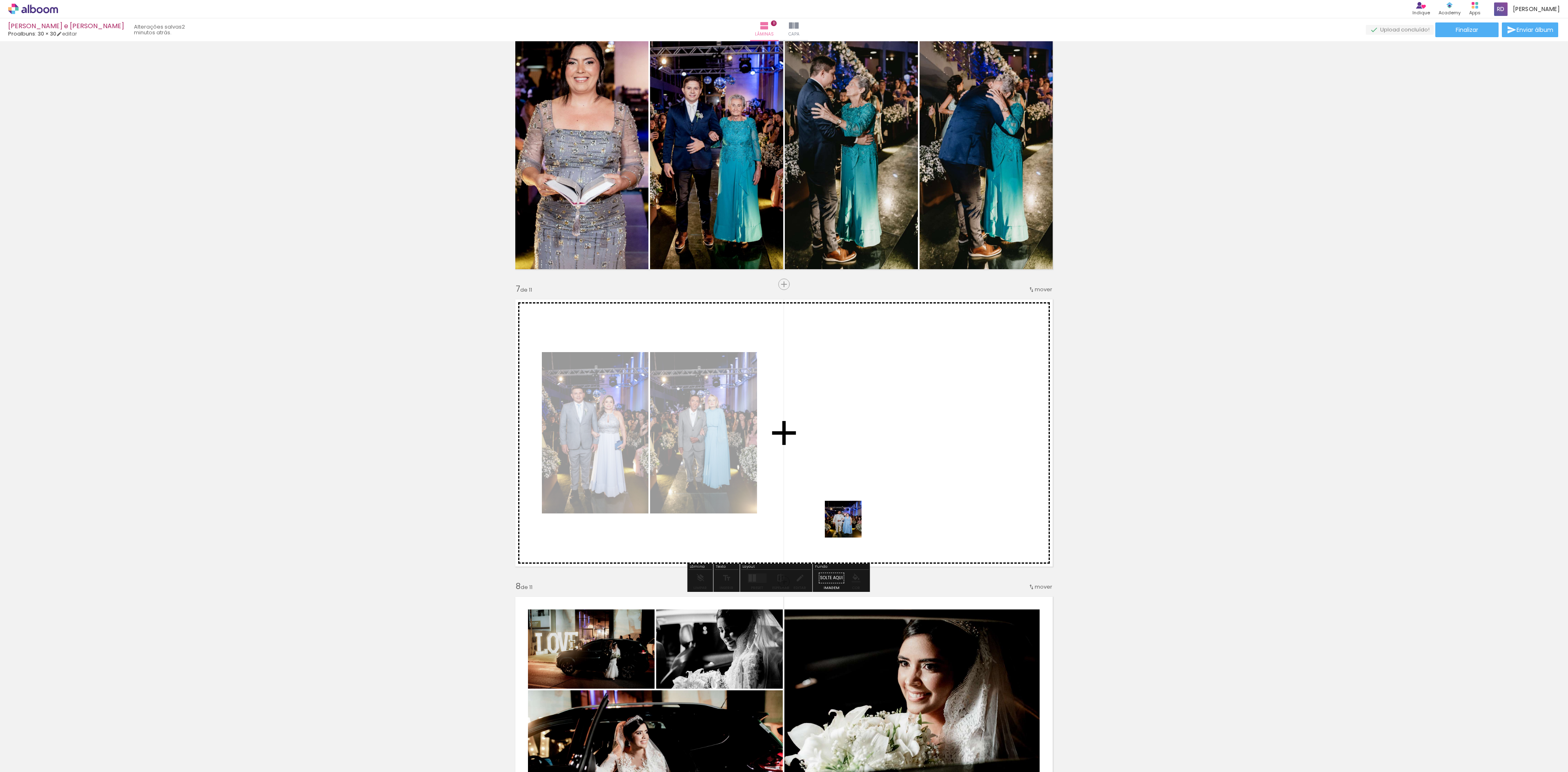
drag, startPoint x: 704, startPoint y: 756, endPoint x: 751, endPoint y: 728, distance: 54.7
click at [856, 507] on quentale-workspace at bounding box center [784, 386] width 1568 height 772
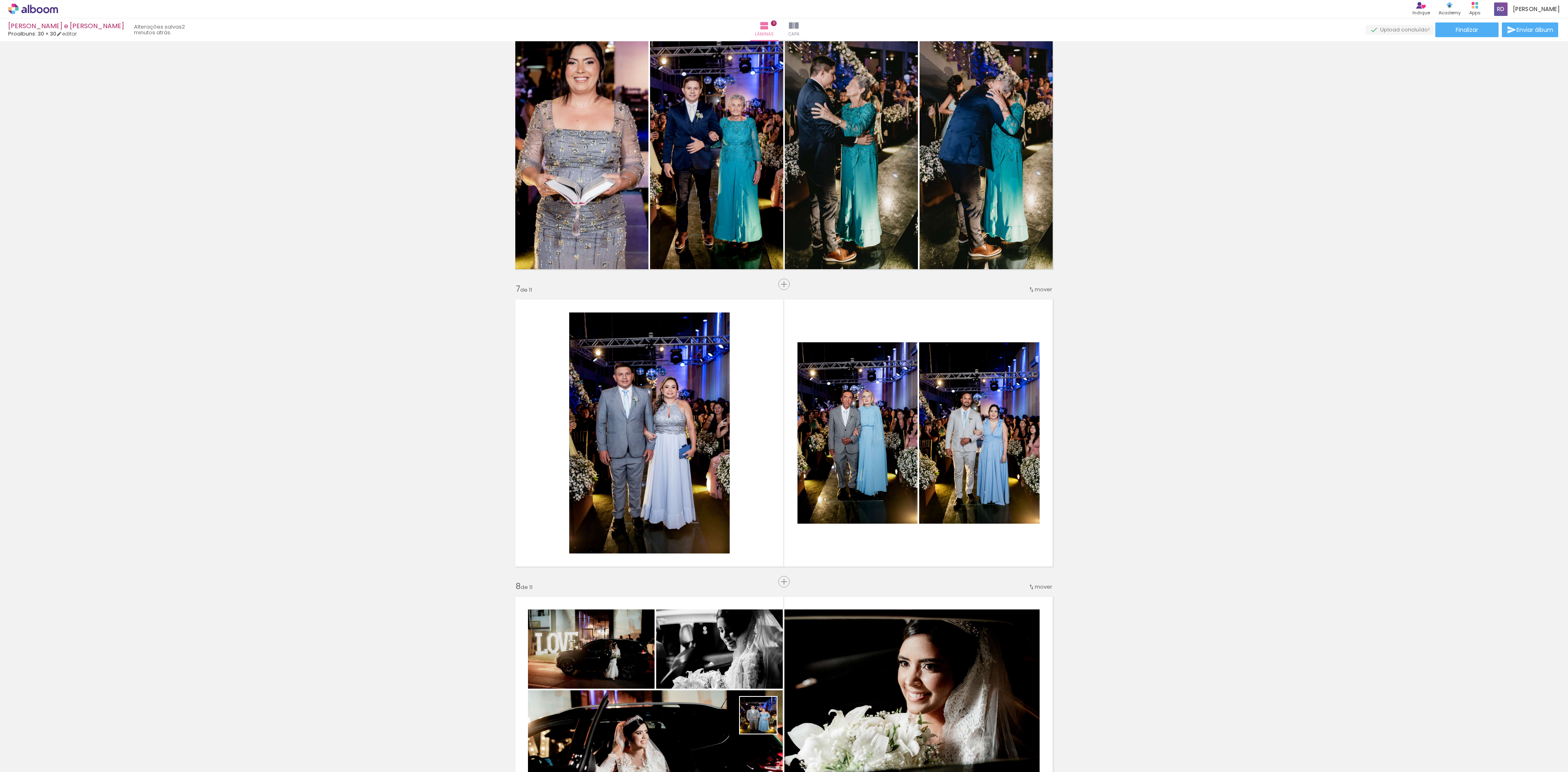
drag, startPoint x: 765, startPoint y: 721, endPoint x: 874, endPoint y: 497, distance: 249.1
click at [874, 497] on quentale-workspace at bounding box center [784, 386] width 1568 height 772
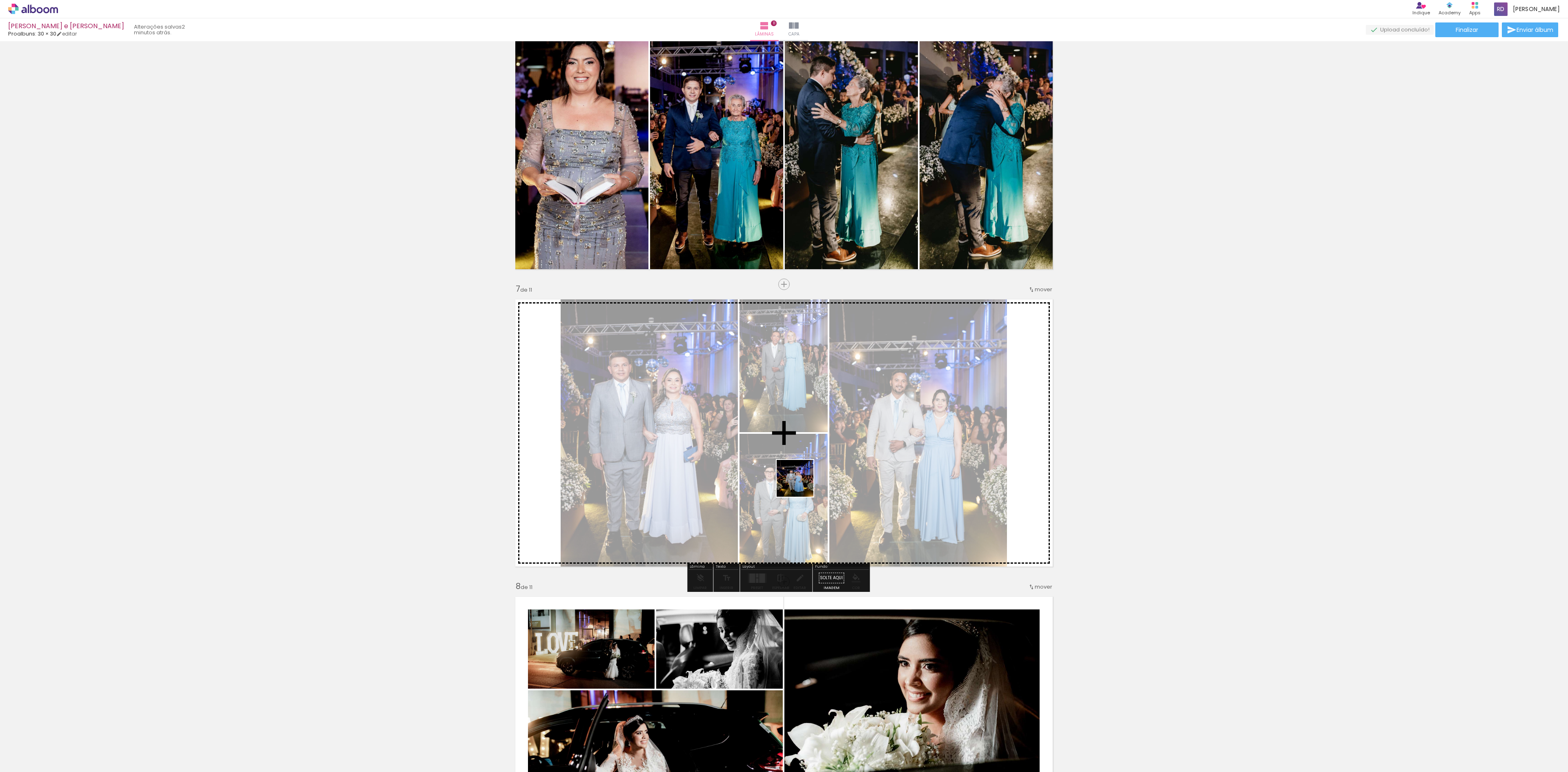
drag, startPoint x: 793, startPoint y: 748, endPoint x: 801, endPoint y: 485, distance: 263.1
click at [801, 485] on quentale-workspace at bounding box center [784, 386] width 1568 height 772
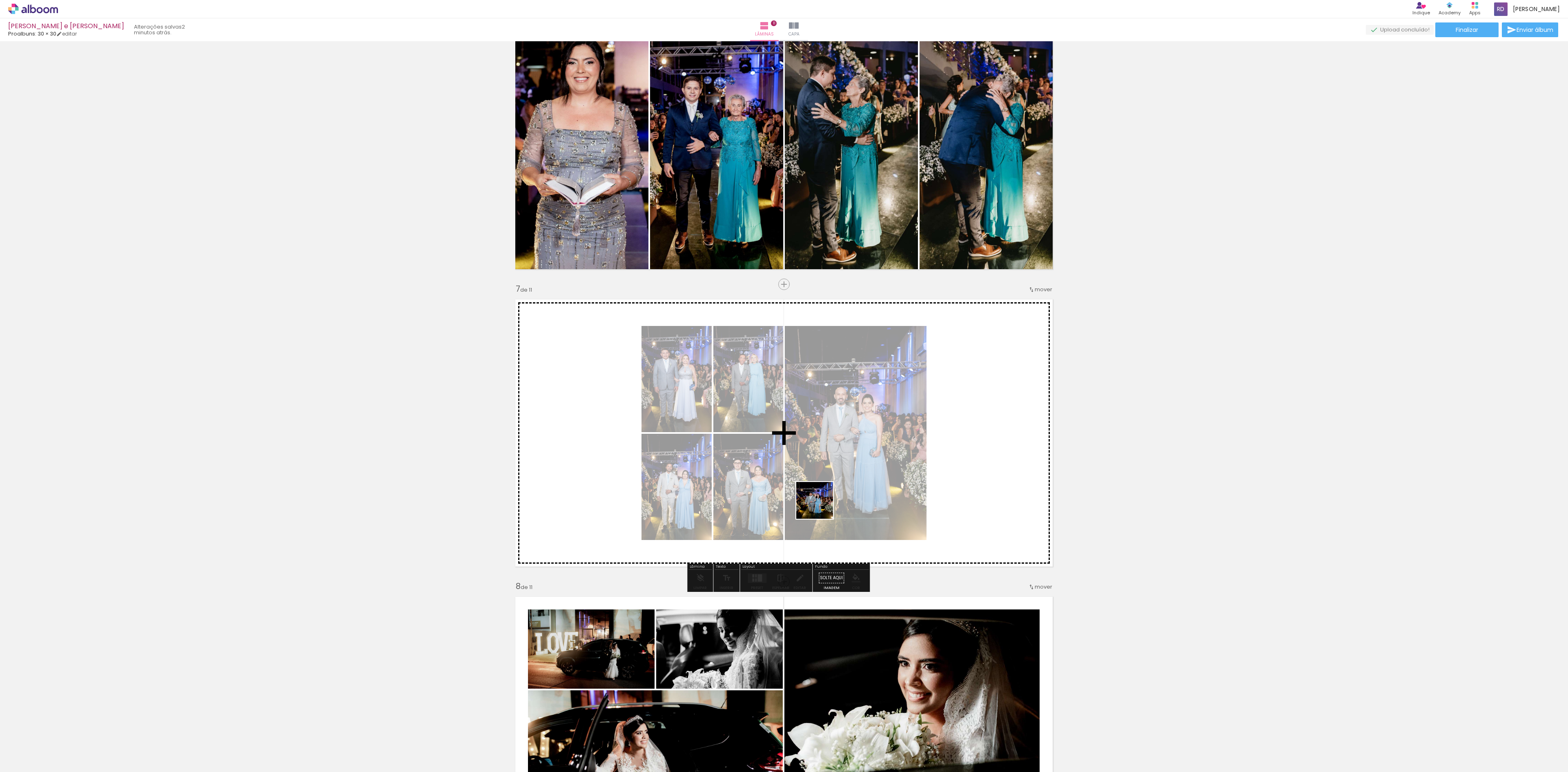
drag, startPoint x: 836, startPoint y: 758, endPoint x: 880, endPoint y: 771, distance: 45.9
click at [819, 467] on quentale-workspace at bounding box center [784, 386] width 1568 height 772
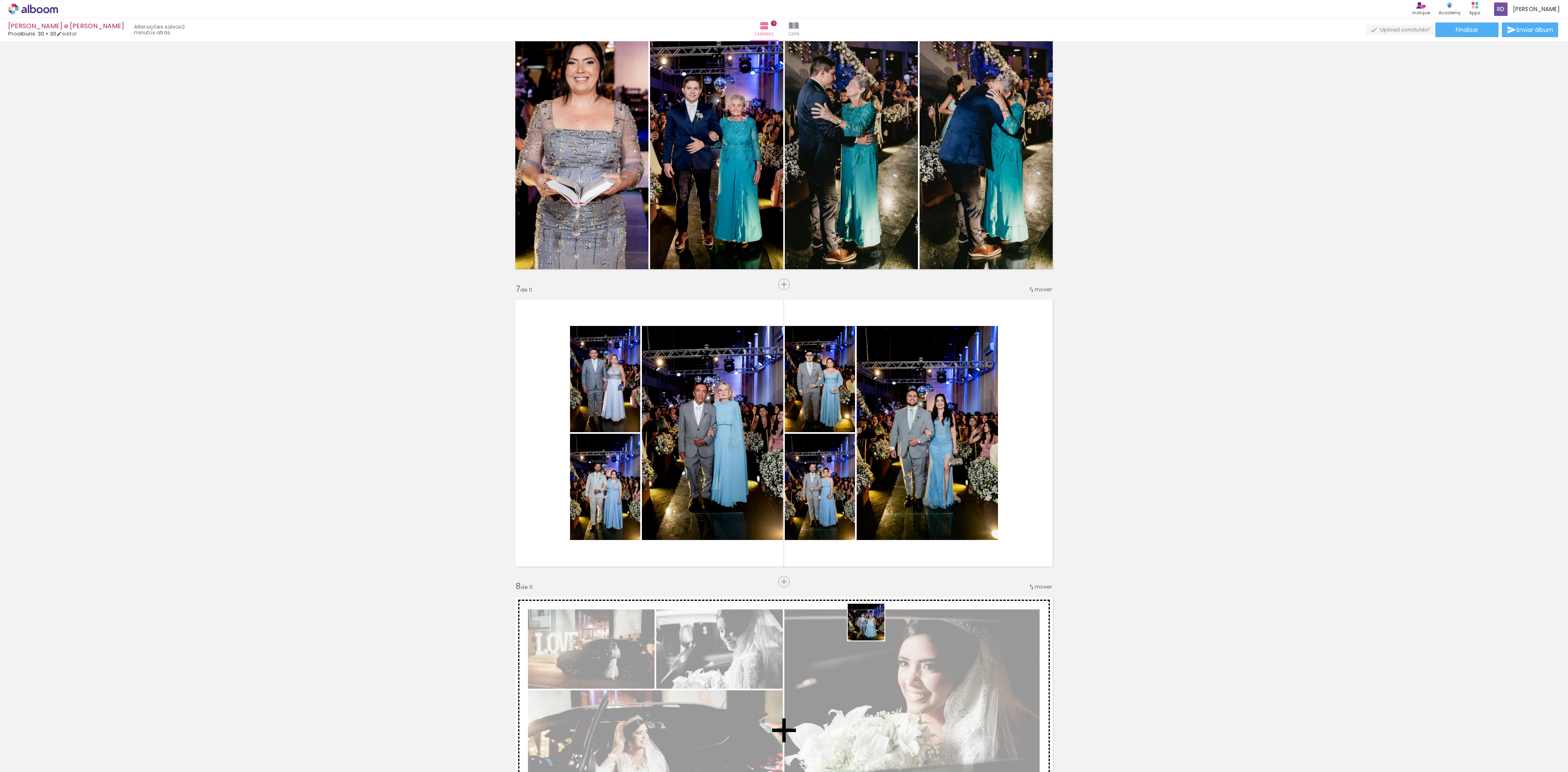
drag, startPoint x: 879, startPoint y: 755, endPoint x: 954, endPoint y: 750, distance: 75.2
click at [877, 497] on quentale-workspace at bounding box center [784, 386] width 1568 height 772
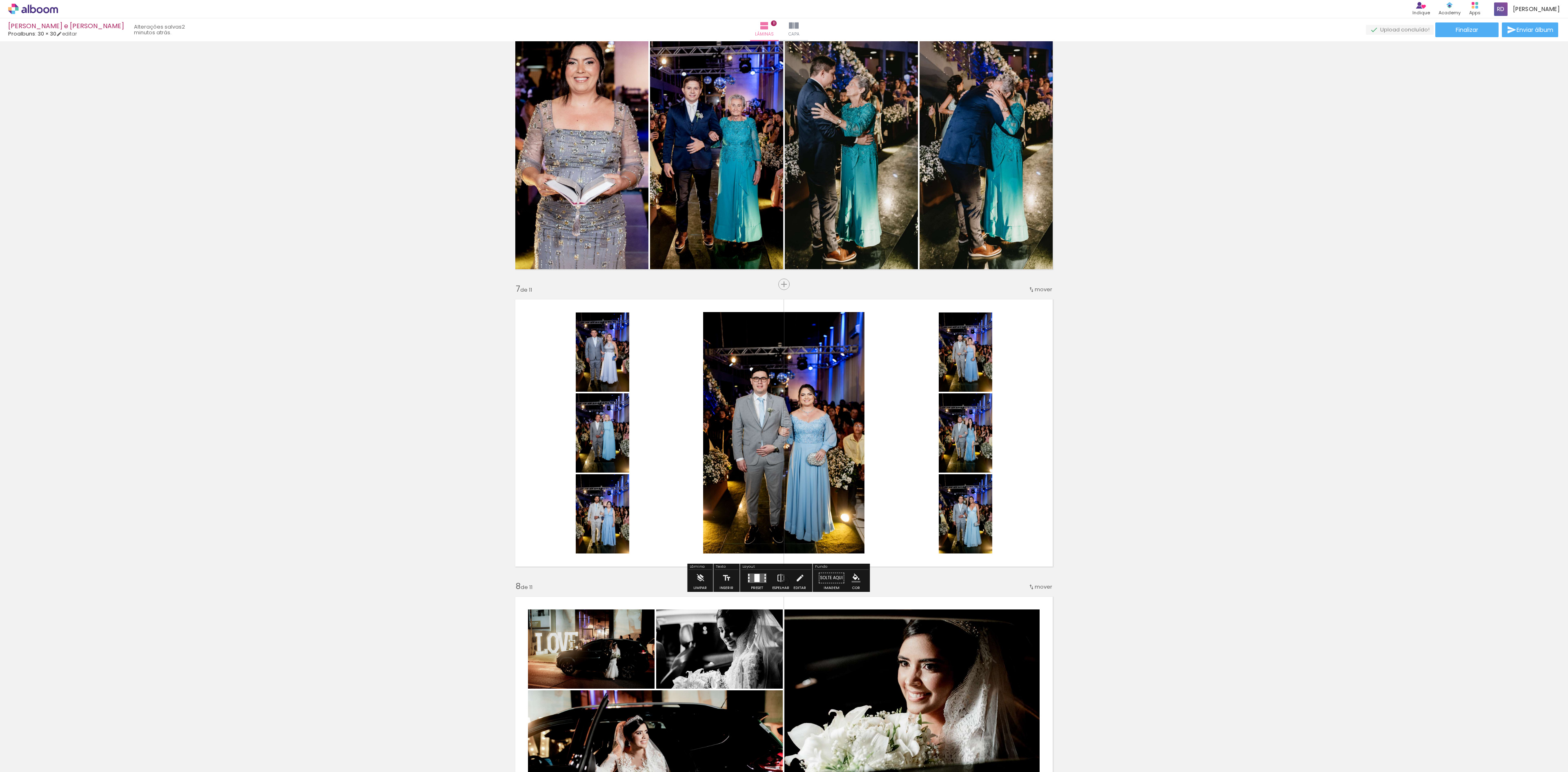
drag, startPoint x: 932, startPoint y: 755, endPoint x: 982, endPoint y: 765, distance: 51.0
click at [918, 556] on quentale-workspace at bounding box center [784, 386] width 1568 height 772
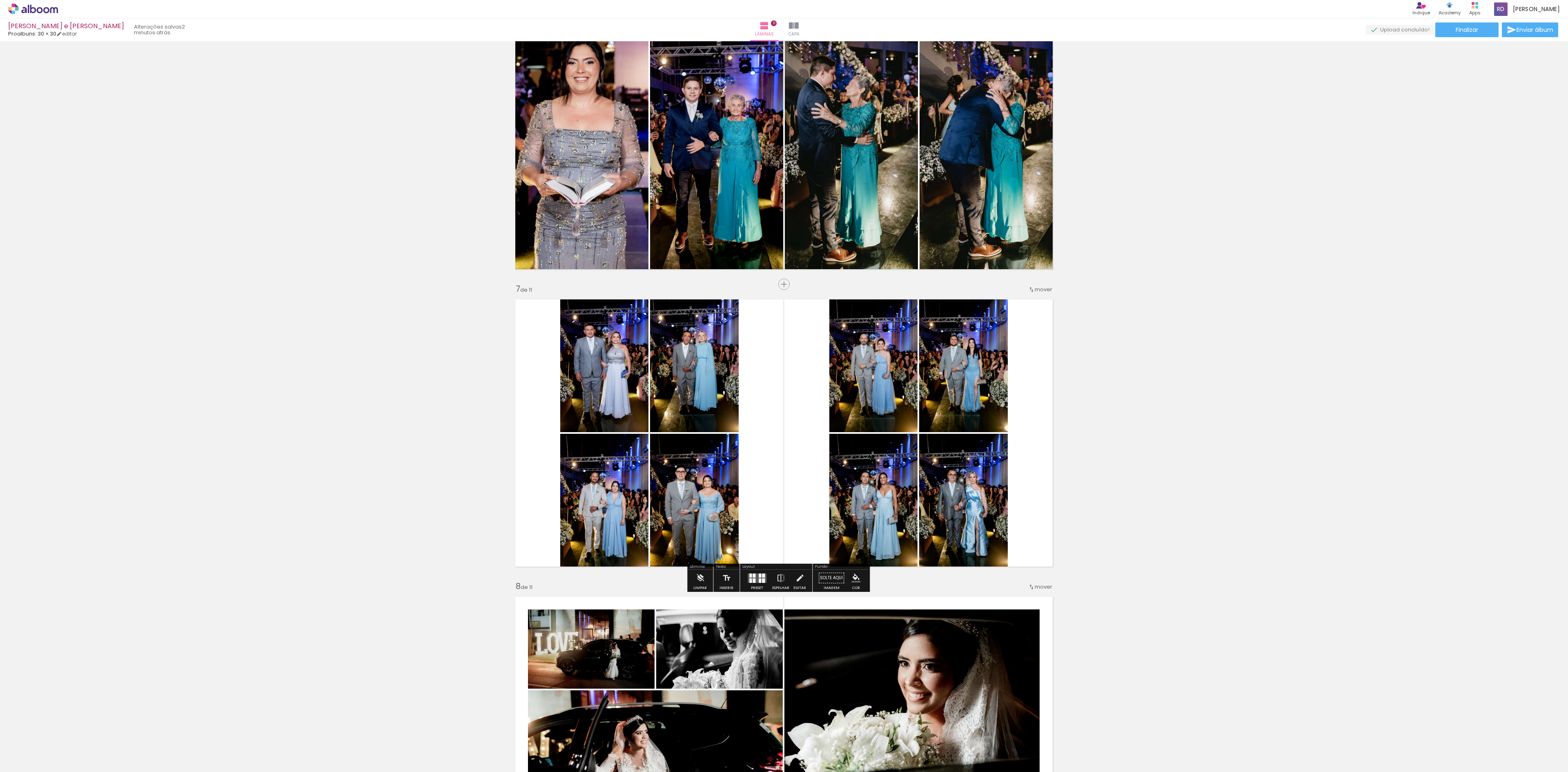
drag, startPoint x: 970, startPoint y: 757, endPoint x: 999, endPoint y: 693, distance: 70.3
click at [883, 488] on quentale-workspace at bounding box center [784, 386] width 1568 height 772
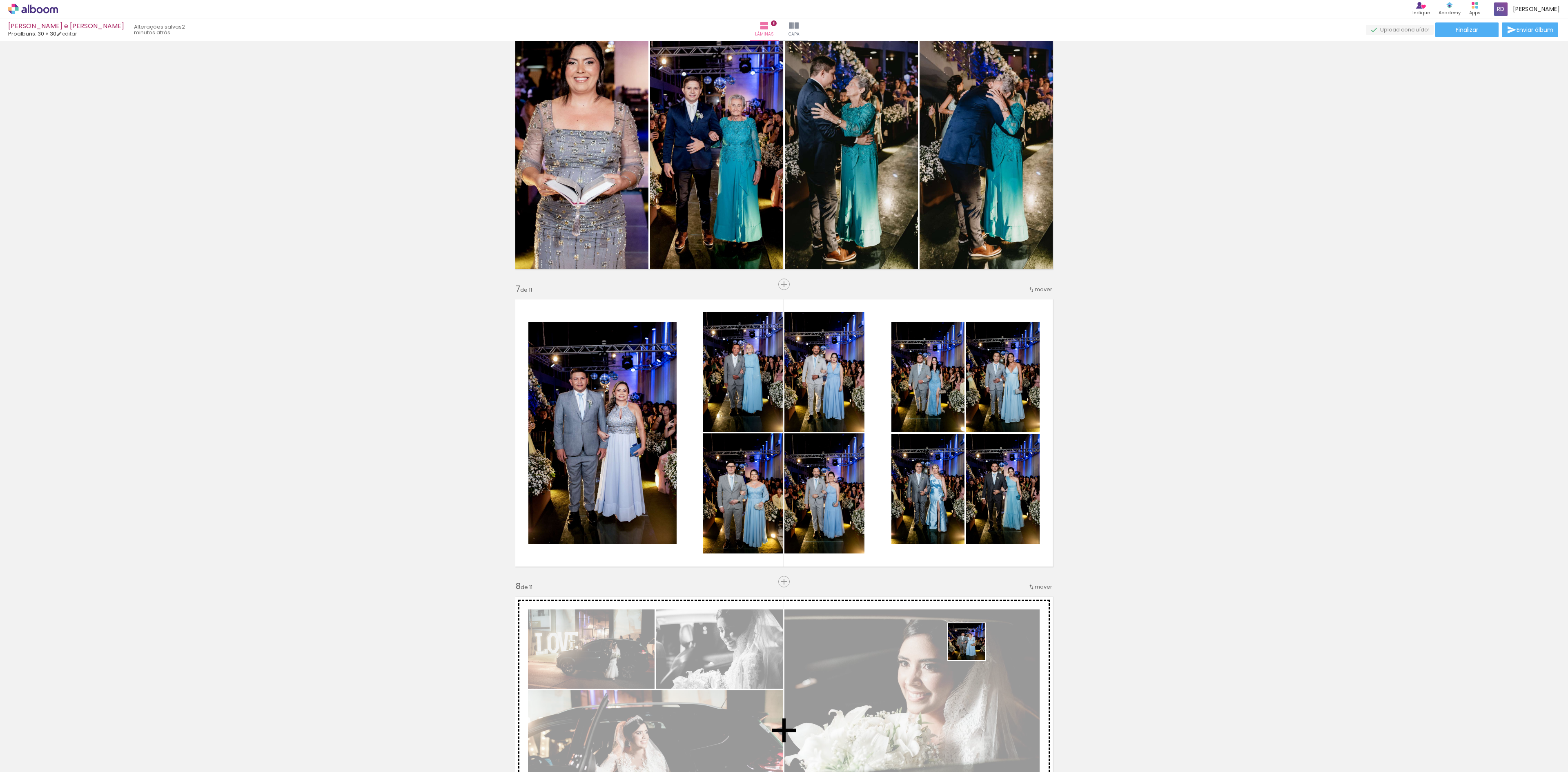
drag, startPoint x: 1020, startPoint y: 758, endPoint x: 928, endPoint y: 544, distance: 232.9
click at [928, 544] on quentale-workspace at bounding box center [784, 386] width 1568 height 772
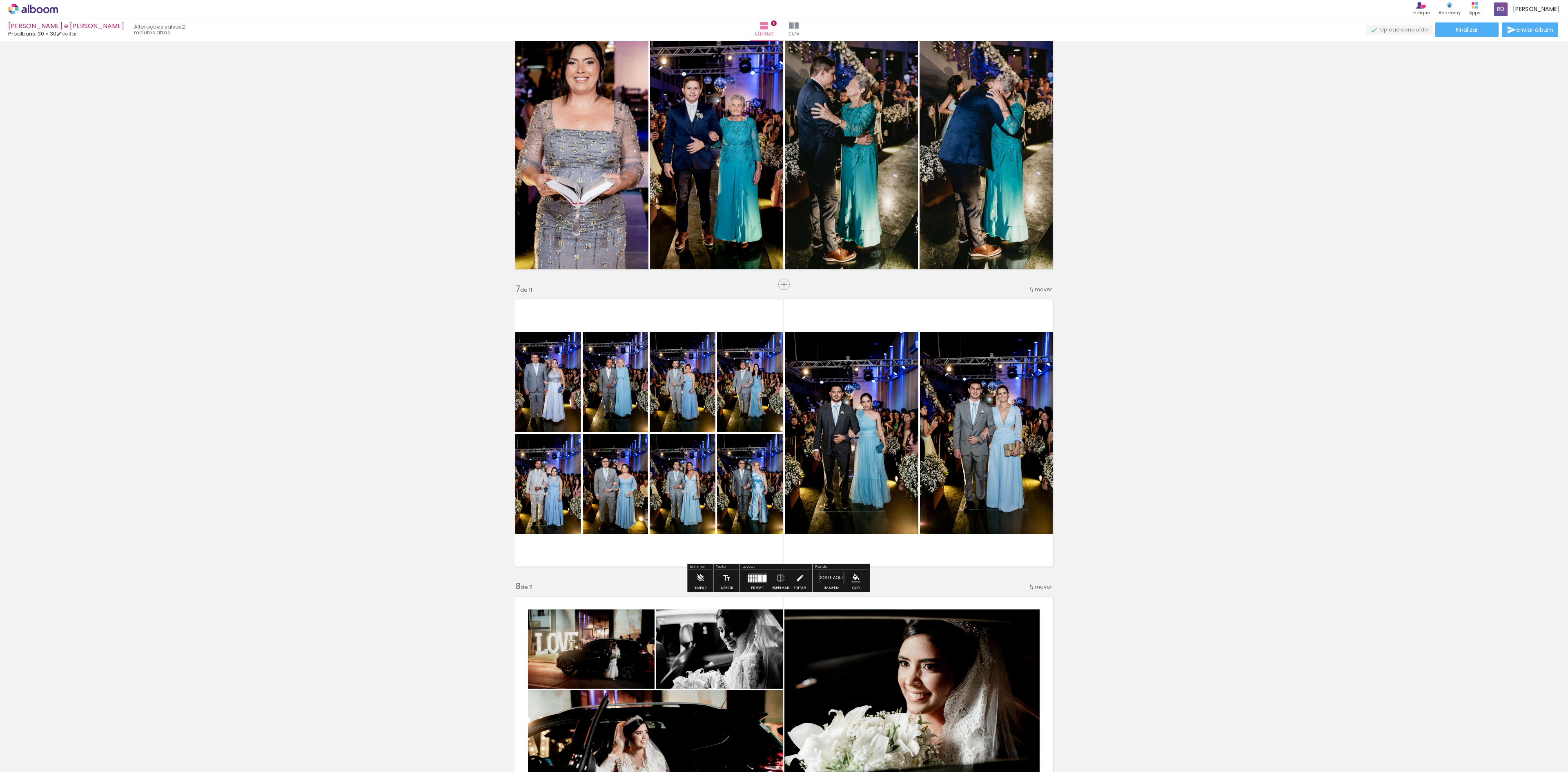
click at [757, 581] on div at bounding box center [759, 578] width 4 height 7
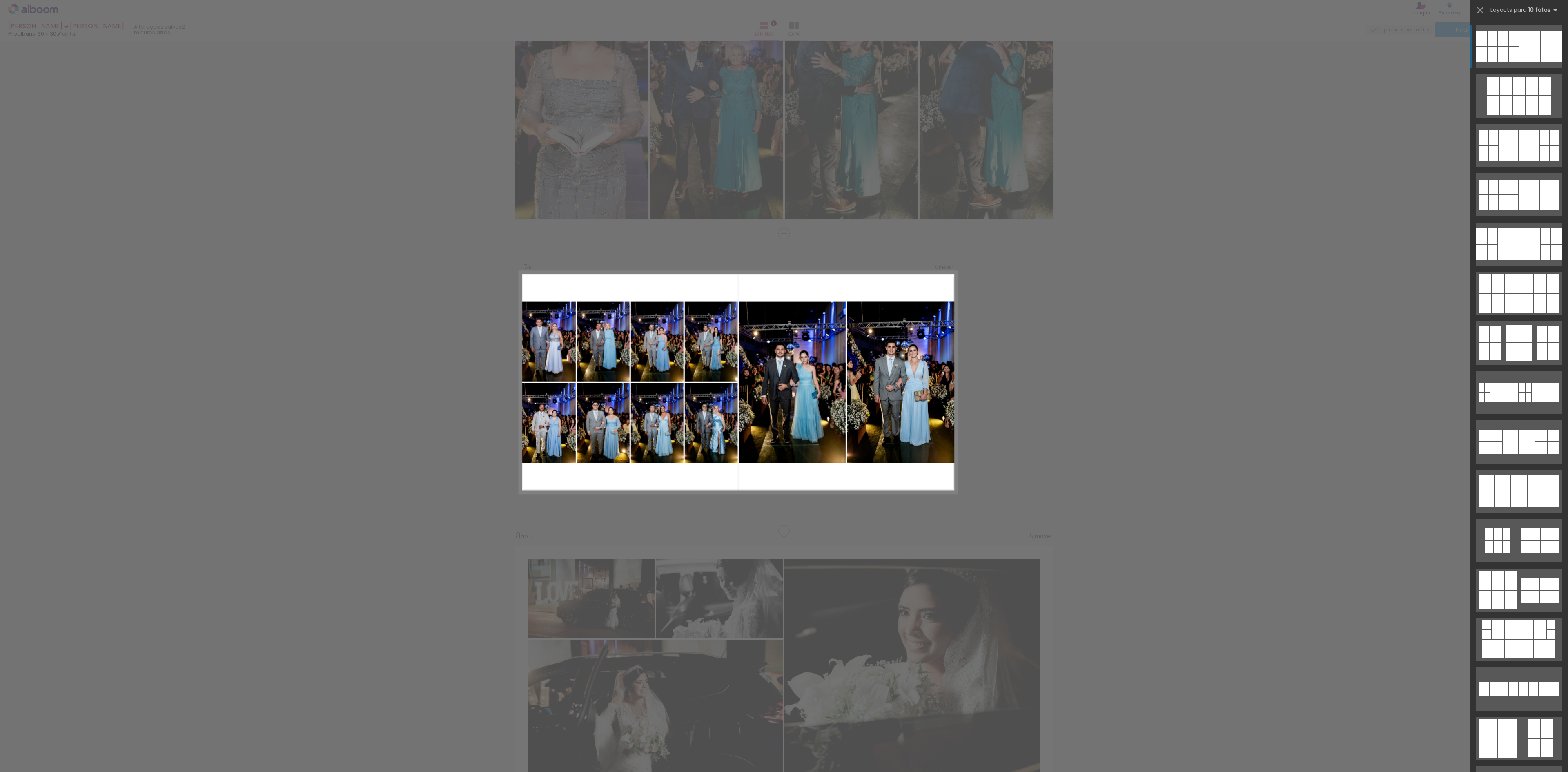
scroll to position [1606, 0]
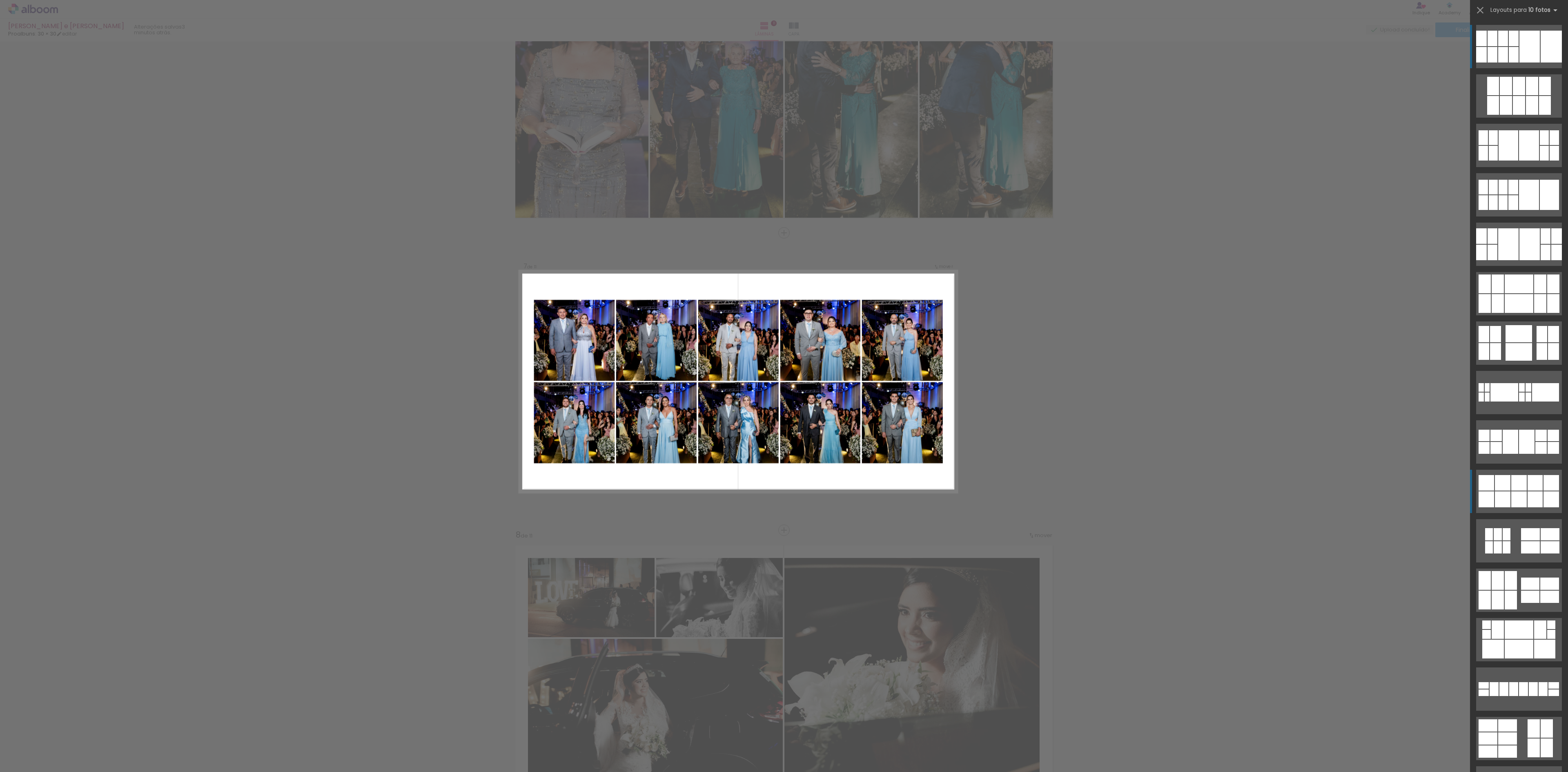
click at [1516, 95] on div at bounding box center [1519, 86] width 12 height 18
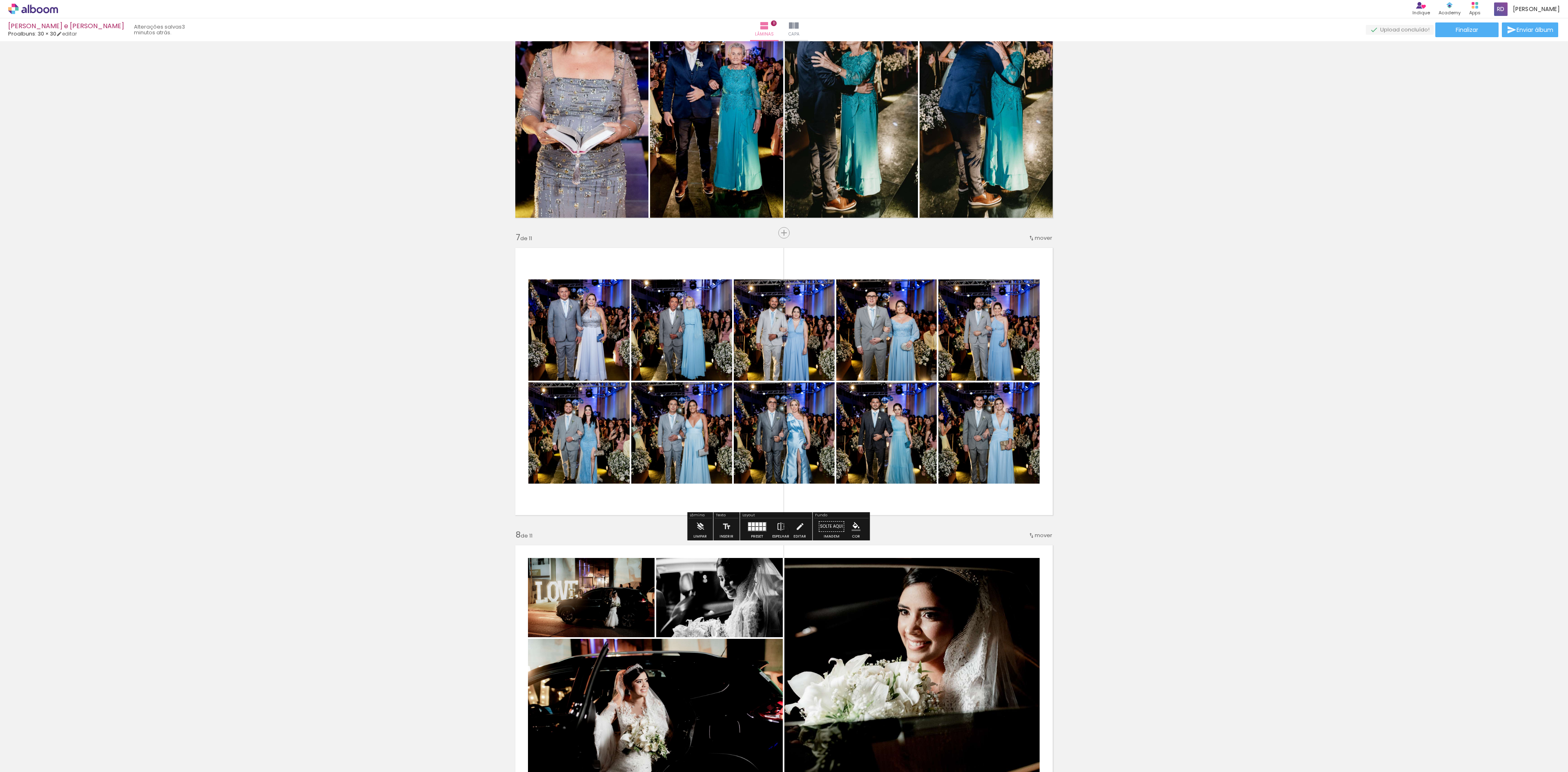
click at [748, 529] on div at bounding box center [749, 528] width 3 height 4
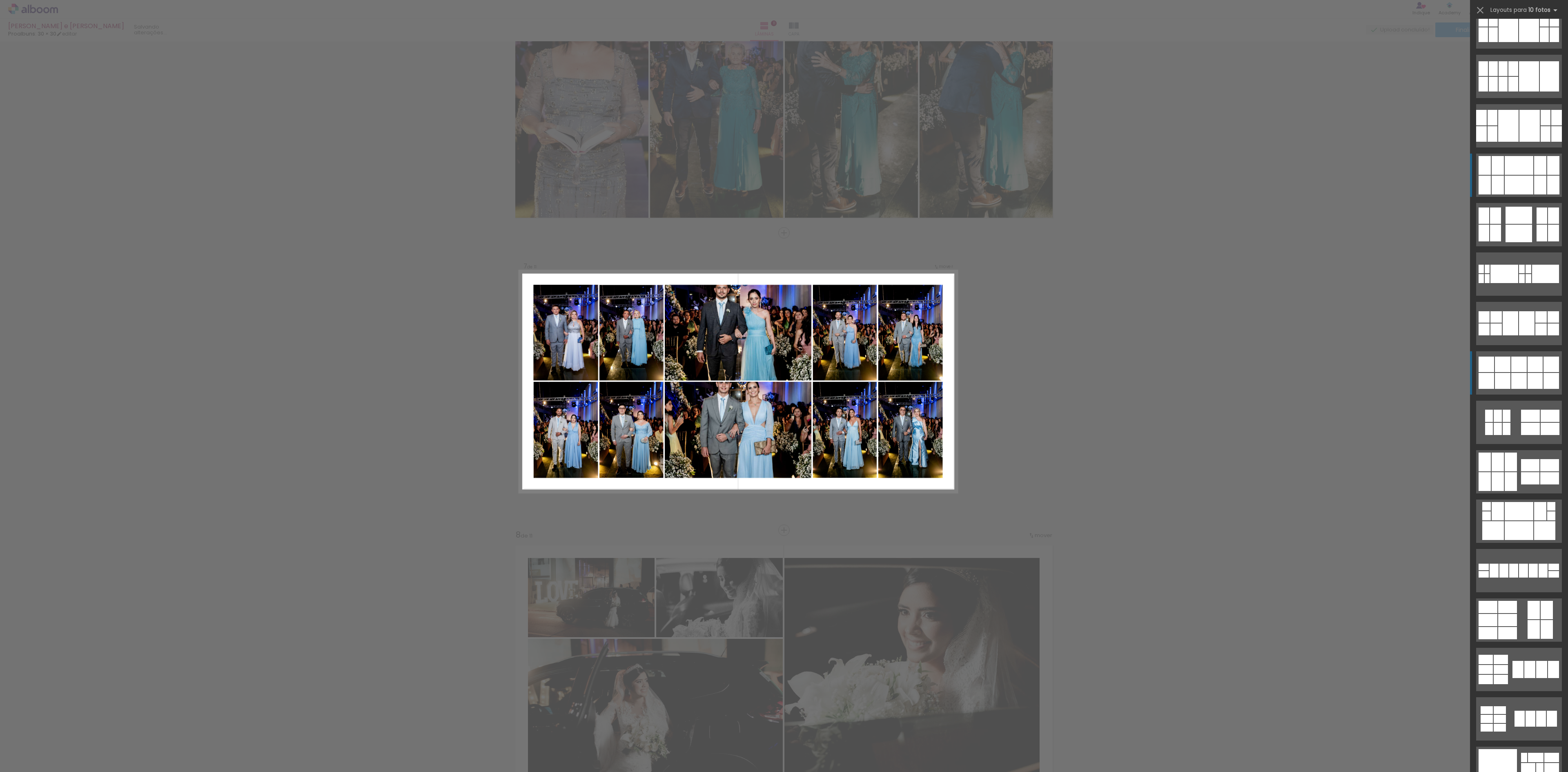
scroll to position [0, 0]
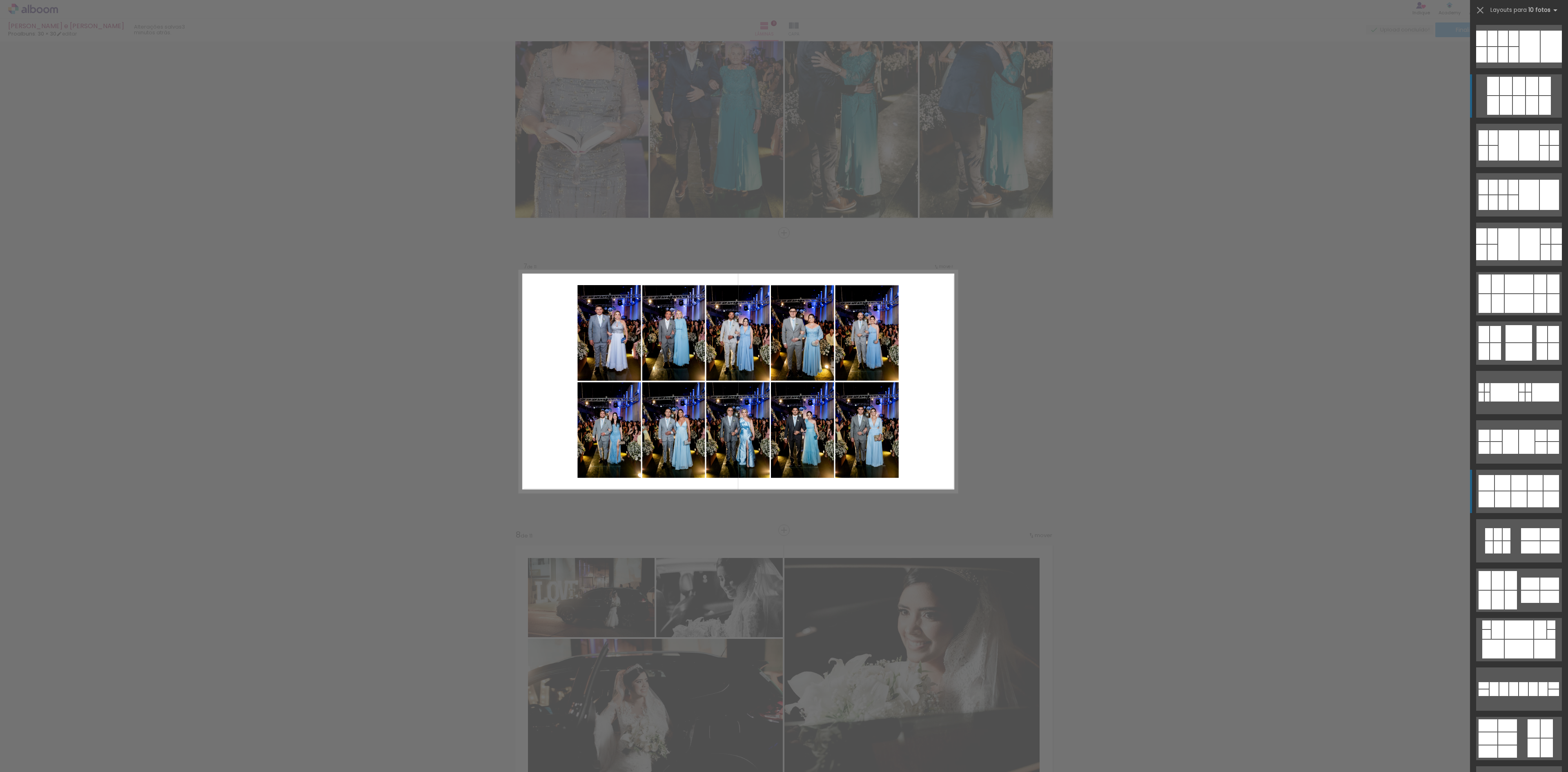
click at [1505, 93] on div at bounding box center [1506, 86] width 12 height 18
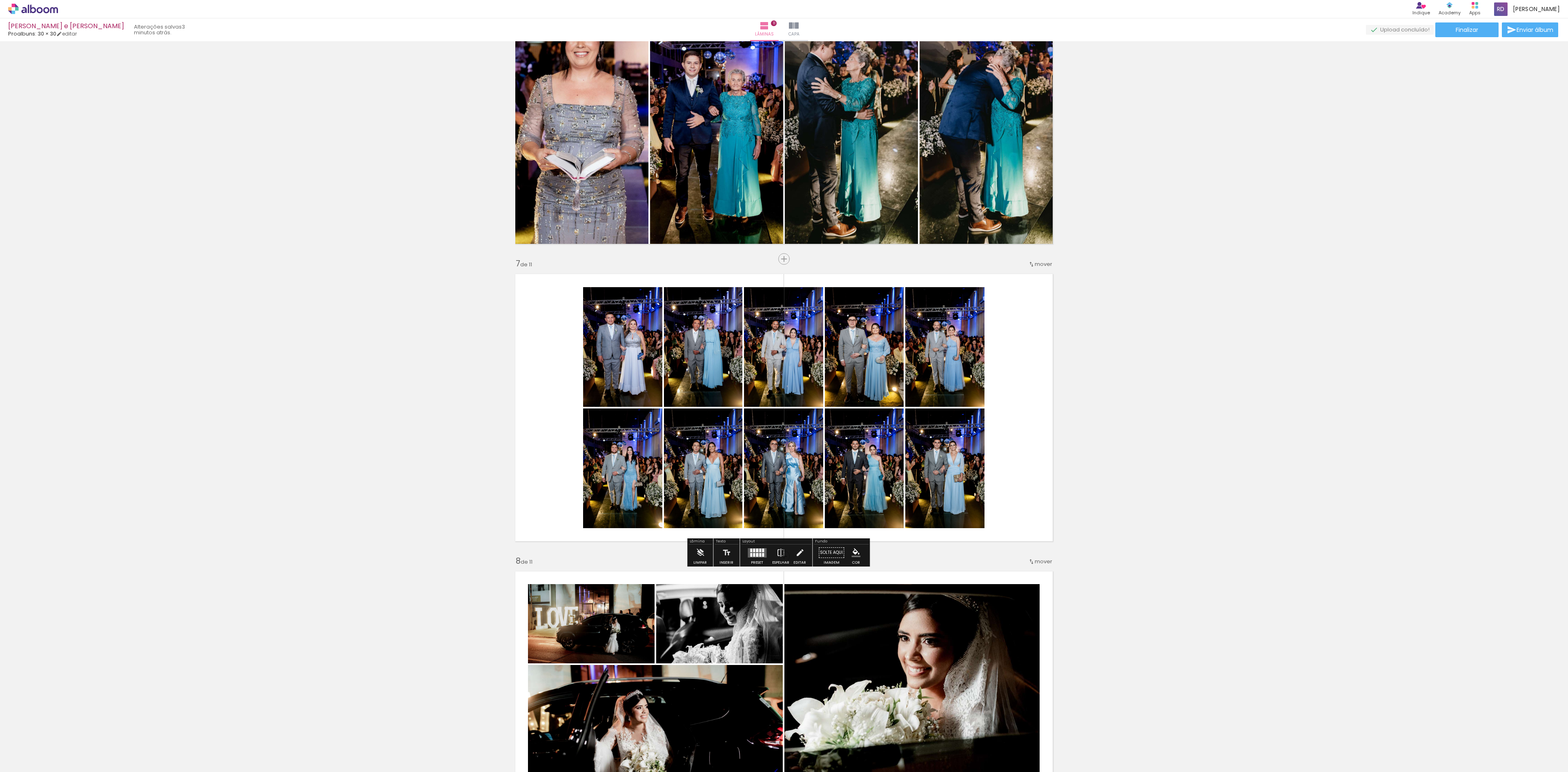
scroll to position [1606, 0]
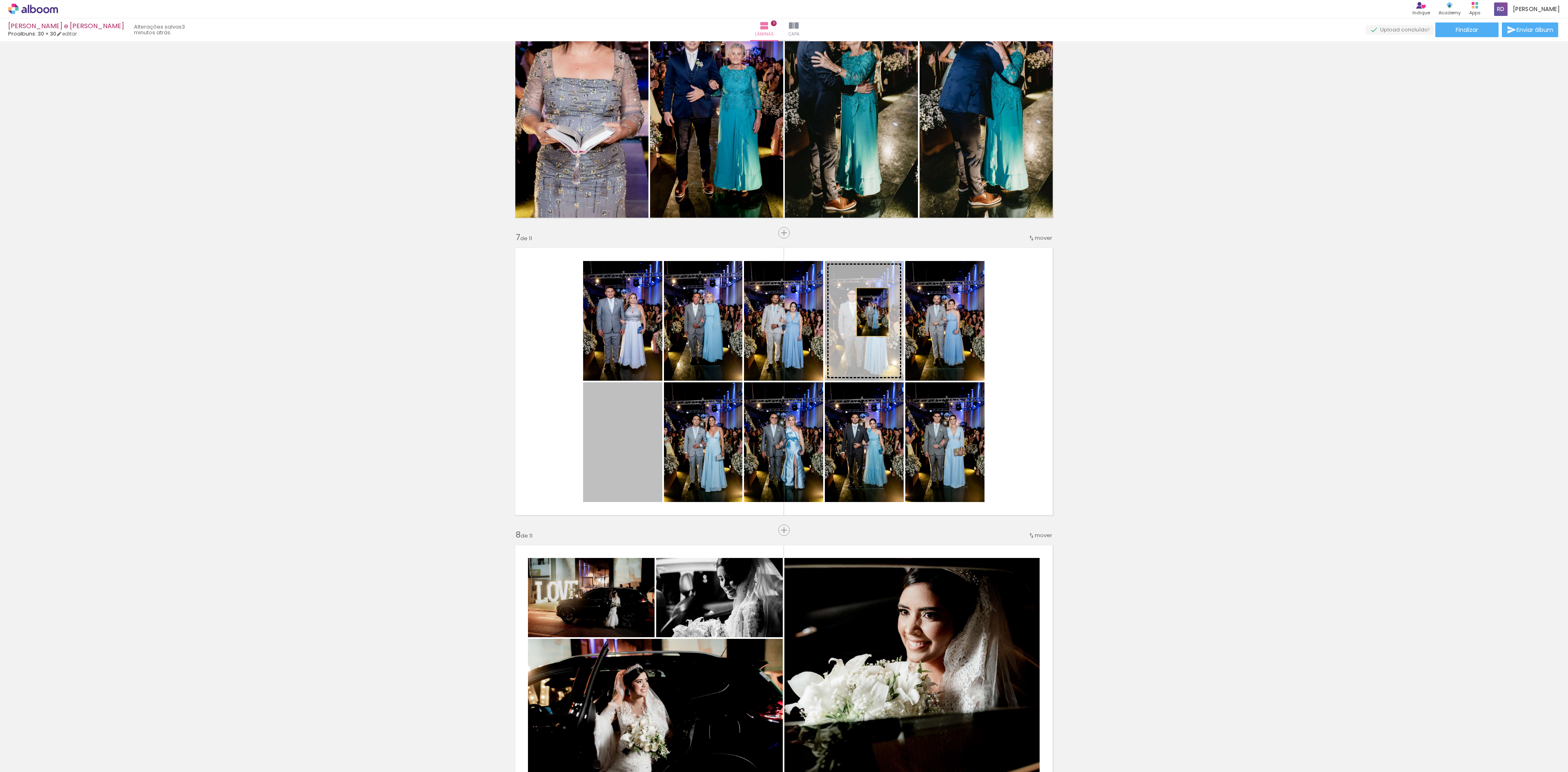
drag, startPoint x: 612, startPoint y: 458, endPoint x: 867, endPoint y: 312, distance: 293.8
click at [0, 0] on slot at bounding box center [0, 0] width 0 height 0
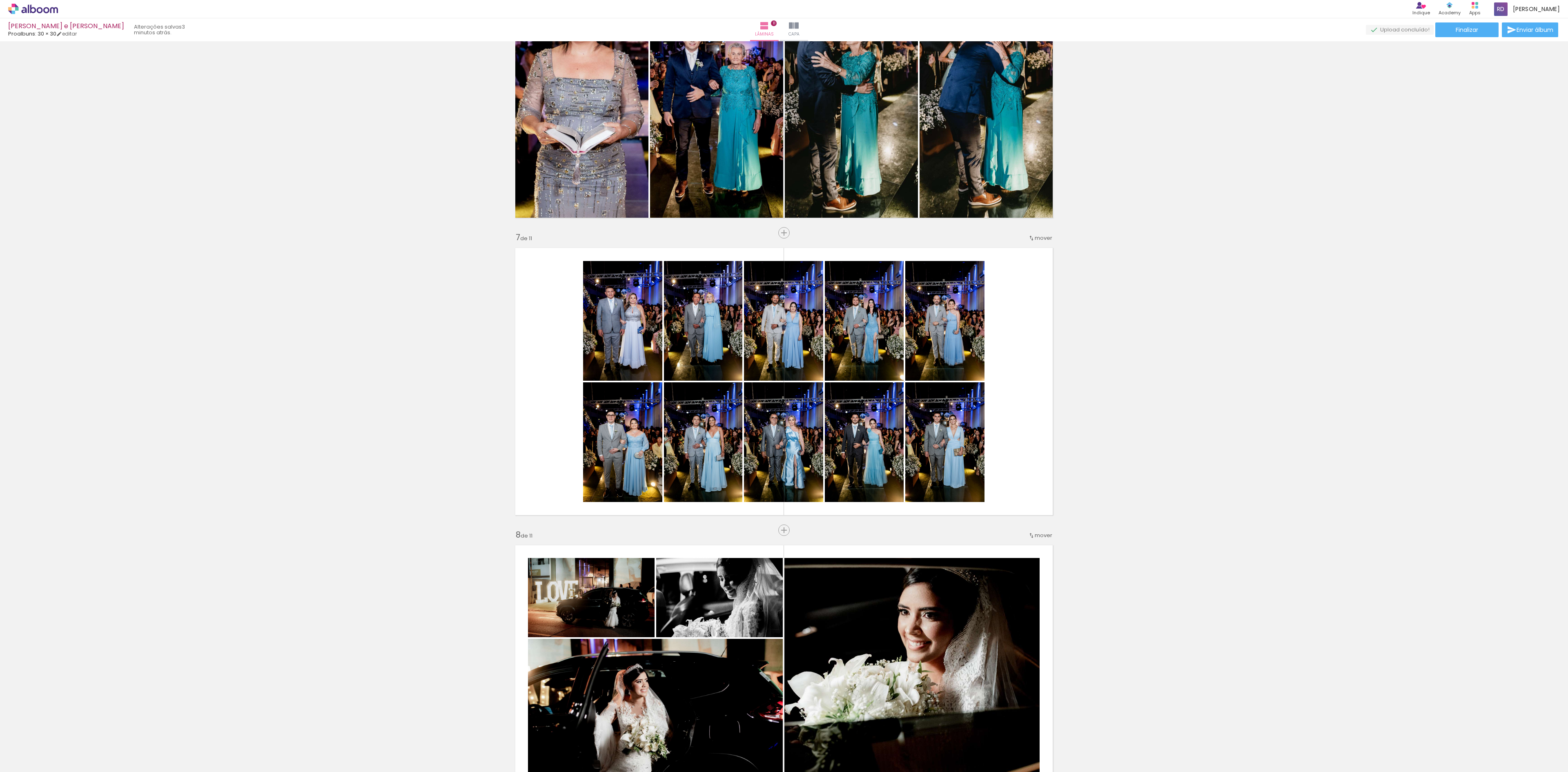
scroll to position [1688, 0]
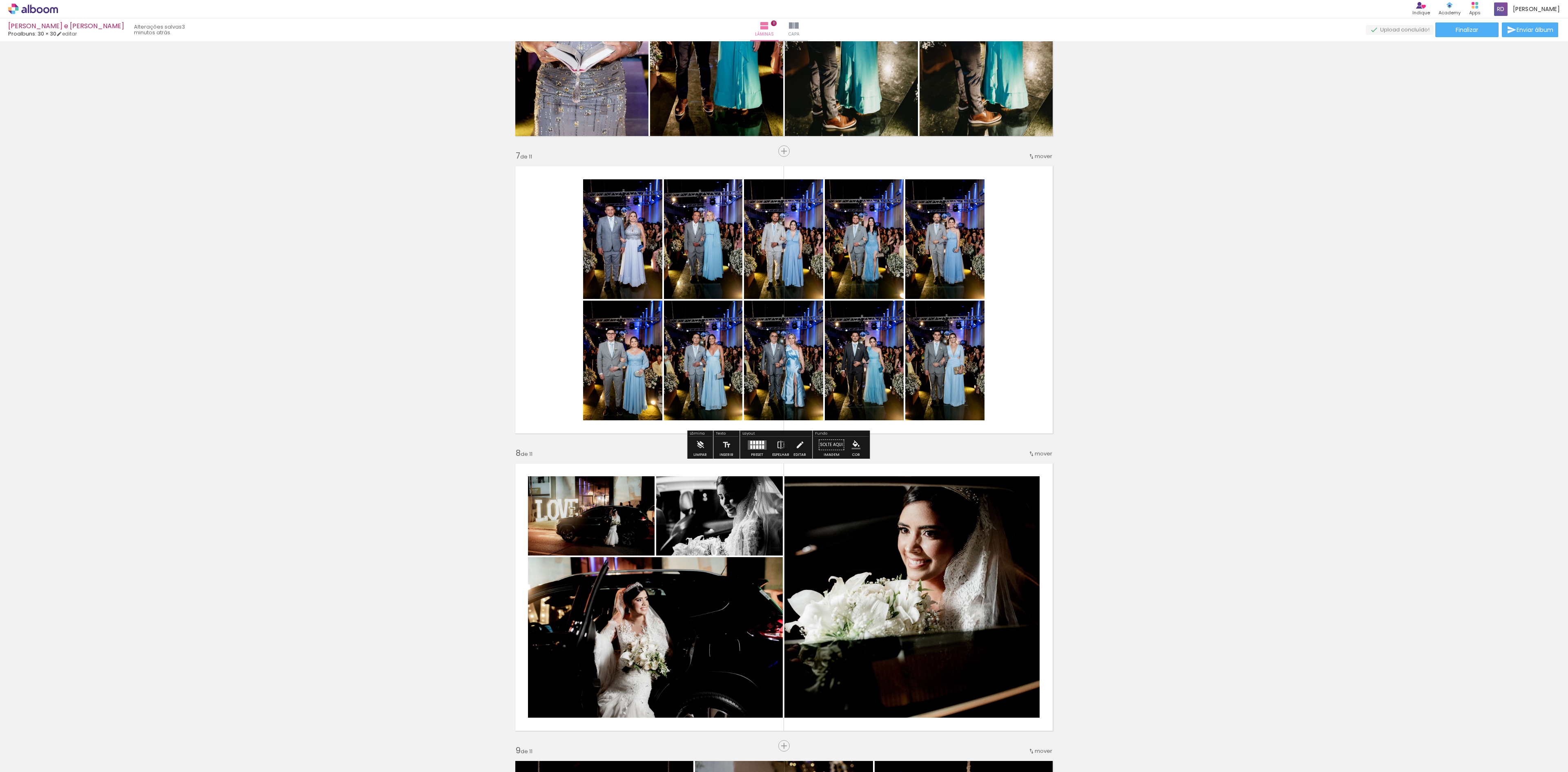
click at [753, 447] on div at bounding box center [754, 447] width 2 height 4
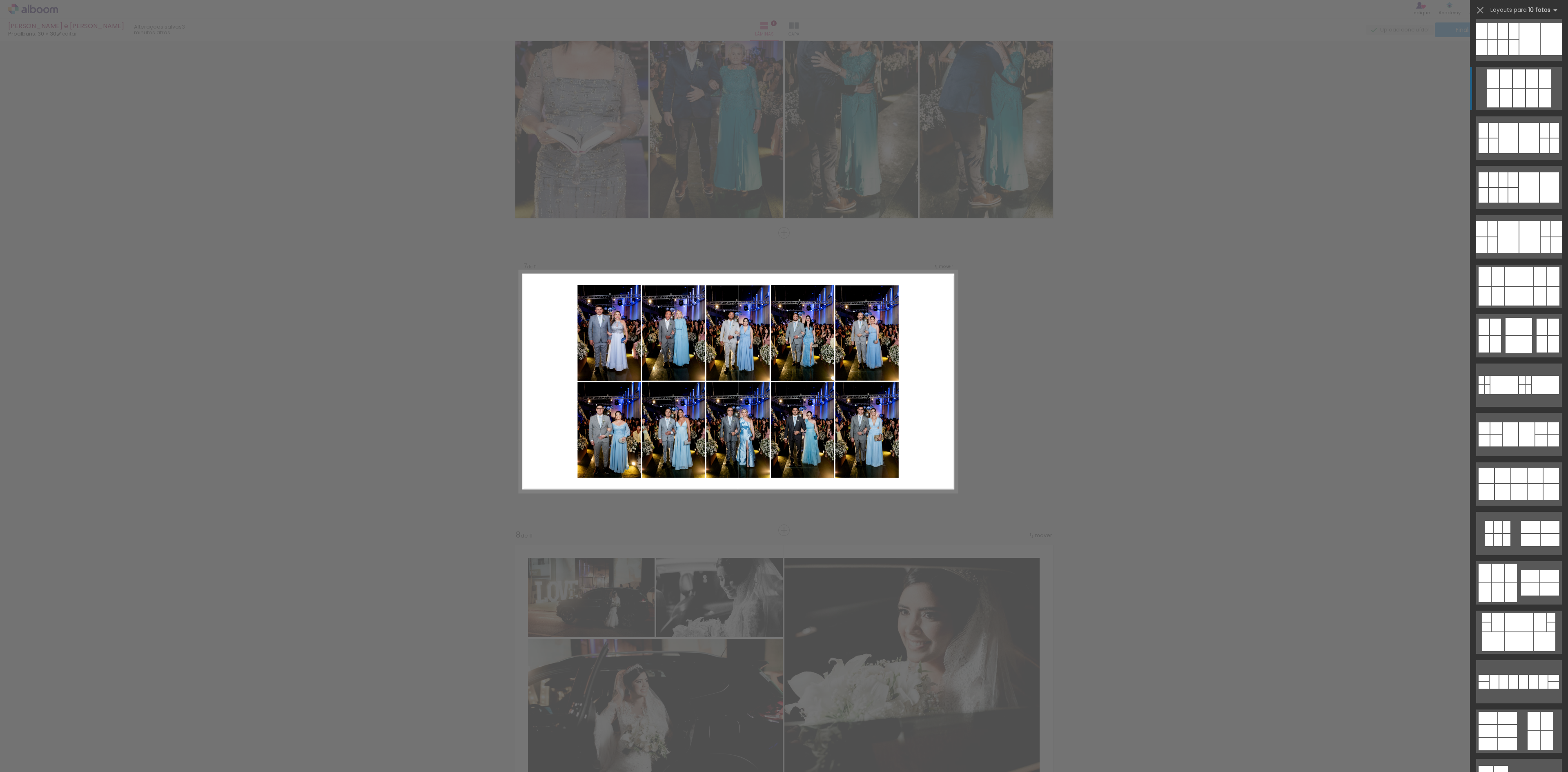
scroll to position [0, 0]
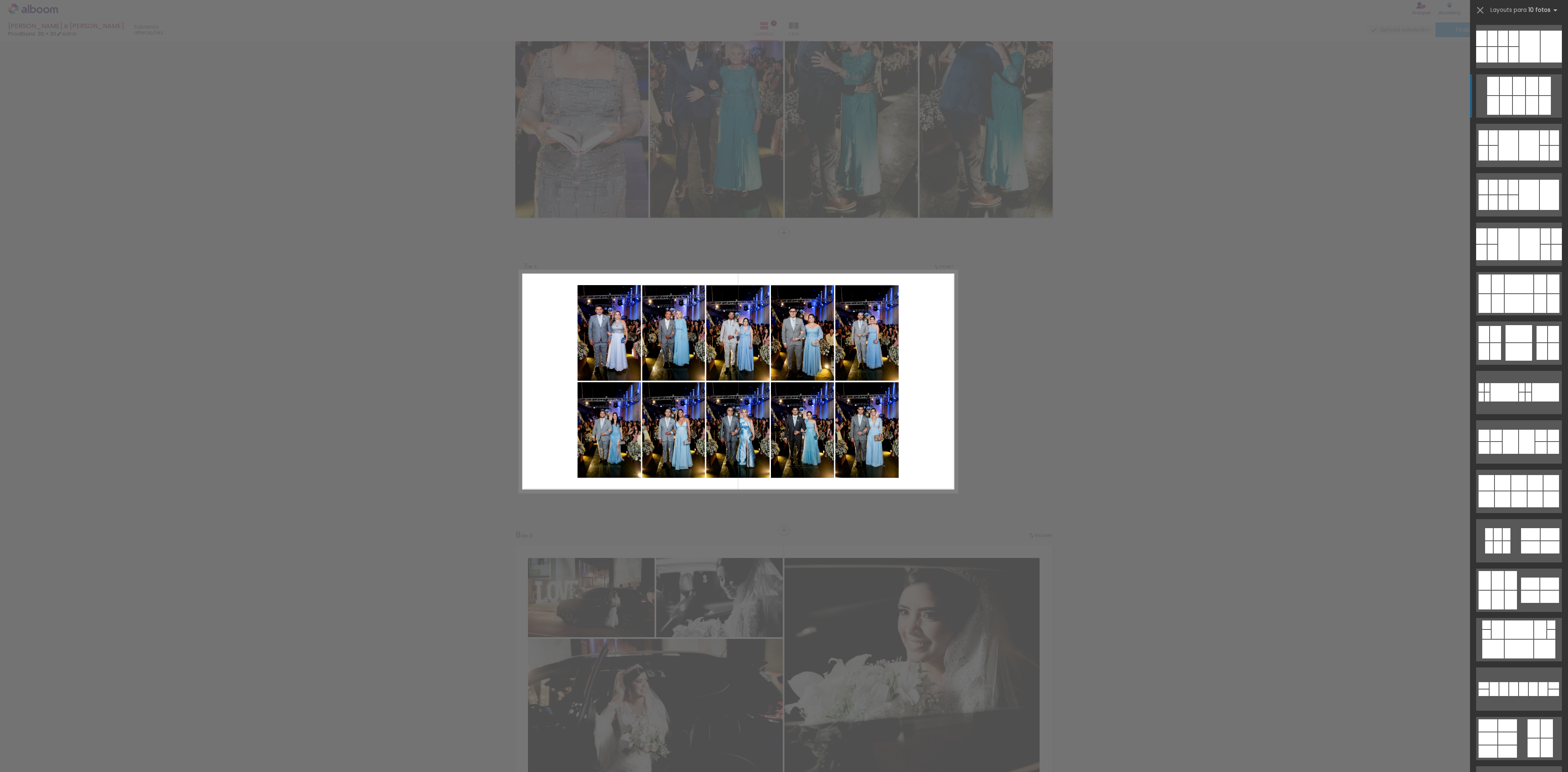
click at [1500, 97] on div at bounding box center [1506, 105] width 12 height 19
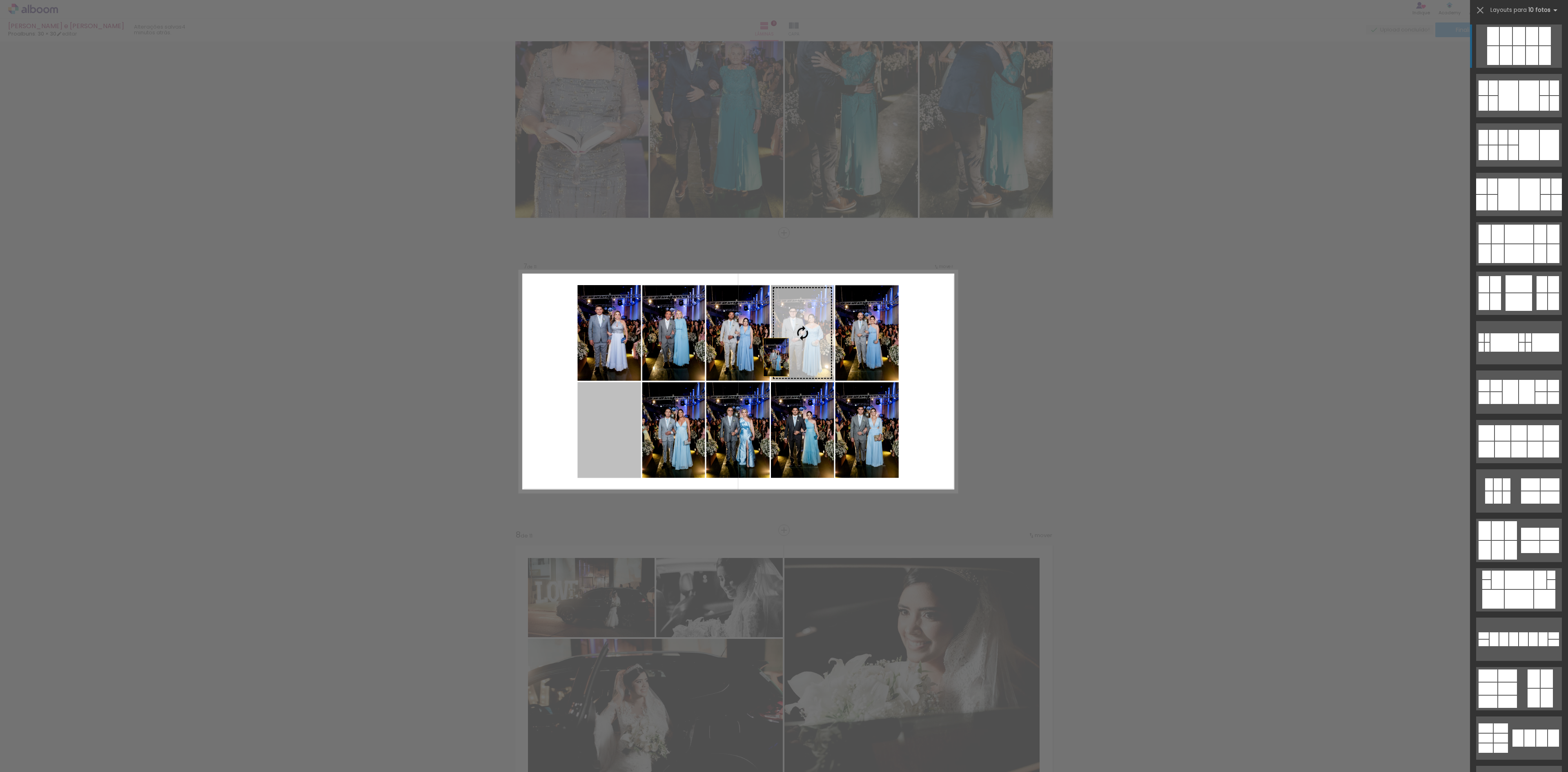
drag, startPoint x: 620, startPoint y: 444, endPoint x: 812, endPoint y: 339, distance: 218.8
click at [0, 0] on slot at bounding box center [0, 0] width 0 height 0
drag, startPoint x: 611, startPoint y: 452, endPoint x: 811, endPoint y: 334, distance: 232.2
click at [0, 0] on slot at bounding box center [0, 0] width 0 height 0
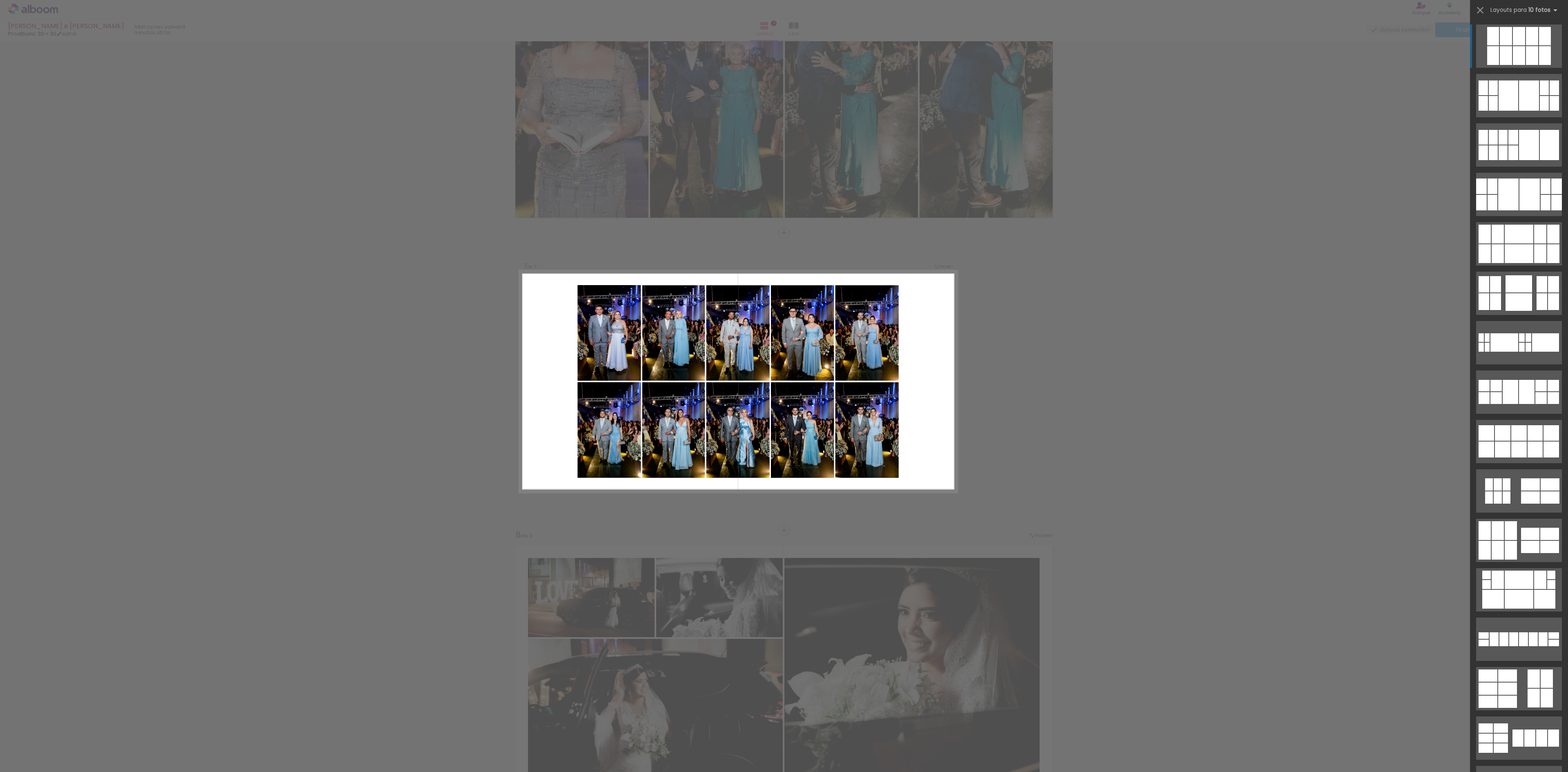
click at [1233, 615] on div "Confirmar Cancelar" at bounding box center [784, 229] width 1568 height 3588
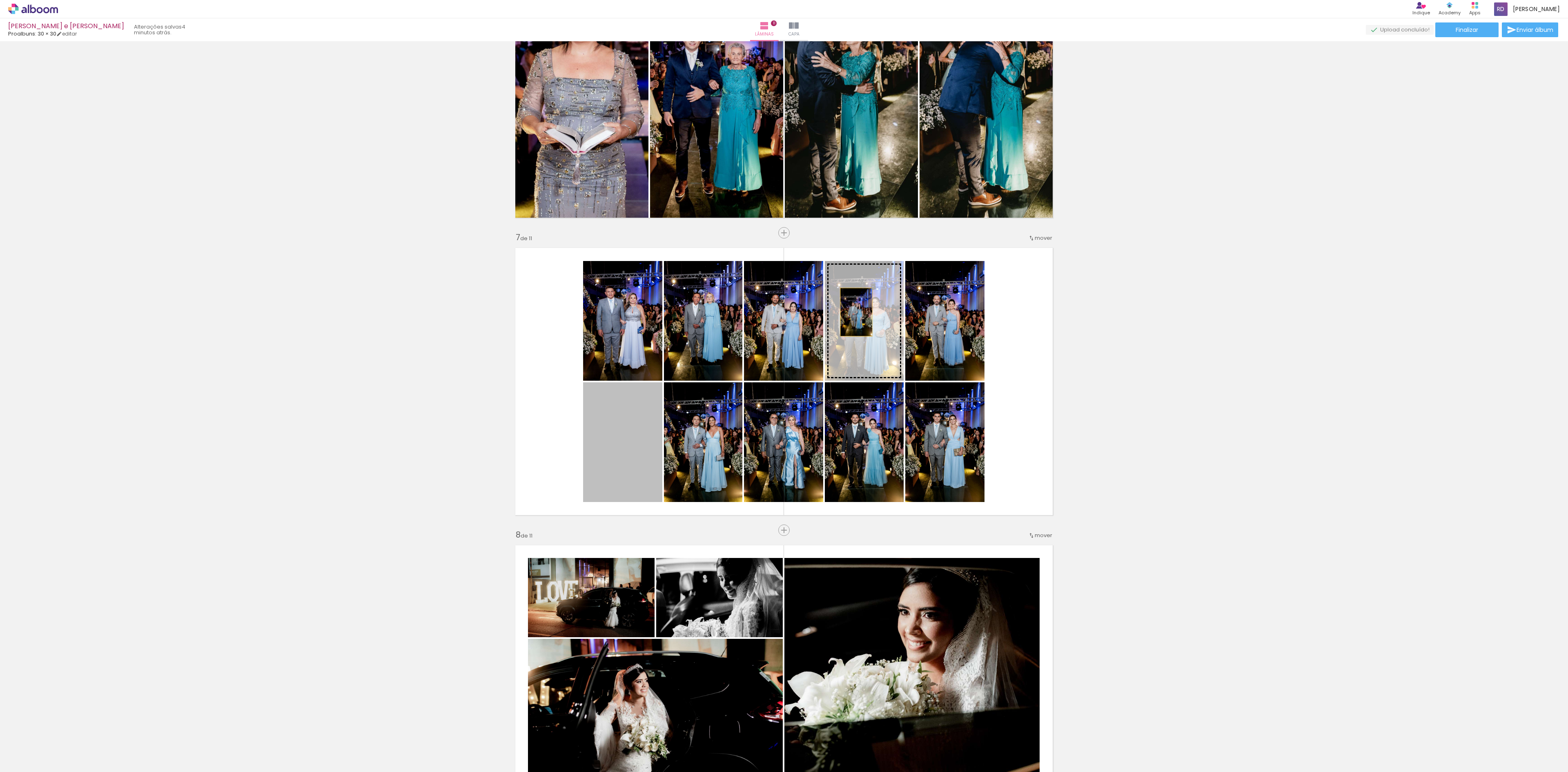
drag, startPoint x: 593, startPoint y: 461, endPoint x: 850, endPoint y: 312, distance: 297.1
click at [0, 0] on slot at bounding box center [0, 0] width 0 height 0
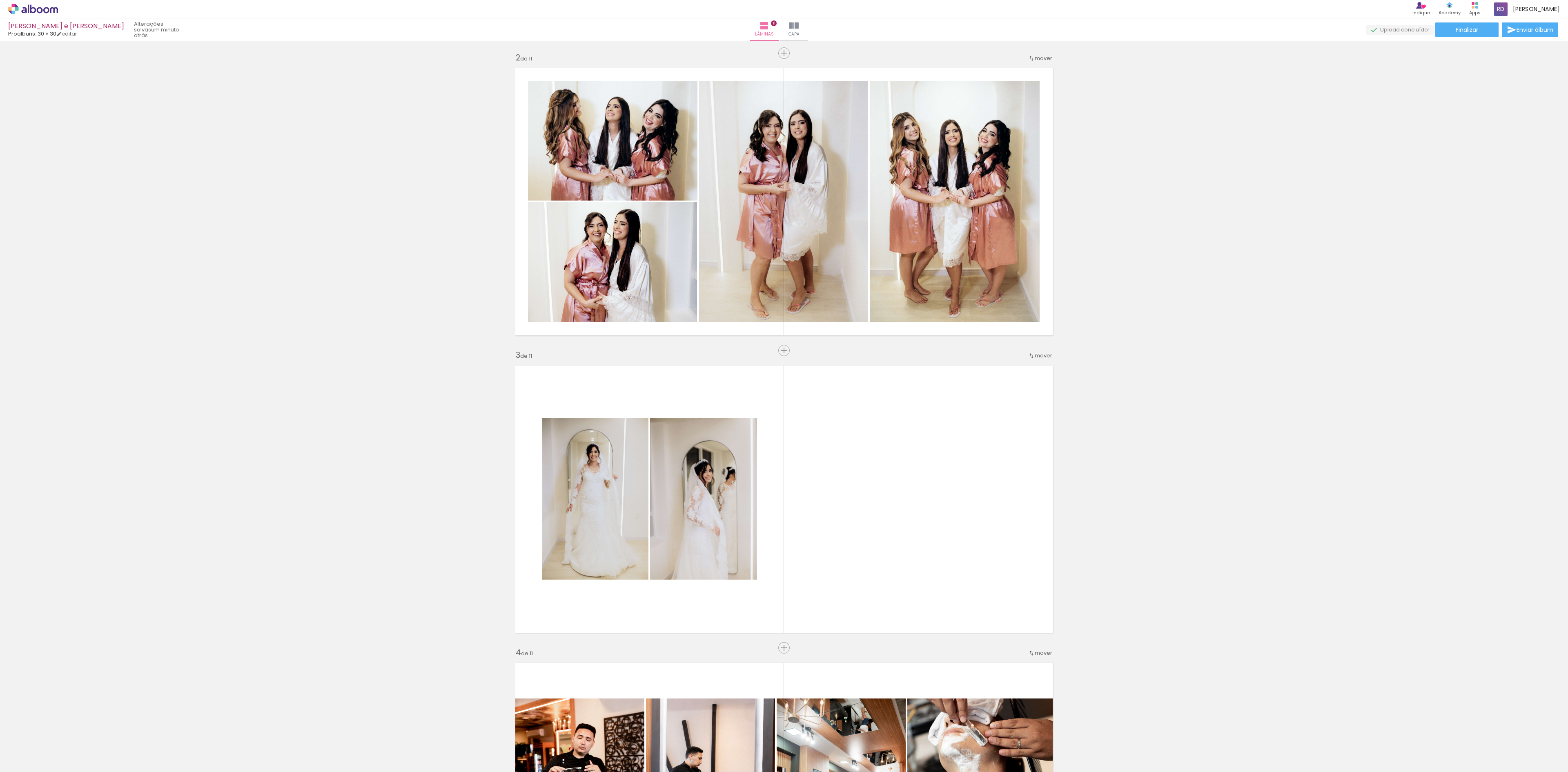
scroll to position [0, 3882]
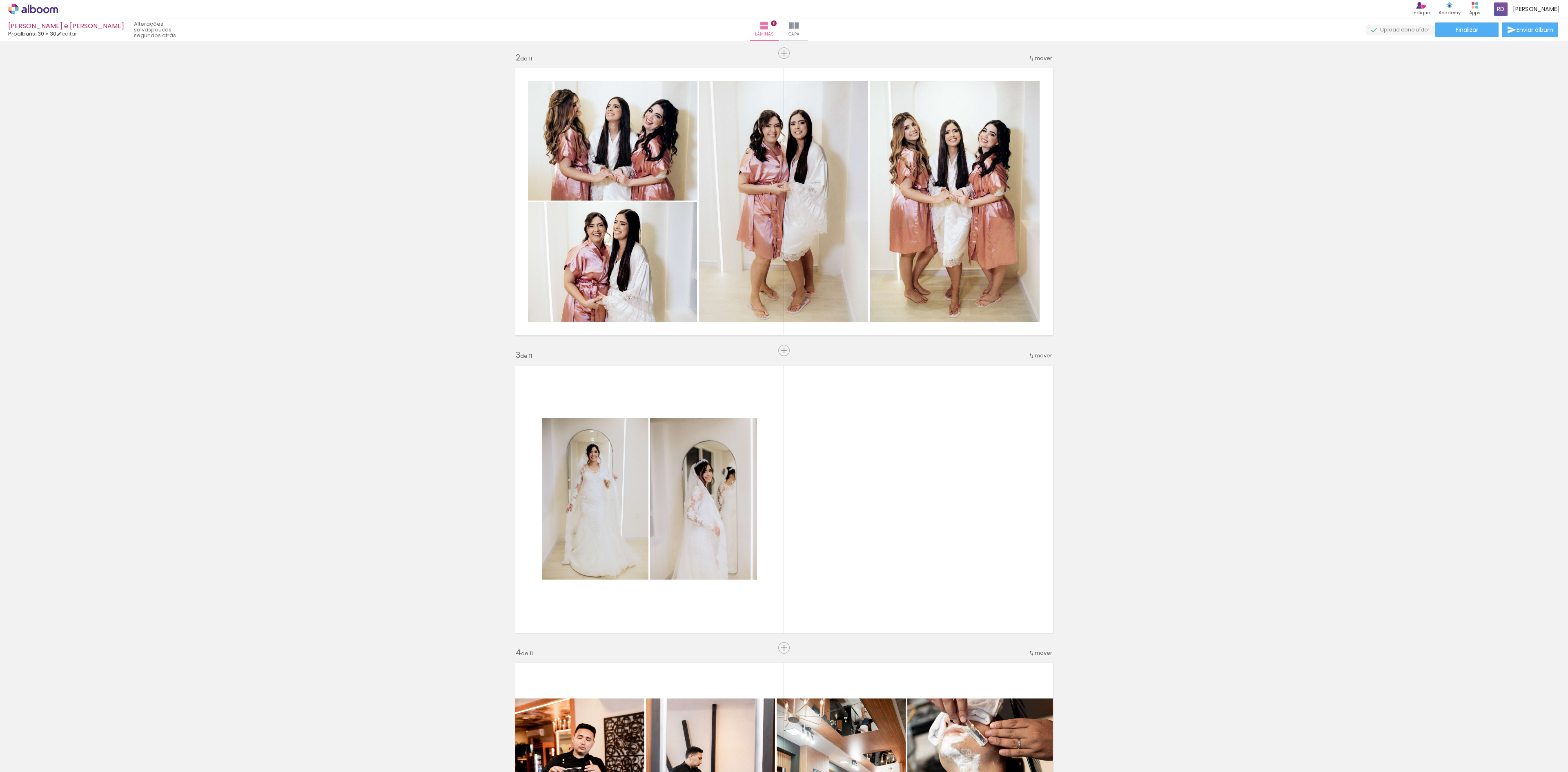
scroll to position [0, 3882]
click at [27, 757] on span "Adicionar Fotos" at bounding box center [29, 760] width 24 height 9
click at [0, 0] on input "file" at bounding box center [0, 0] width 0 height 0
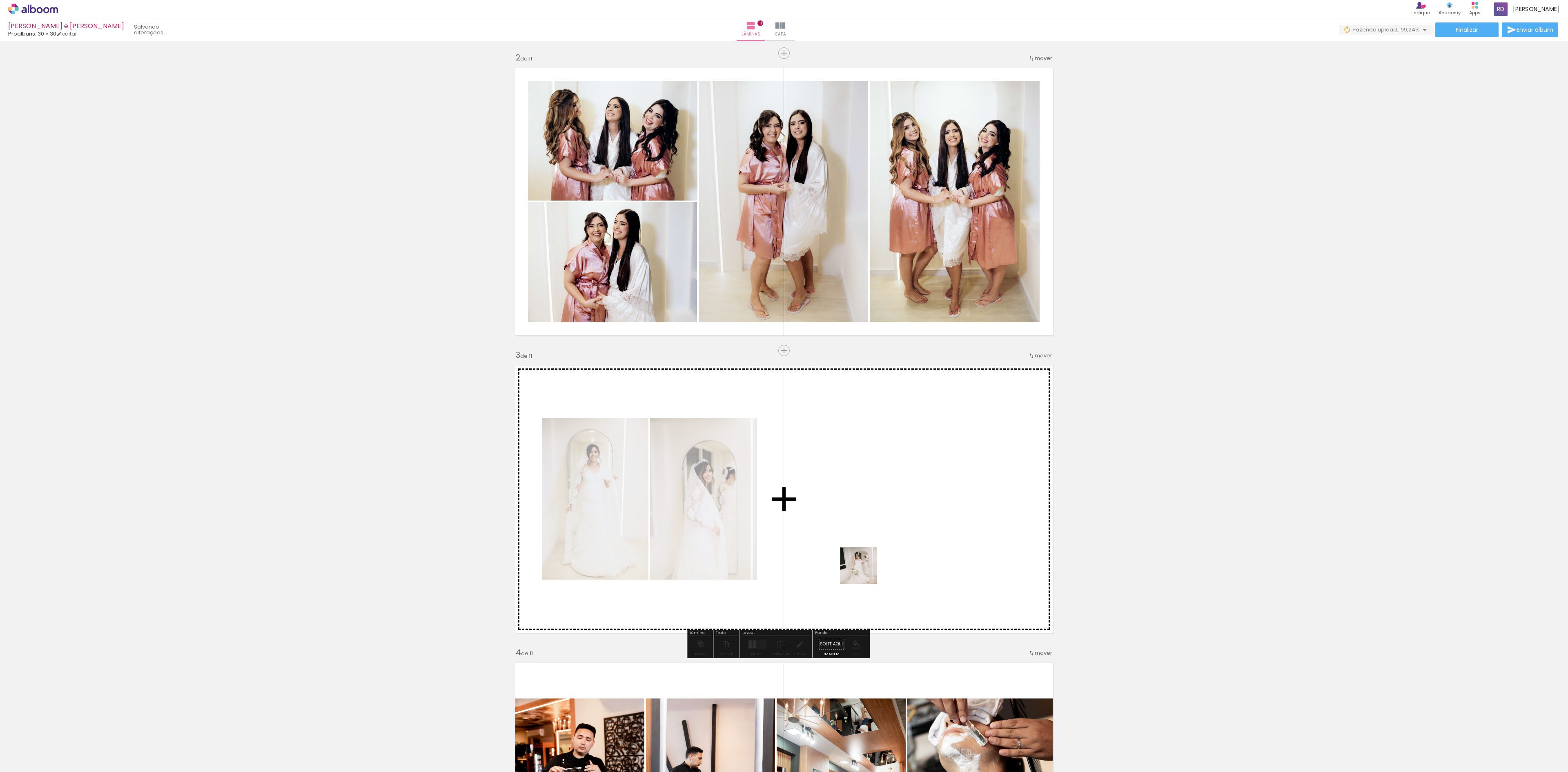
drag, startPoint x: 910, startPoint y: 756, endPoint x: 850, endPoint y: 550, distance: 214.6
click at [850, 550] on quentale-workspace at bounding box center [784, 386] width 1568 height 772
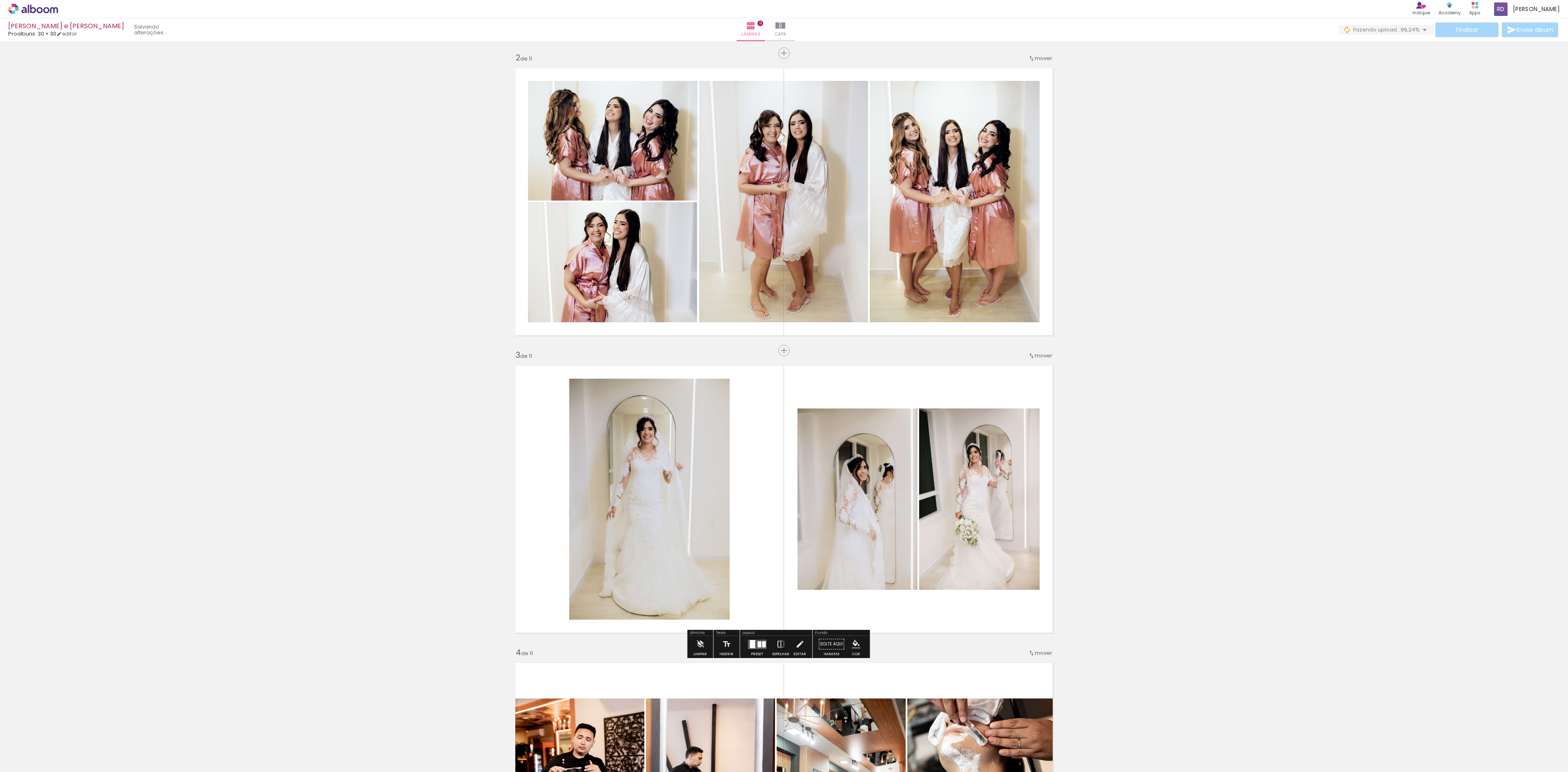
click at [751, 646] on div at bounding box center [752, 644] width 5 height 8
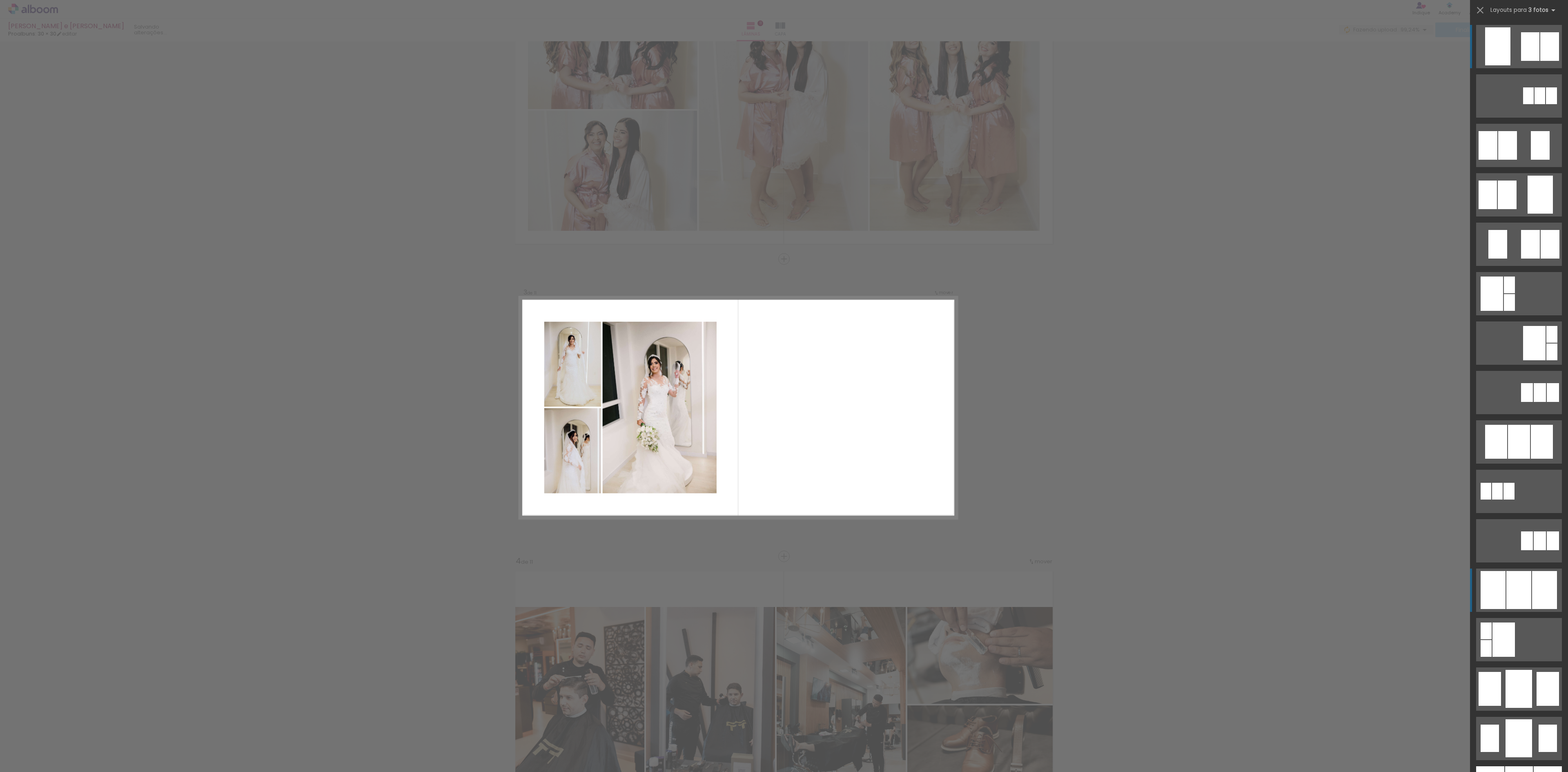
scroll to position [418, 0]
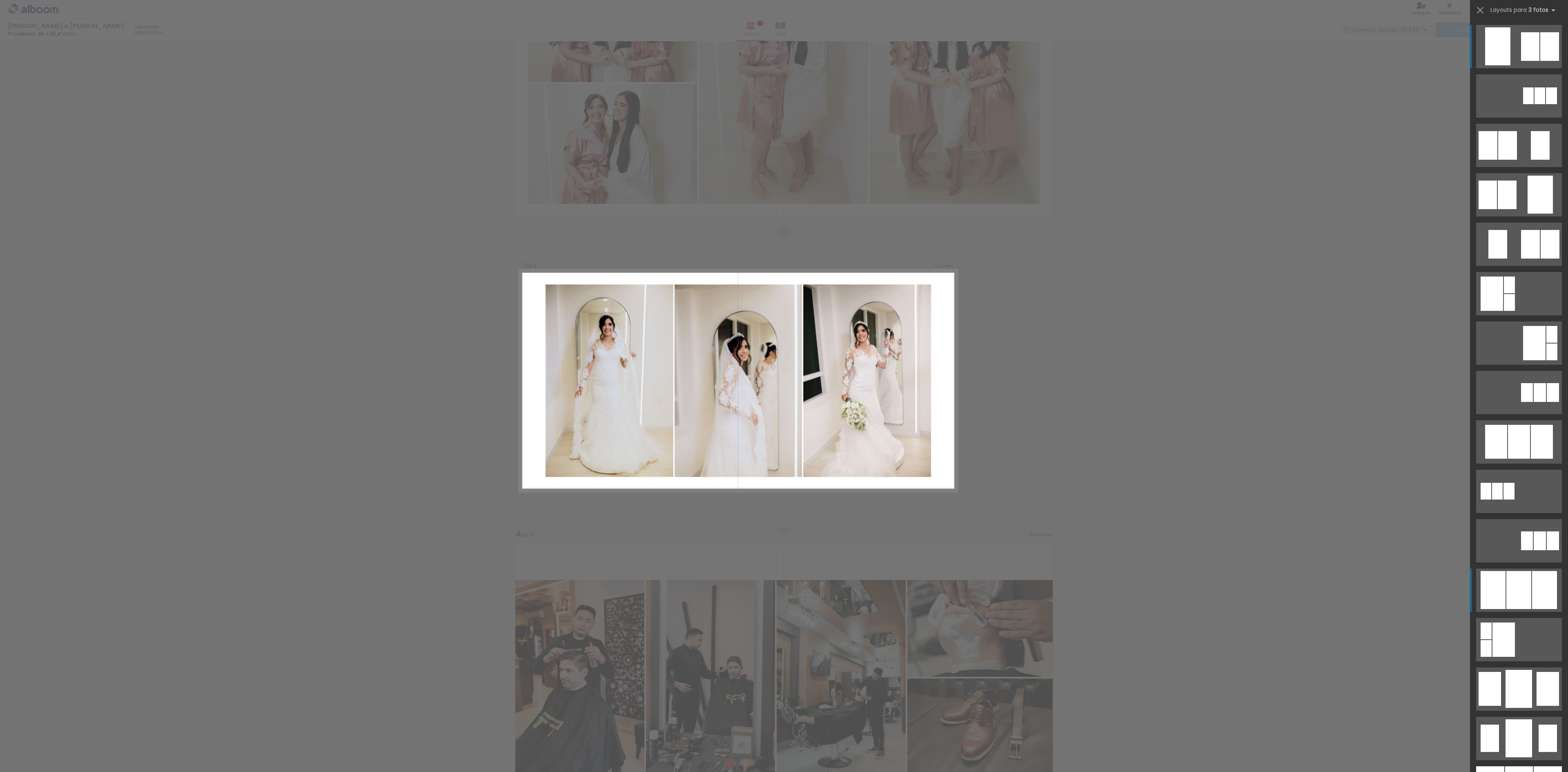
click at [1546, 104] on div at bounding box center [1552, 96] width 11 height 17
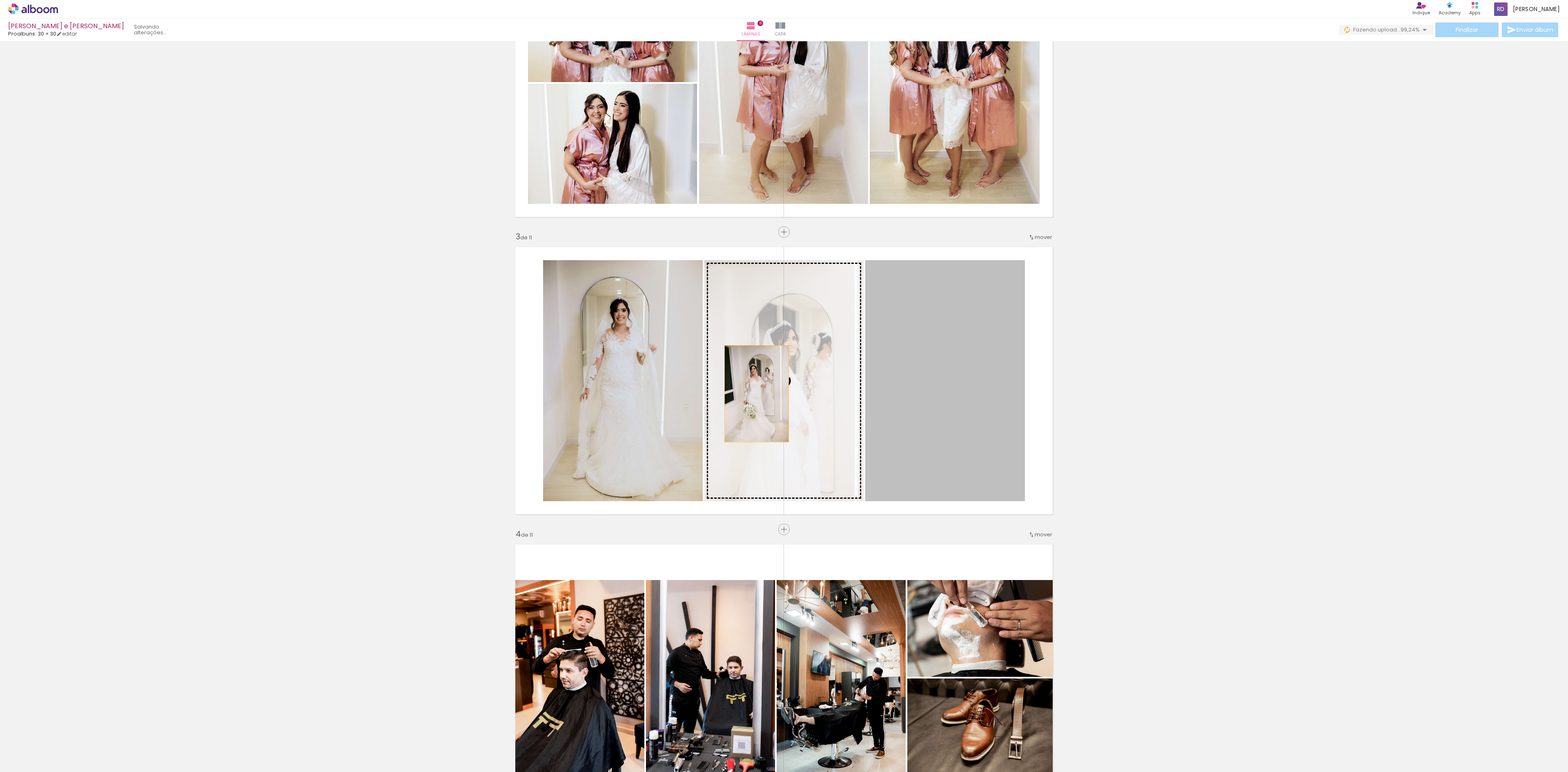
drag, startPoint x: 926, startPoint y: 396, endPoint x: 741, endPoint y: 393, distance: 185.0
click at [0, 0] on slot at bounding box center [0, 0] width 0 height 0
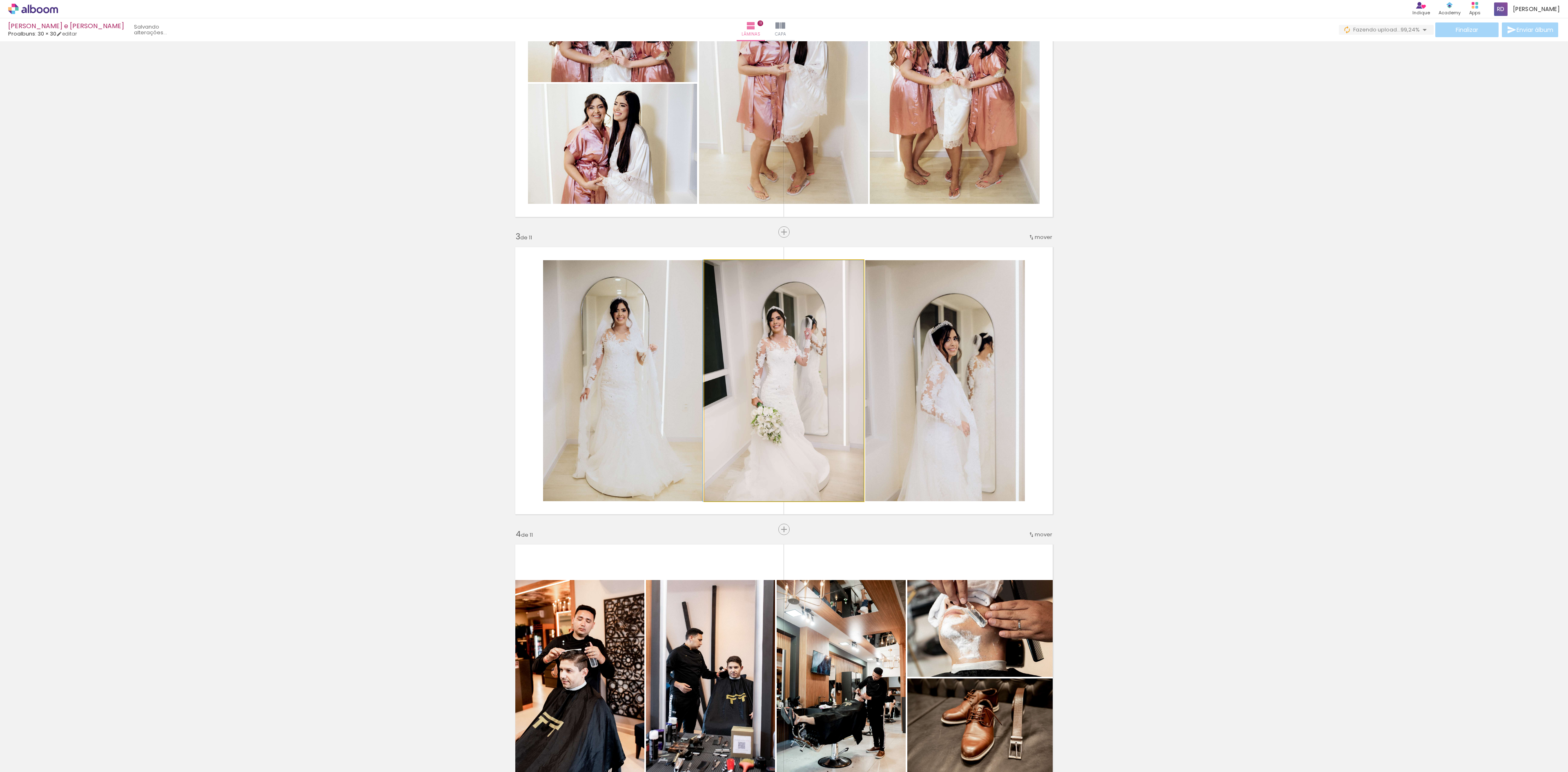
drag, startPoint x: 805, startPoint y: 391, endPoint x: 794, endPoint y: 391, distance: 11.0
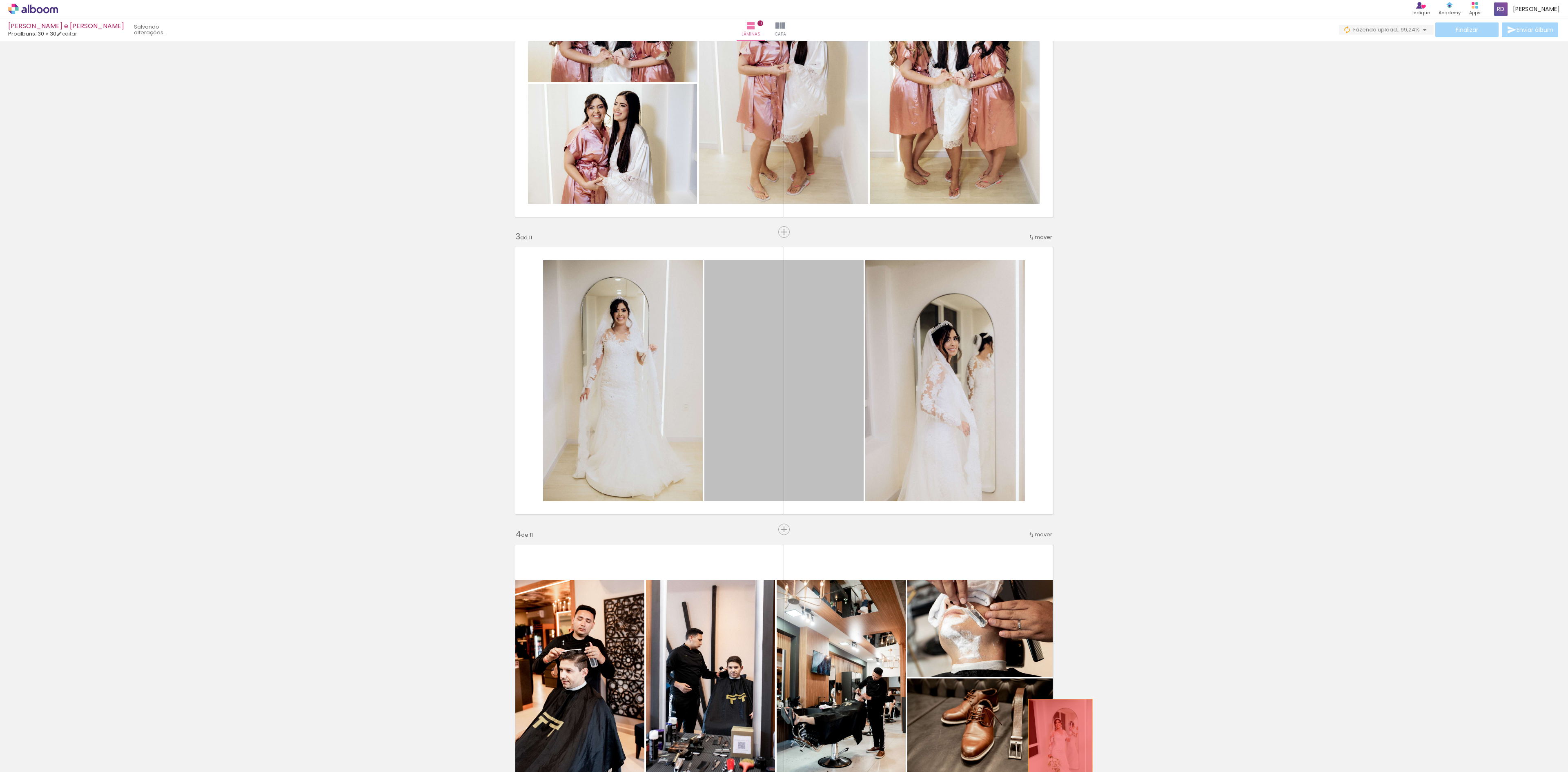
drag, startPoint x: 798, startPoint y: 374, endPoint x: 1054, endPoint y: 748, distance: 453.2
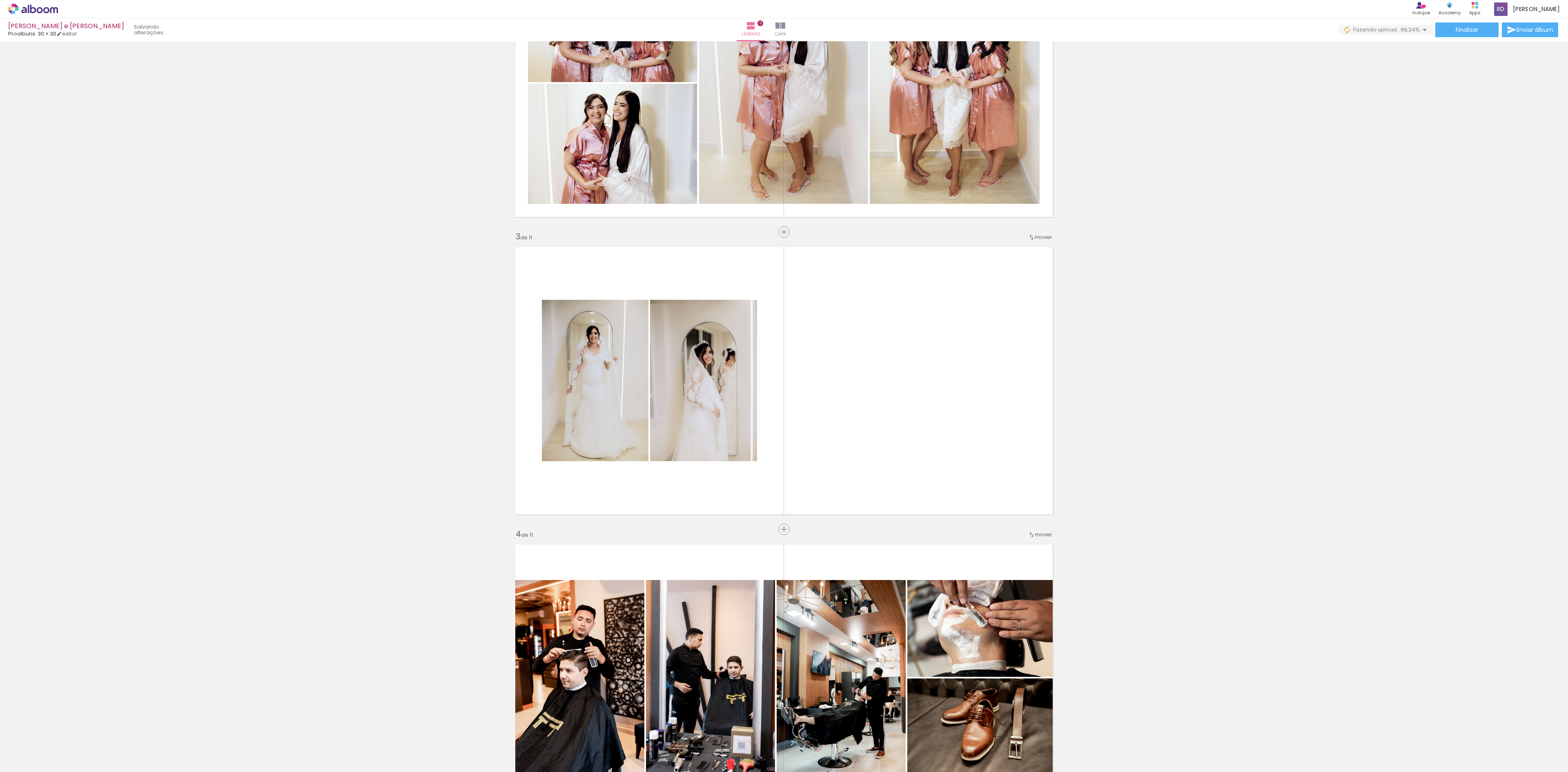
click at [897, 737] on iron-image at bounding box center [909, 744] width 29 height 42
click at [35, 761] on span "Adicionar Fotos" at bounding box center [29, 760] width 24 height 9
click at [0, 0] on input "file" at bounding box center [0, 0] width 0 height 0
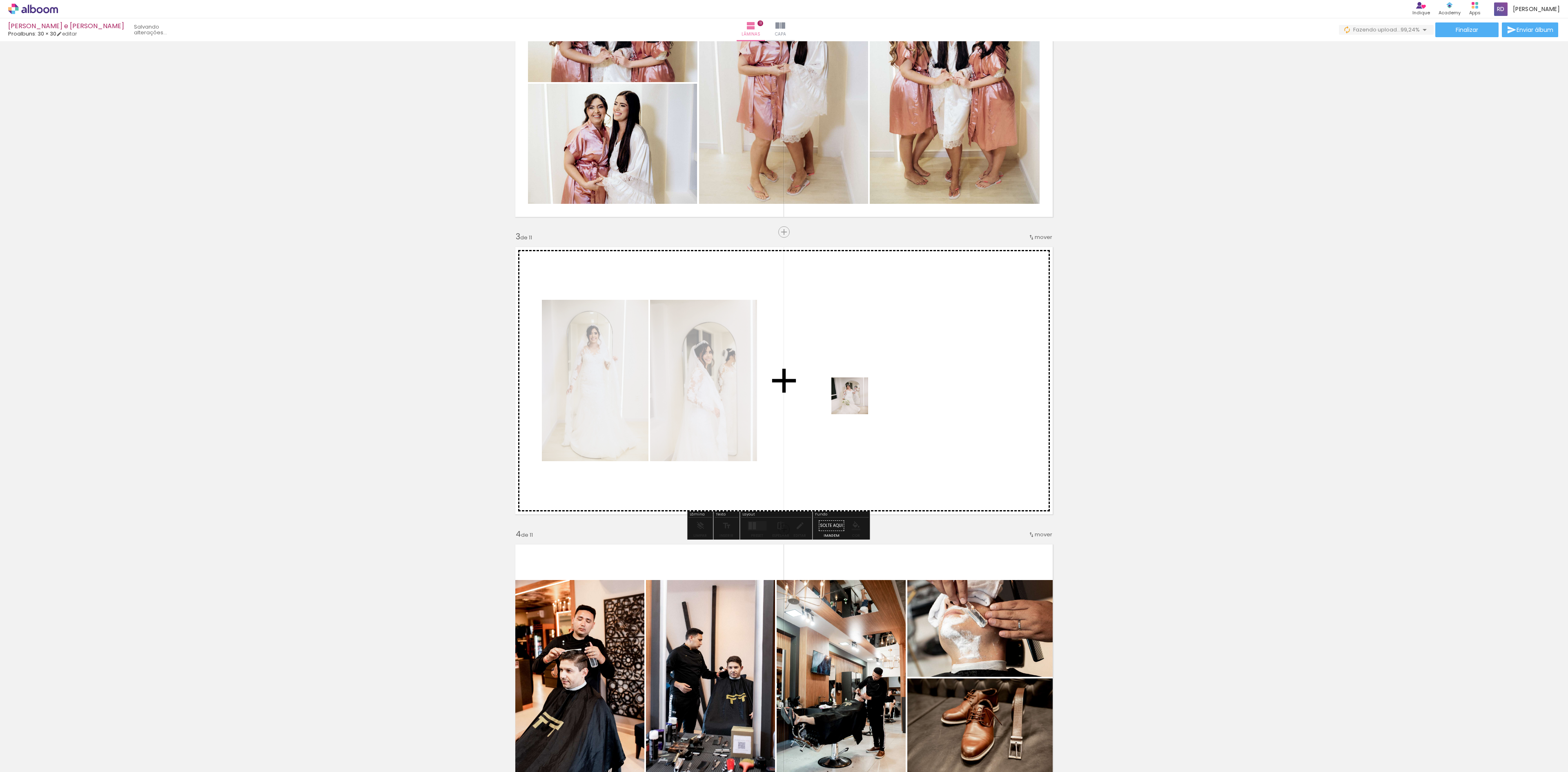
drag, startPoint x: 912, startPoint y: 750, endPoint x: 856, endPoint y: 402, distance: 352.5
click at [856, 402] on quentale-workspace at bounding box center [784, 386] width 1568 height 772
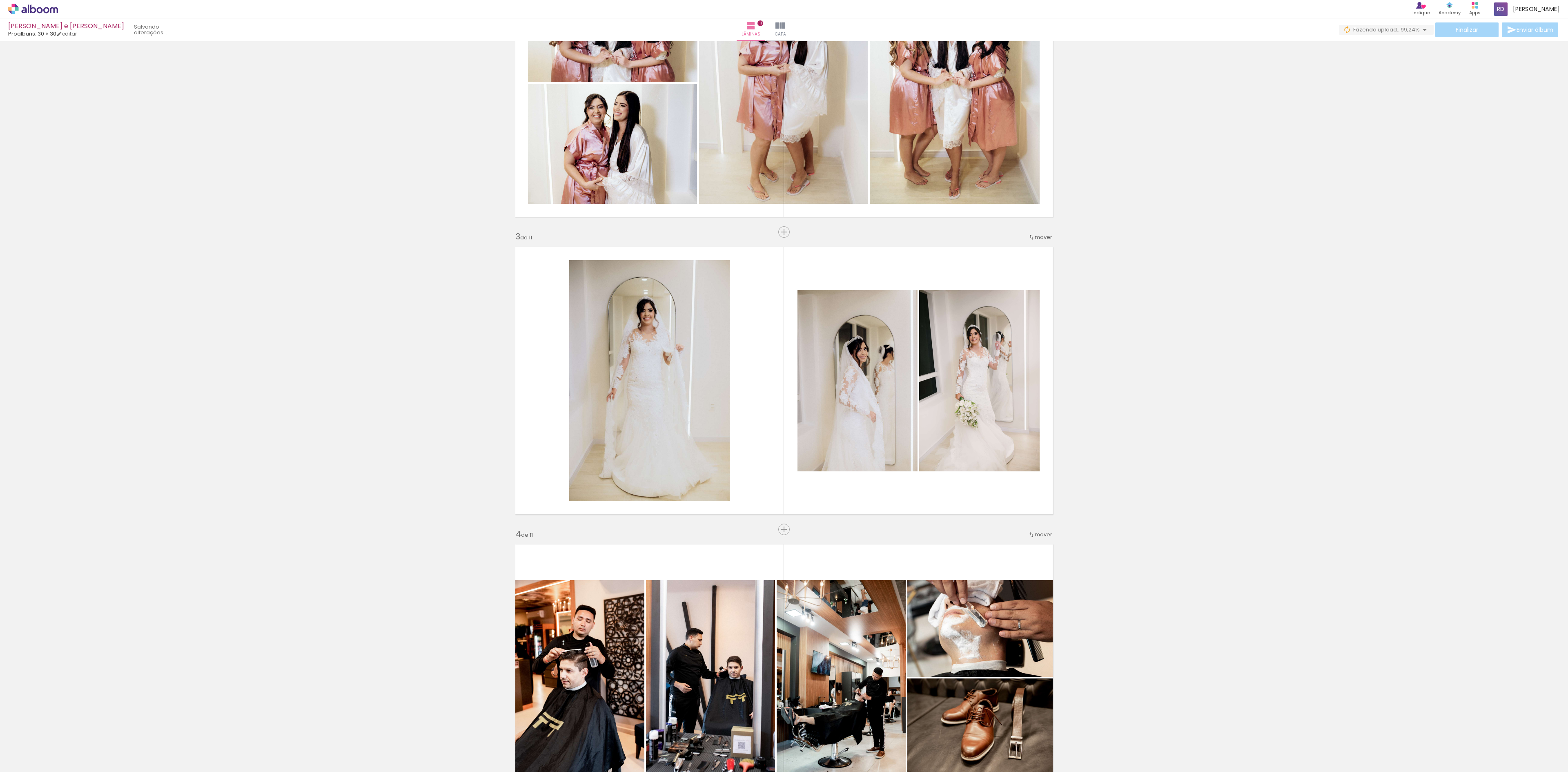
scroll to position [0, 3882]
click at [757, 524] on div at bounding box center [759, 526] width 4 height 6
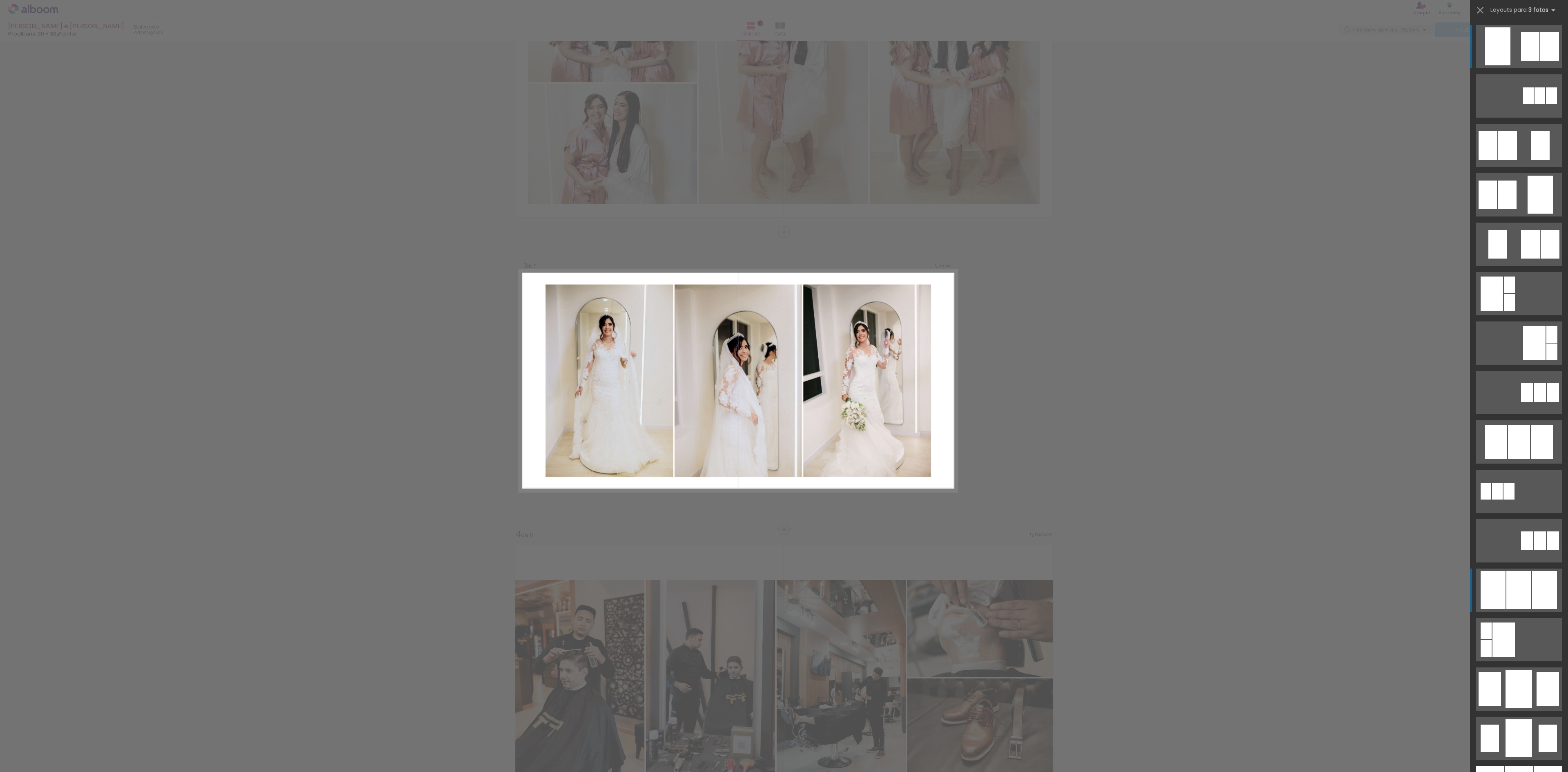
click at [1523, 104] on div at bounding box center [1528, 96] width 10 height 17
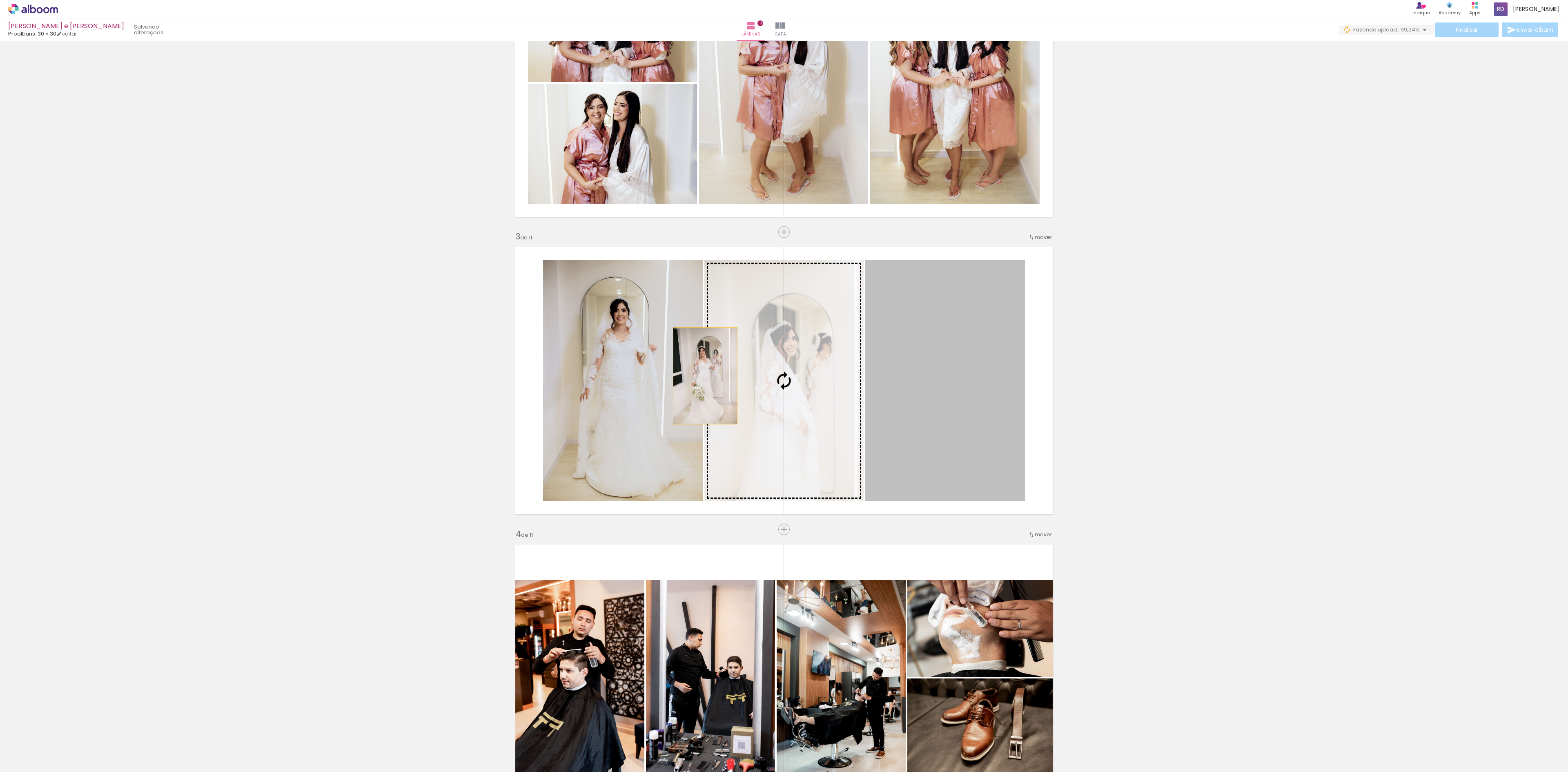
drag, startPoint x: 956, startPoint y: 402, endPoint x: 740, endPoint y: 385, distance: 216.7
click at [0, 0] on slot at bounding box center [0, 0] width 0 height 0
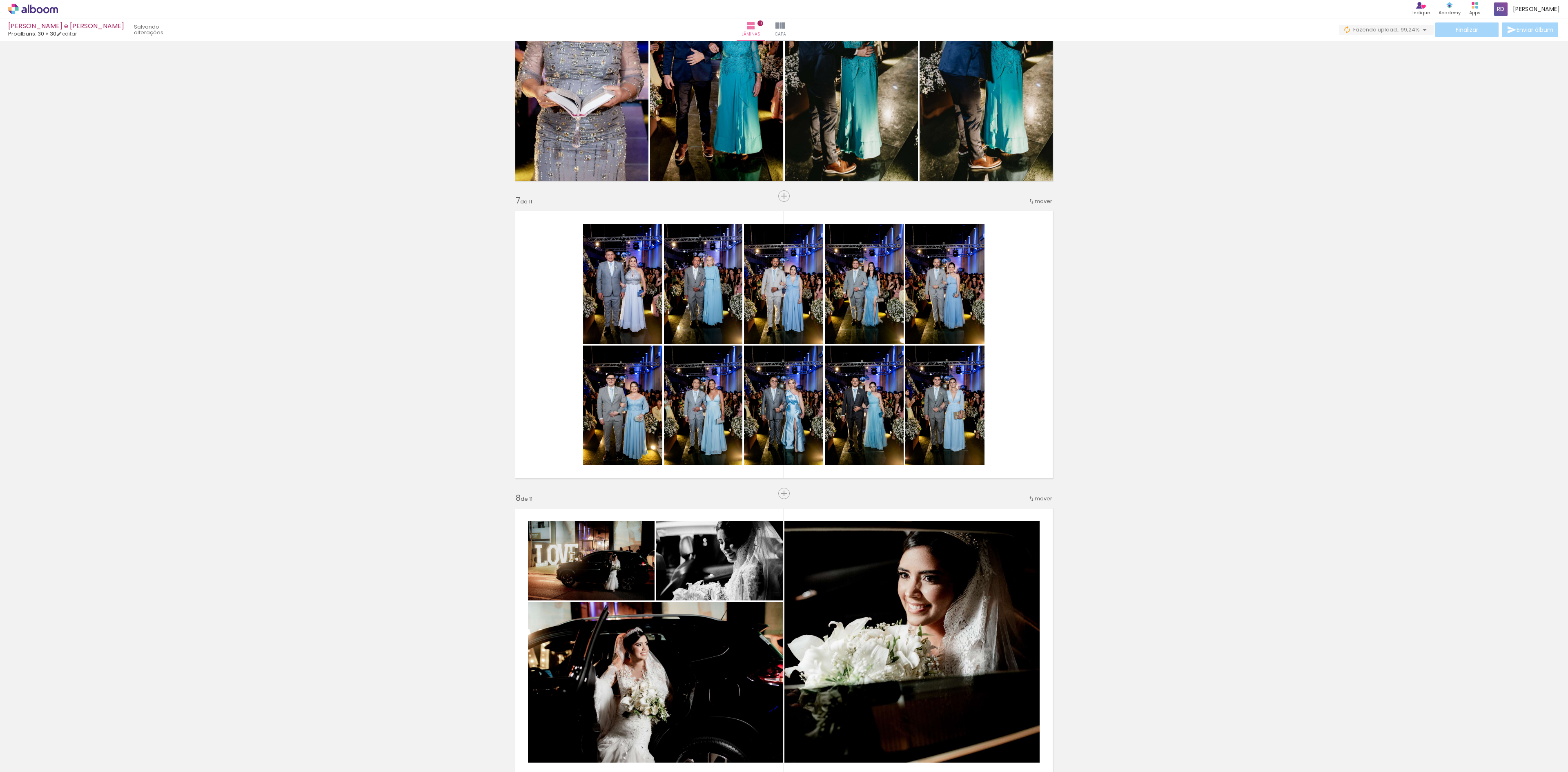
scroll to position [1806, 0]
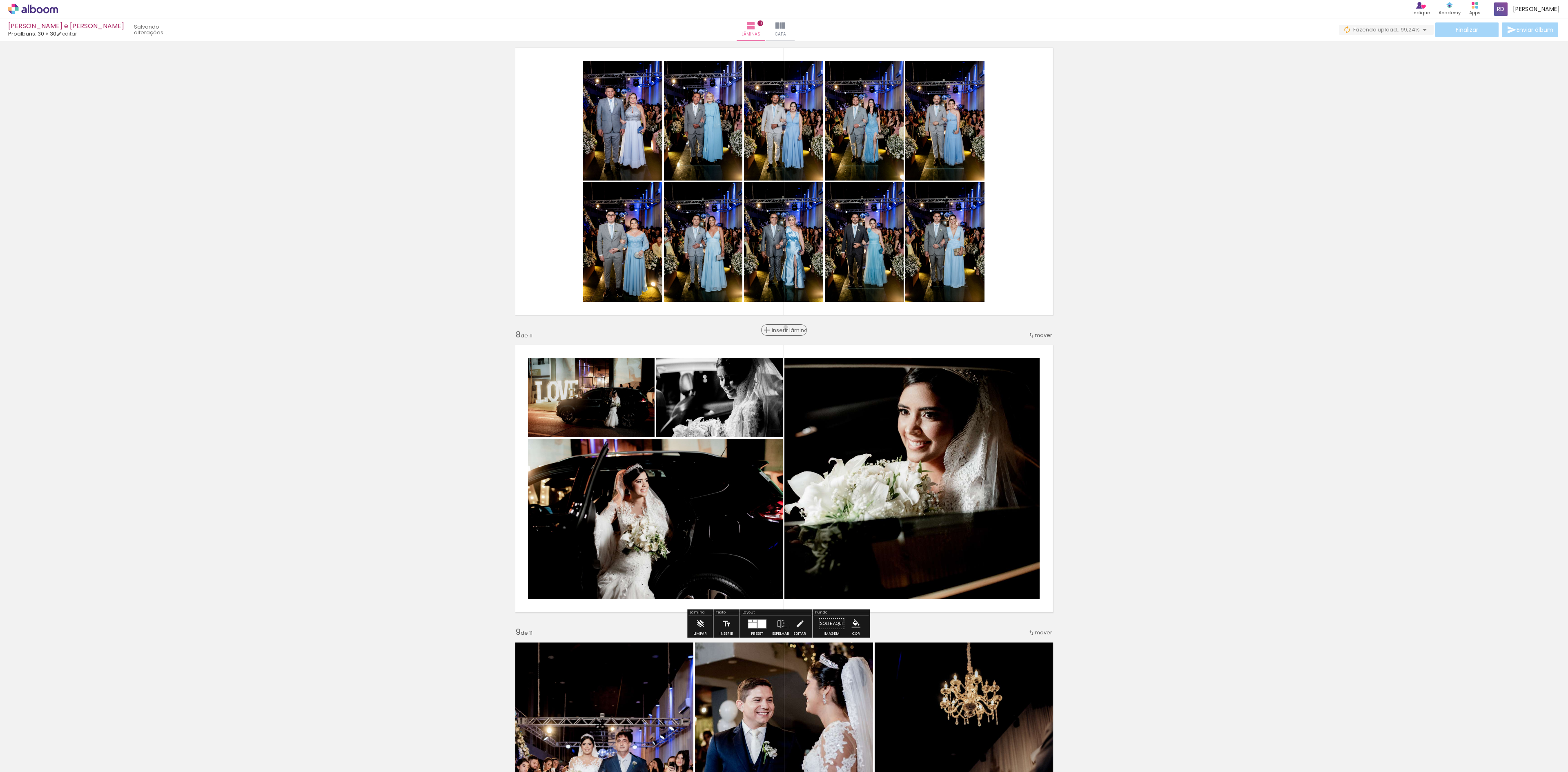
click at [780, 328] on span "Inserir lâmina" at bounding box center [788, 330] width 32 height 5
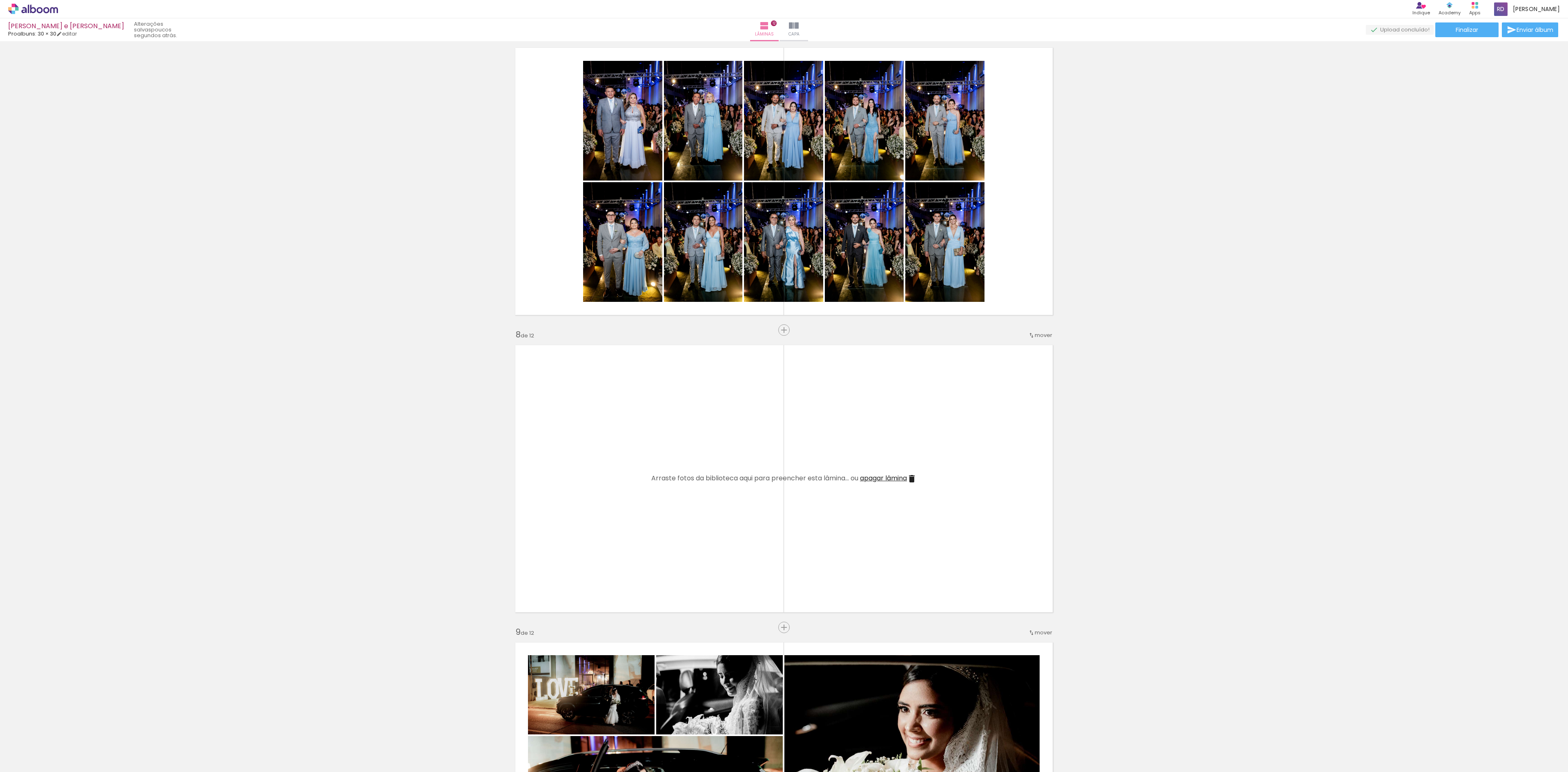
scroll to position [0, 2711]
drag, startPoint x: 617, startPoint y: 756, endPoint x: 667, endPoint y: 465, distance: 295.3
click at [667, 465] on quentale-workspace at bounding box center [784, 386] width 1568 height 772
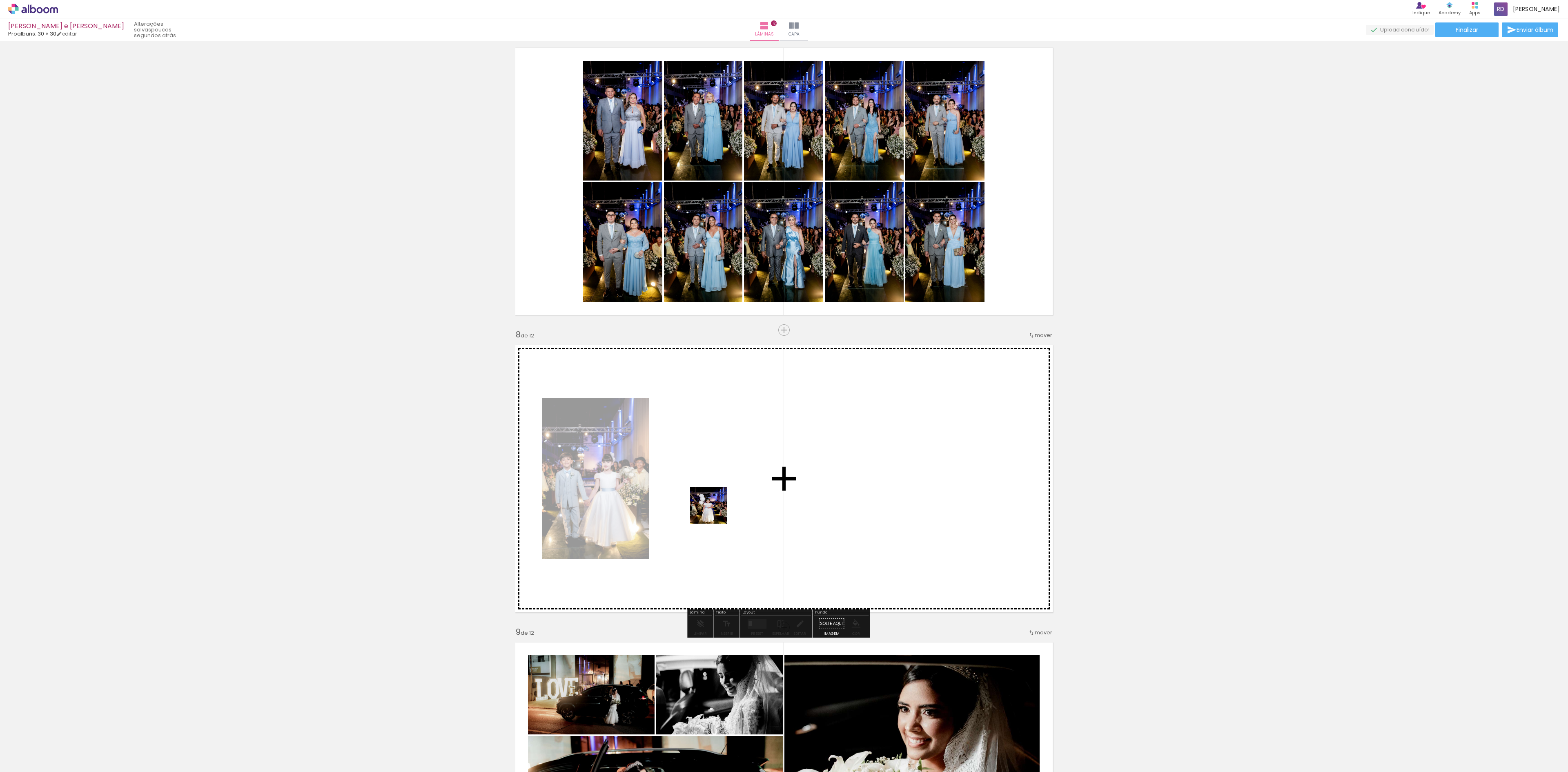
drag, startPoint x: 482, startPoint y: 750, endPoint x: 714, endPoint y: 507, distance: 336.0
click at [714, 507] on quentale-workspace at bounding box center [784, 386] width 1568 height 772
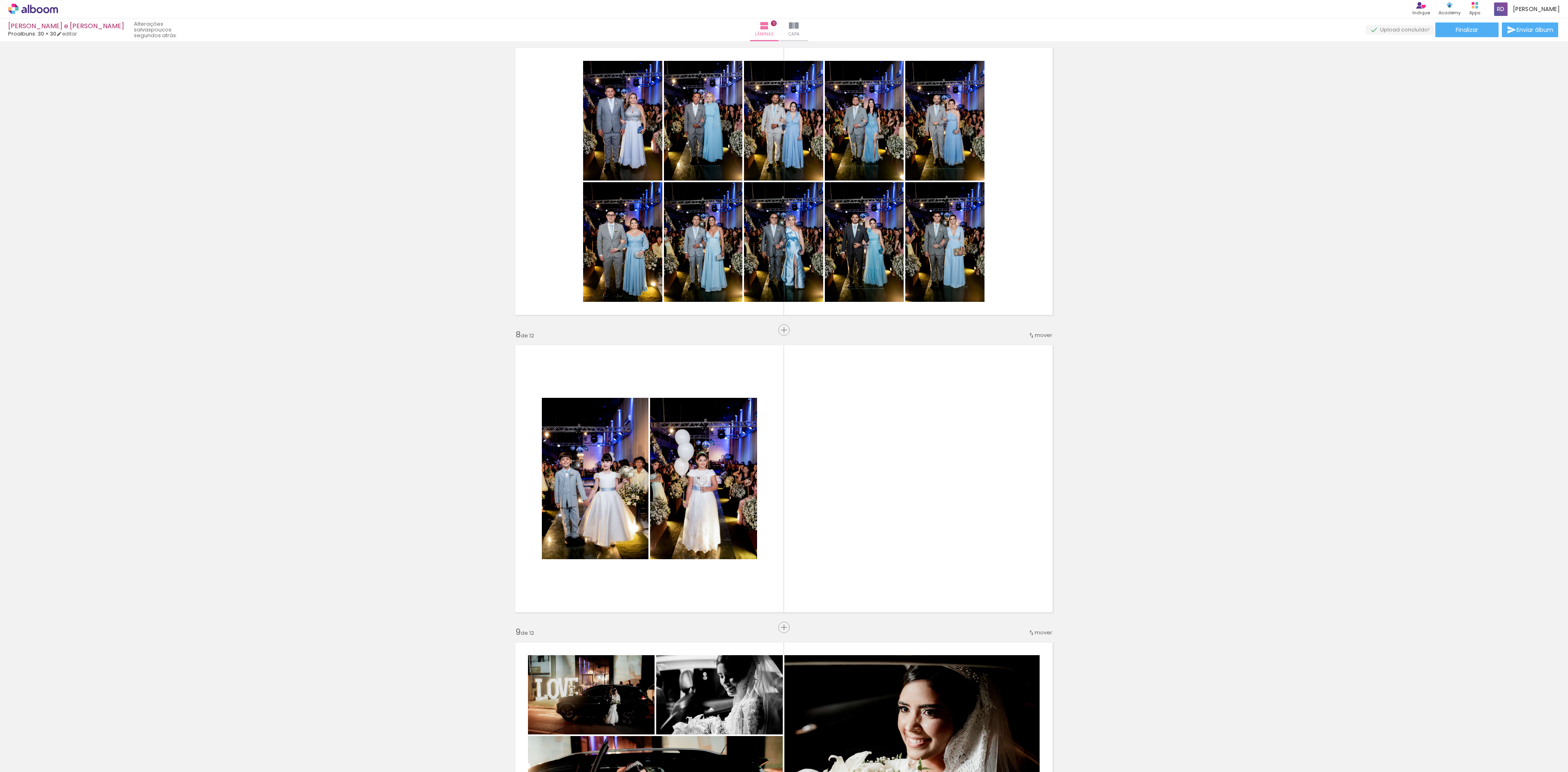
scroll to position [0, 2405]
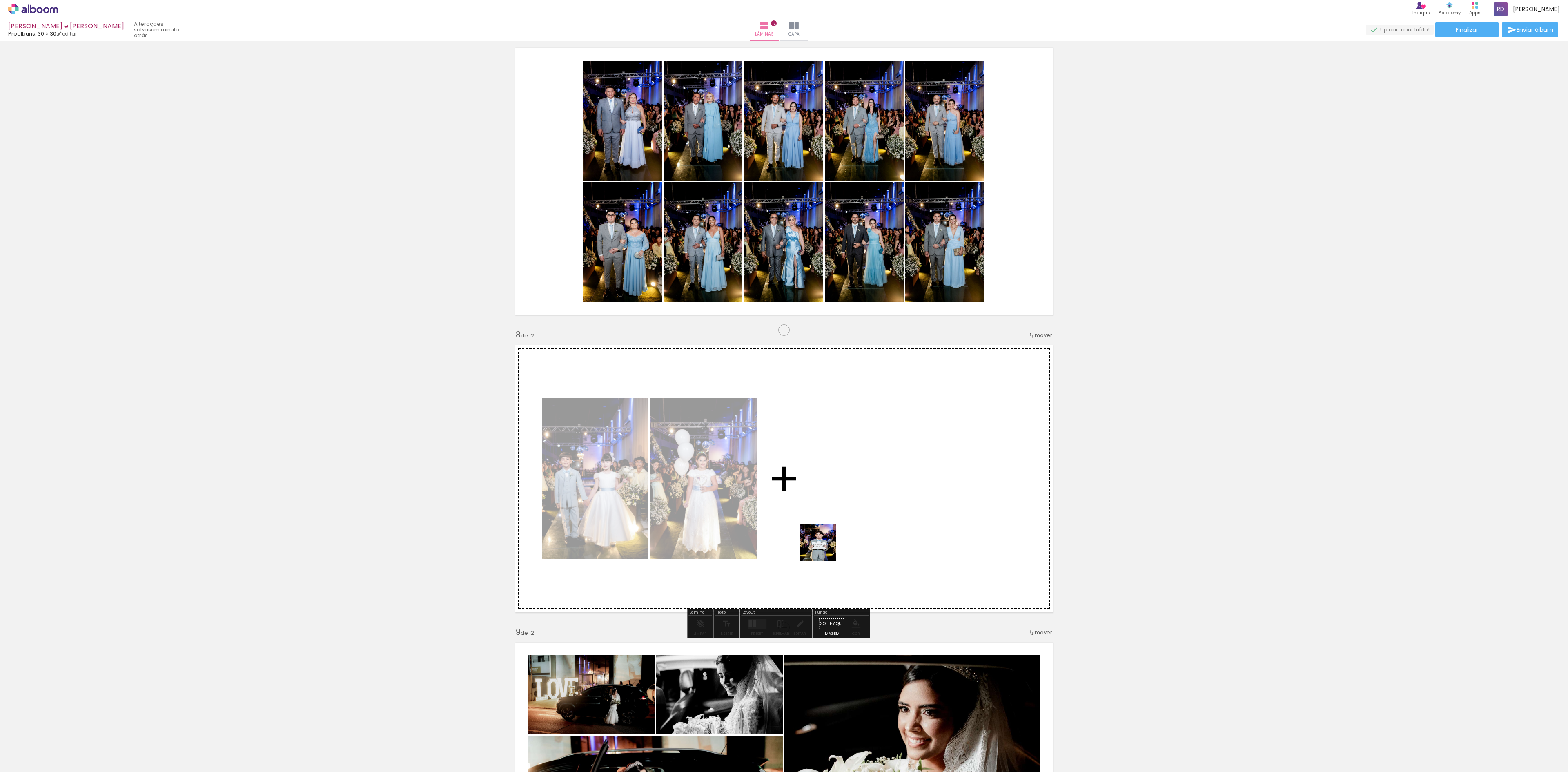
drag, startPoint x: 765, startPoint y: 746, endPoint x: 872, endPoint y: 457, distance: 308.2
click at [872, 457] on quentale-workspace at bounding box center [784, 386] width 1568 height 772
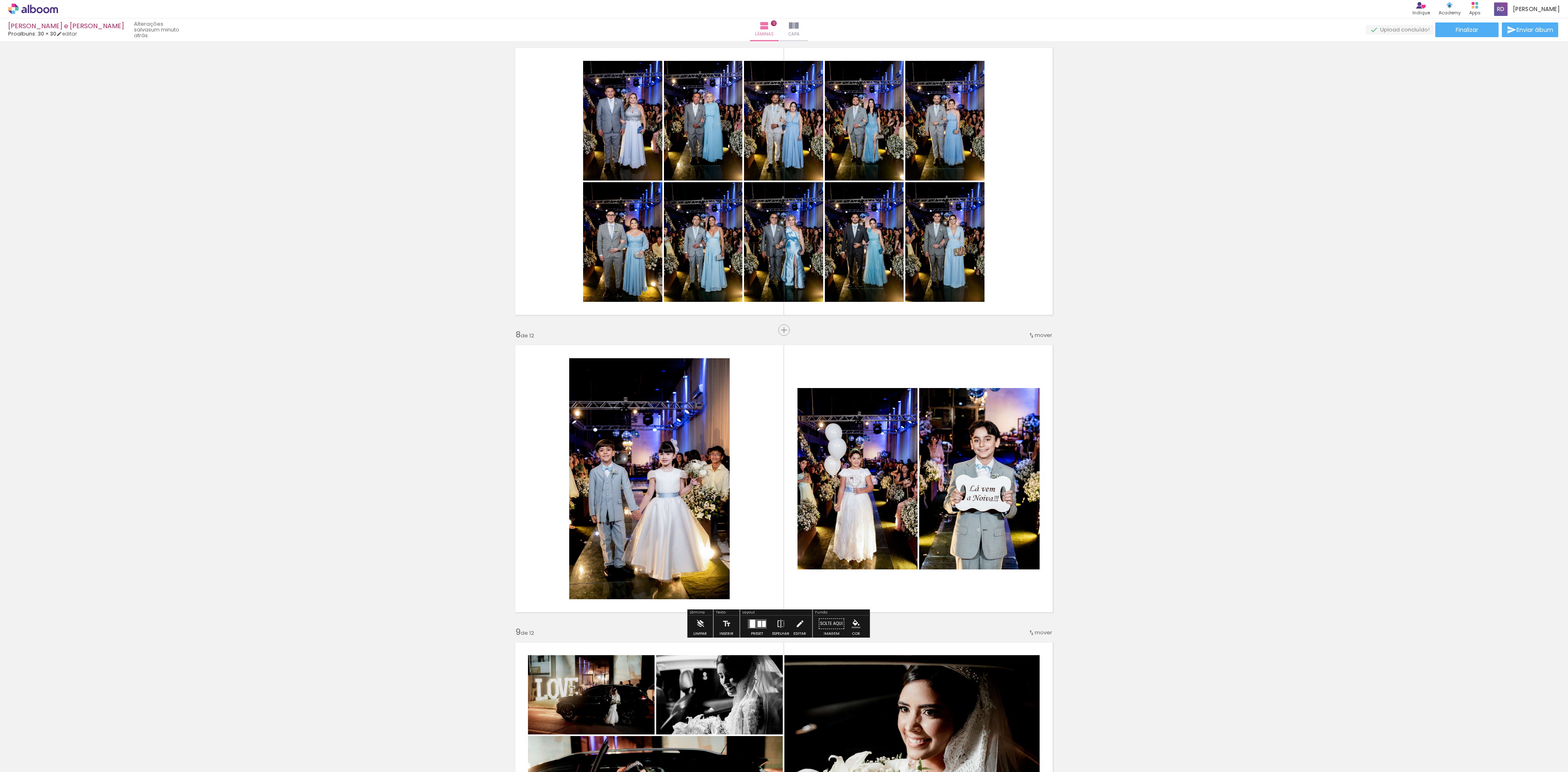
click at [762, 626] on div at bounding box center [764, 624] width 4 height 6
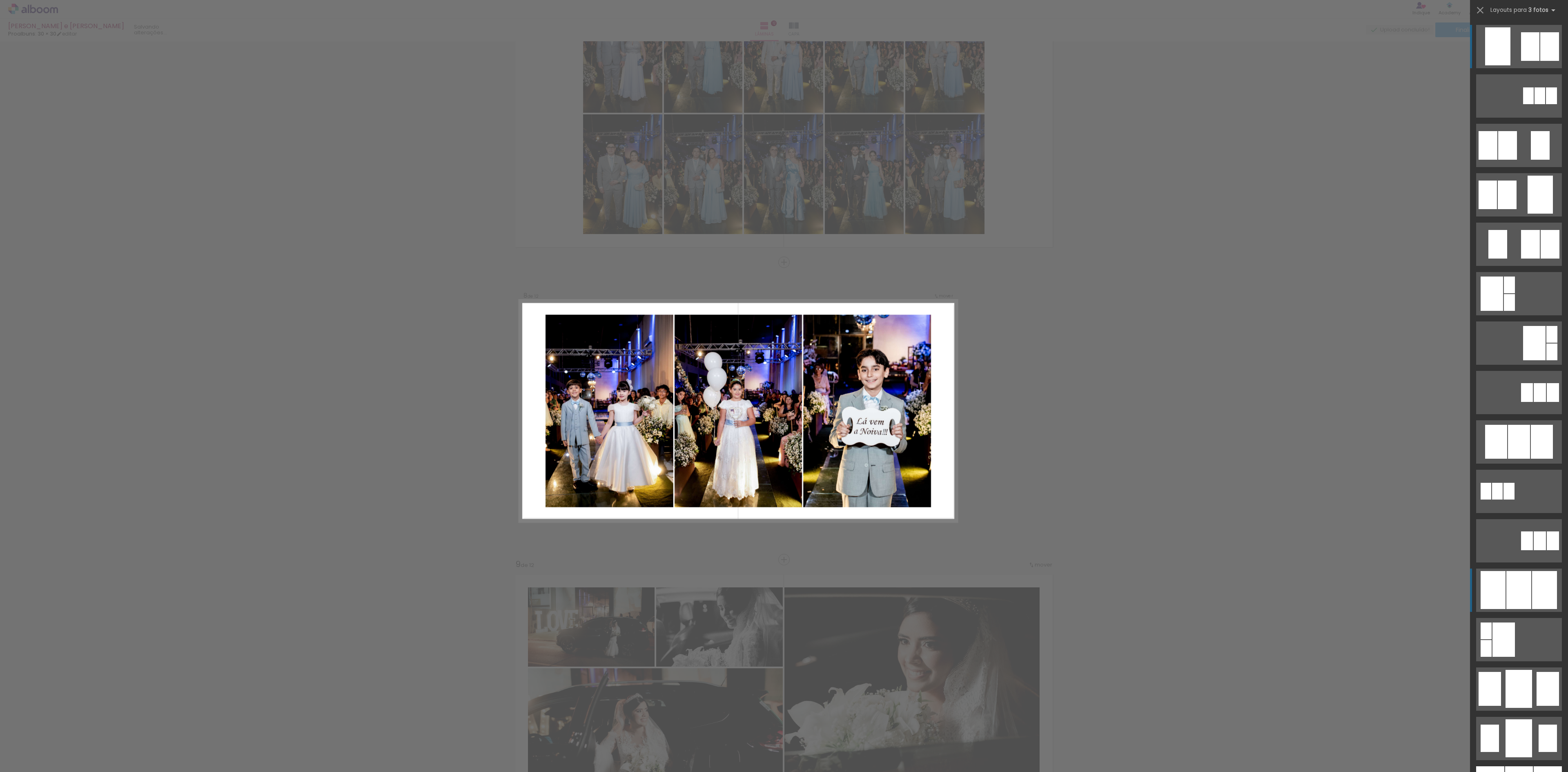
scroll to position [1904, 0]
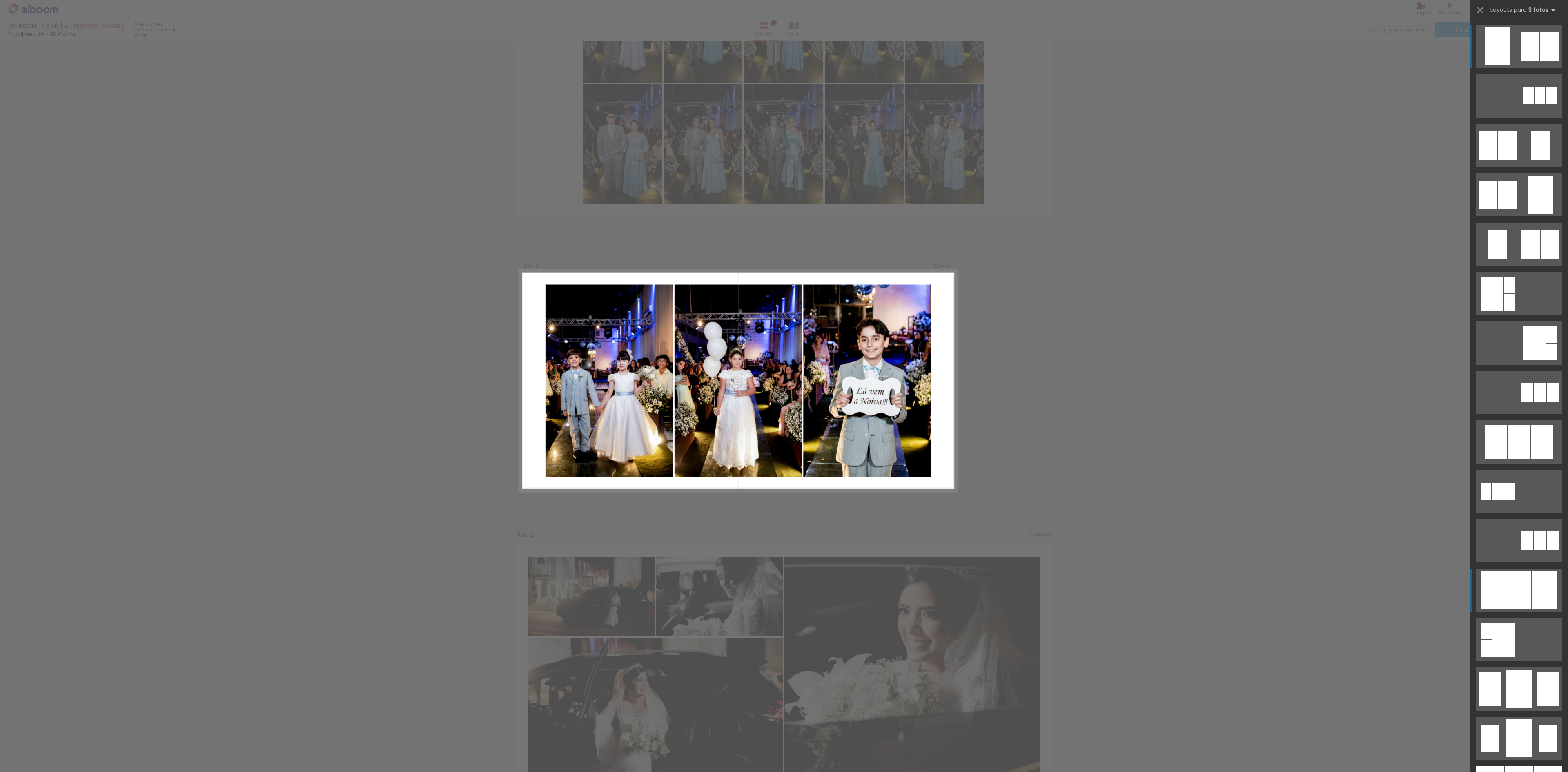
click at [1510, 458] on div at bounding box center [1519, 442] width 22 height 34
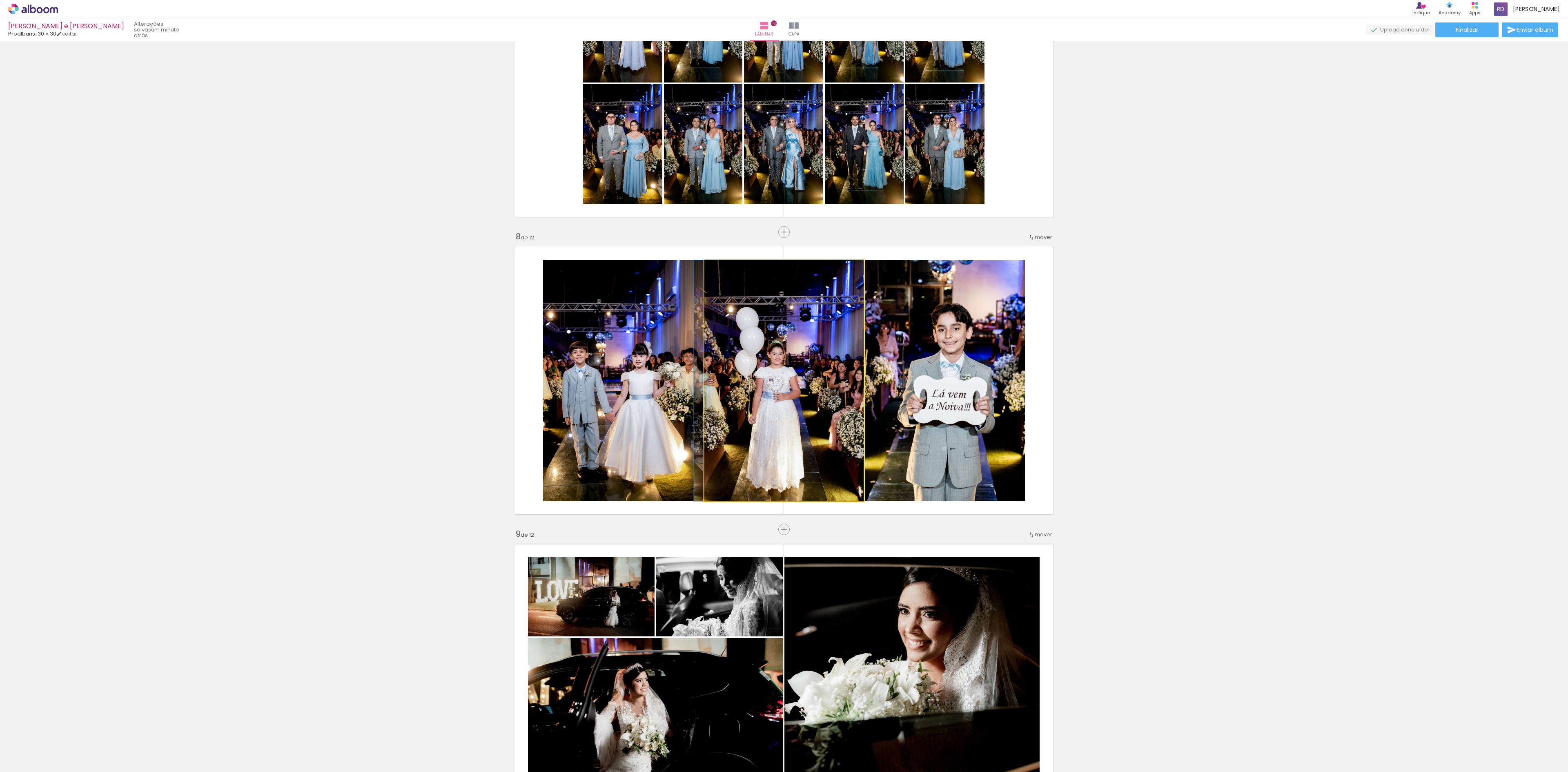
drag, startPoint x: 784, startPoint y: 377, endPoint x: 772, endPoint y: 377, distance: 12.0
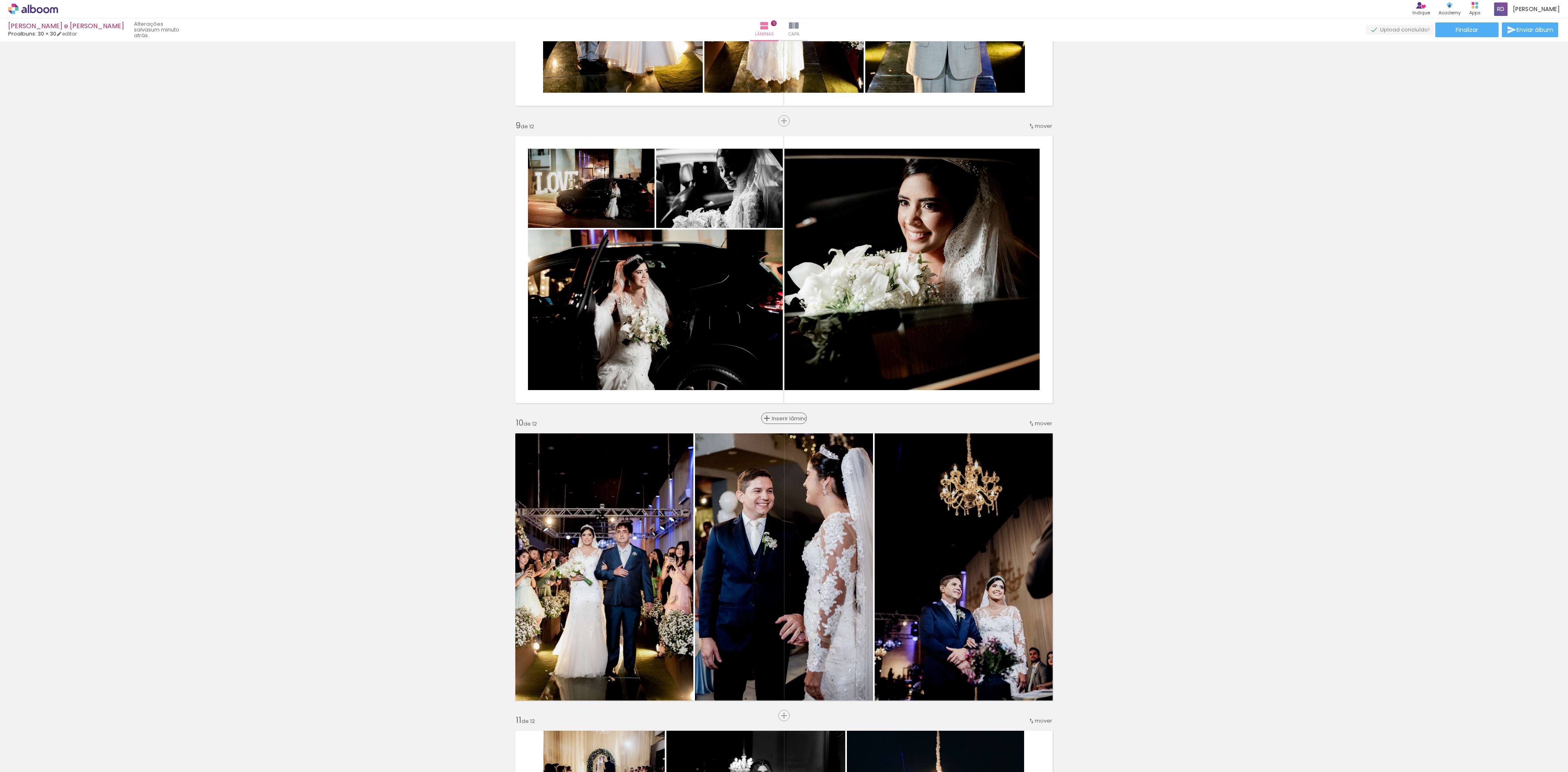
scroll to position [2394, 0]
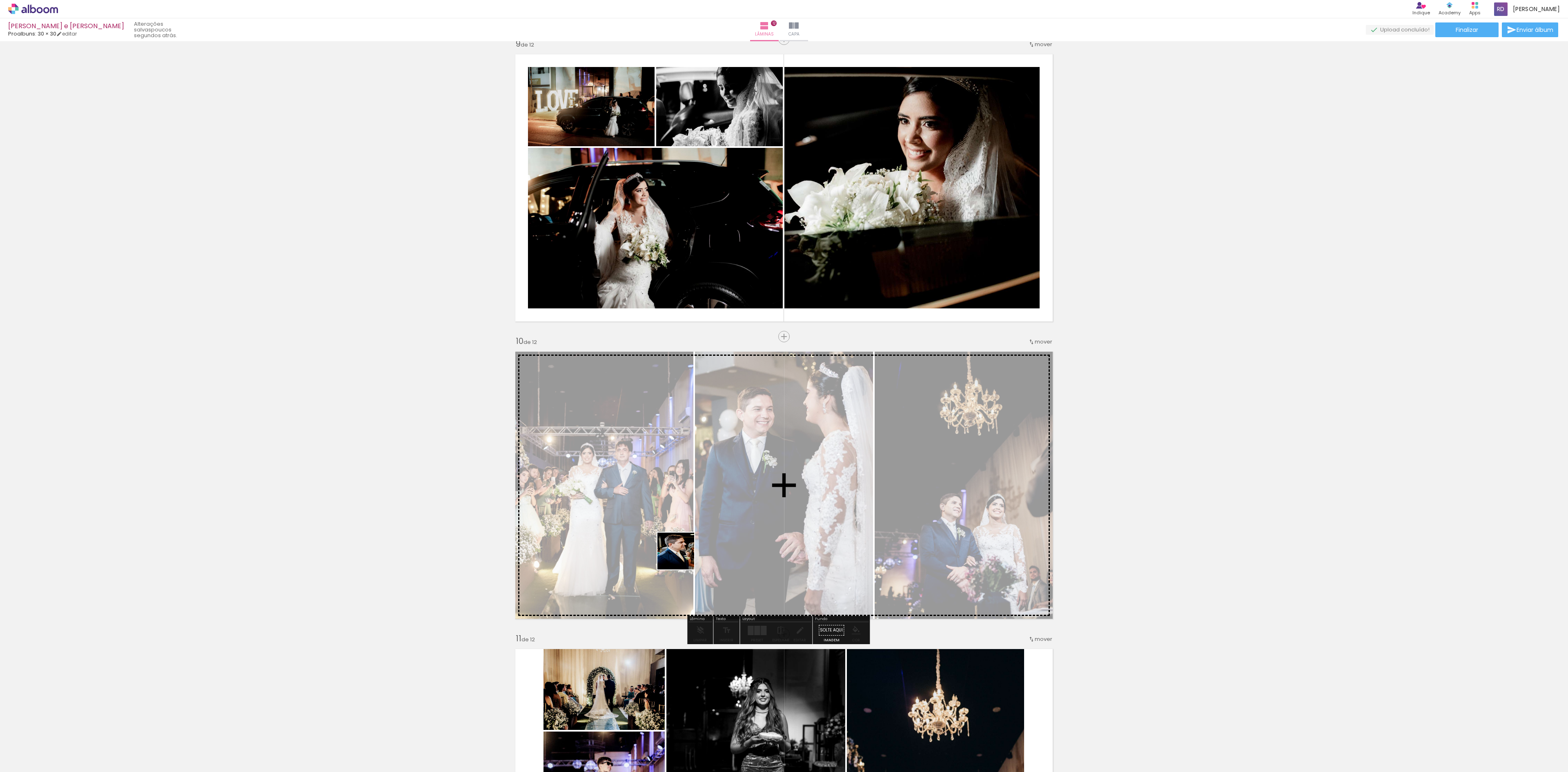
drag, startPoint x: 854, startPoint y: 754, endPoint x: 668, endPoint y: 536, distance: 286.6
click at [668, 536] on quentale-workspace at bounding box center [784, 386] width 1568 height 772
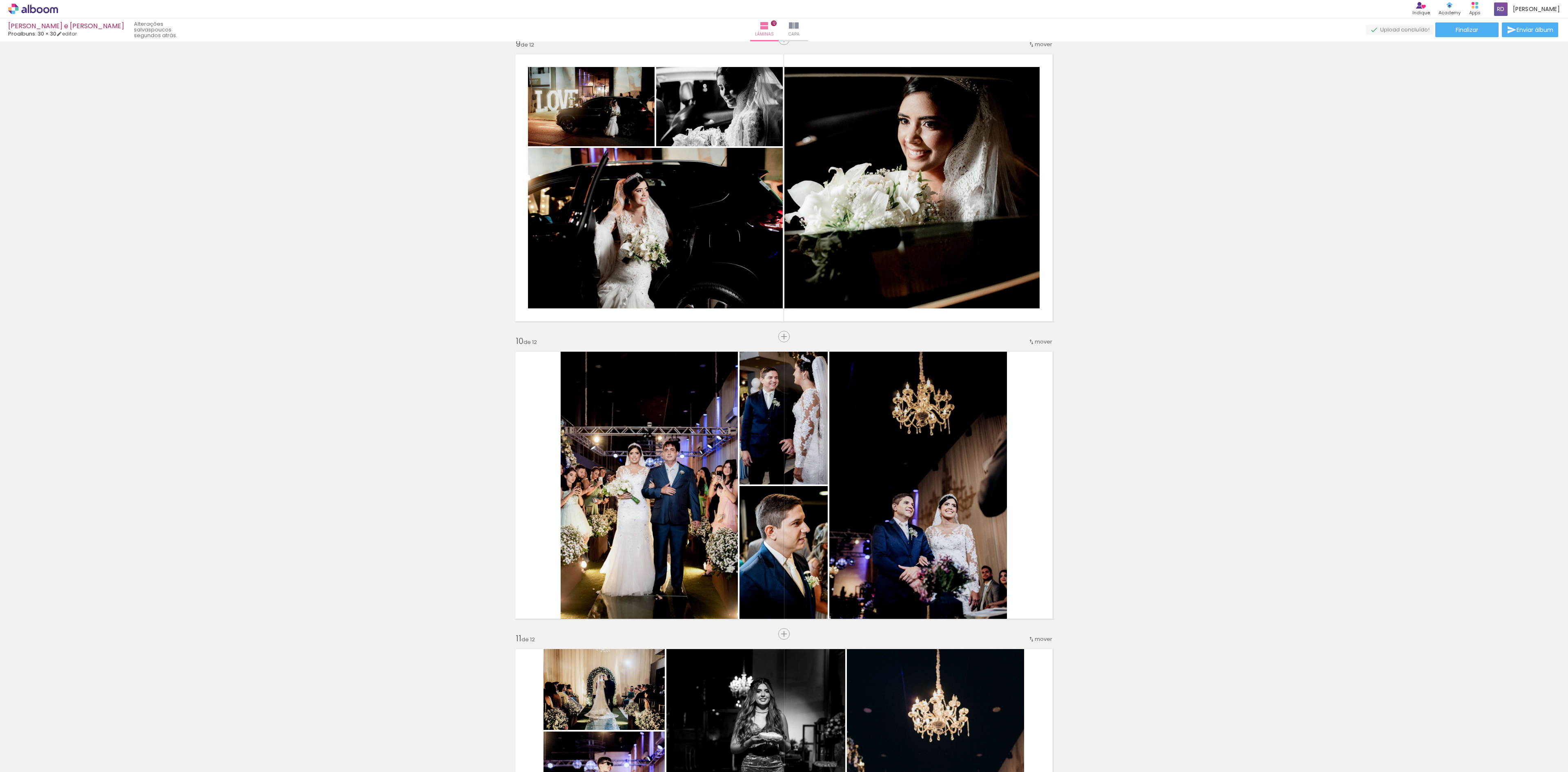
scroll to position [0, 2412]
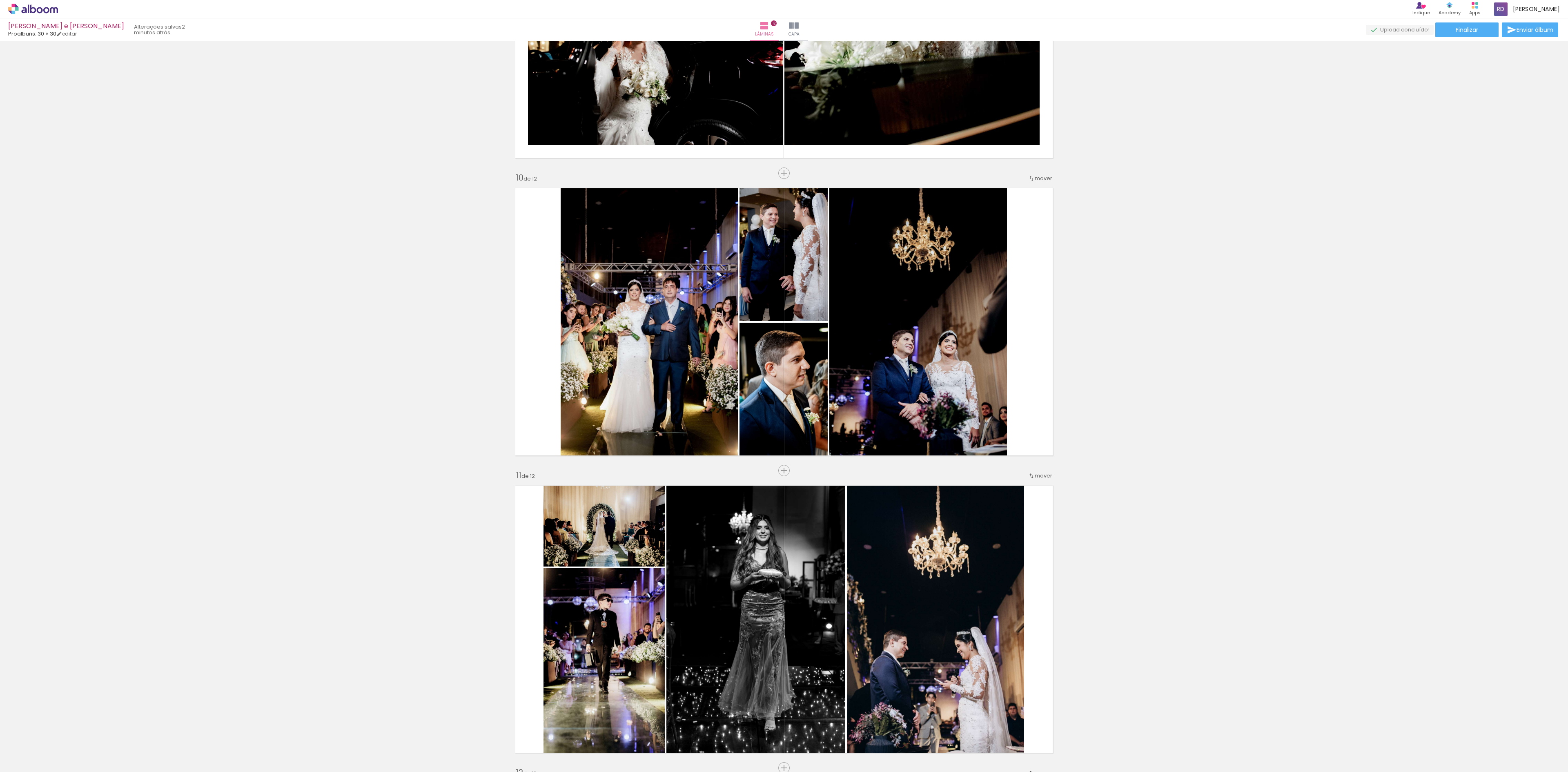
scroll to position [0, 841]
